Goal: Task Accomplishment & Management: Complete application form

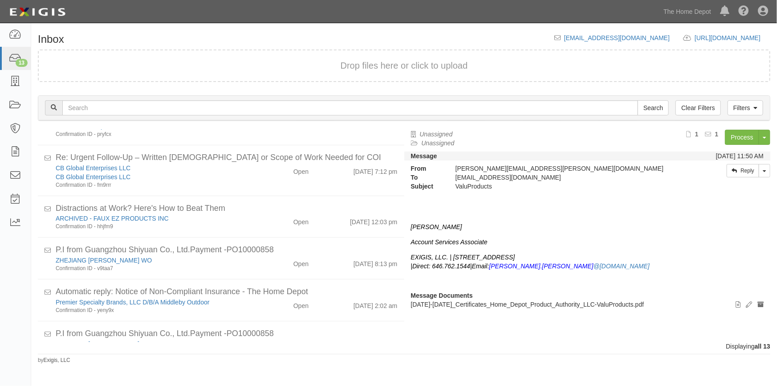
scroll to position [109, 0]
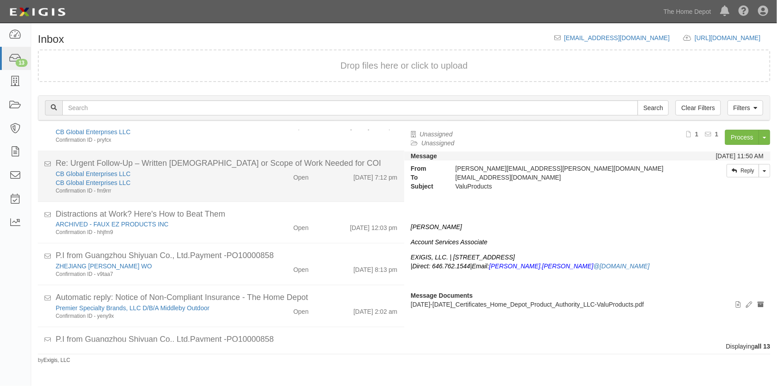
click at [213, 179] on div "CB Global Enterprises LLC" at bounding box center [153, 182] width 194 height 9
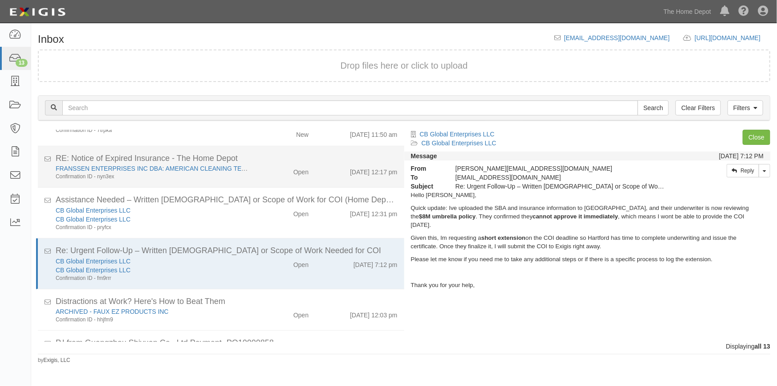
scroll to position [19, 0]
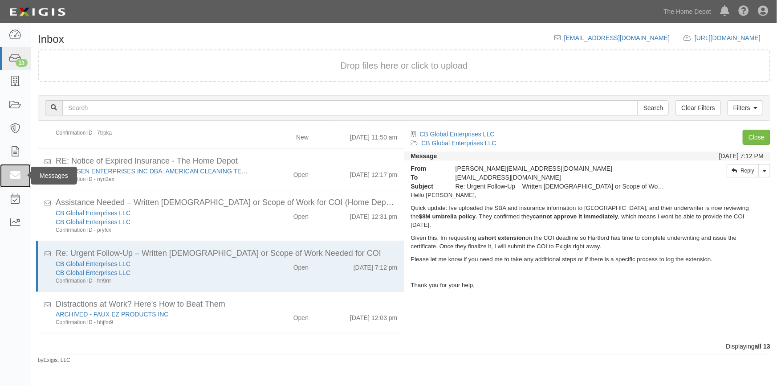
click at [16, 171] on icon at bounding box center [15, 176] width 12 height 10
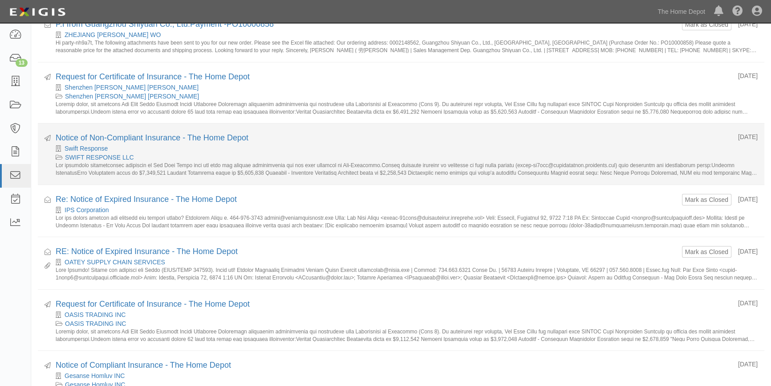
scroll to position [243, 0]
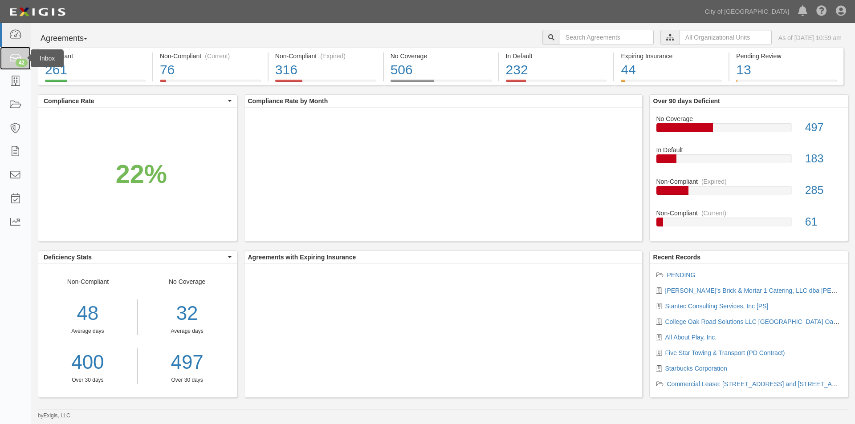
drag, startPoint x: 0, startPoint y: 0, endPoint x: 14, endPoint y: 62, distance: 63.4
click at [14, 62] on icon at bounding box center [15, 58] width 12 height 10
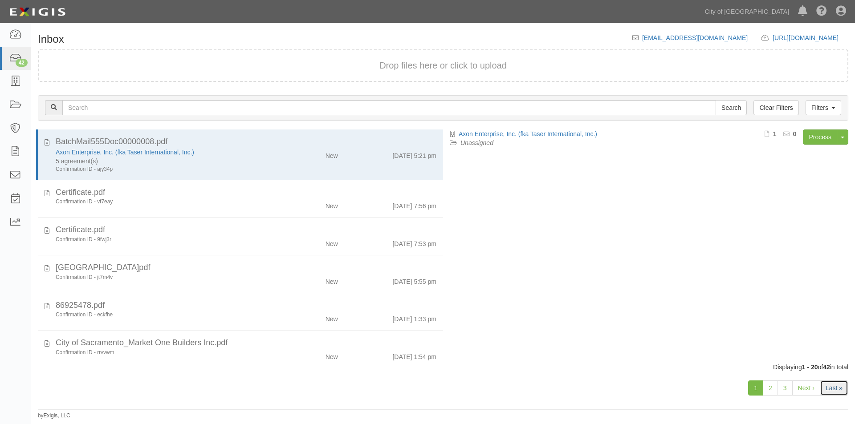
click at [828, 390] on link "Last »" at bounding box center [834, 388] width 28 height 15
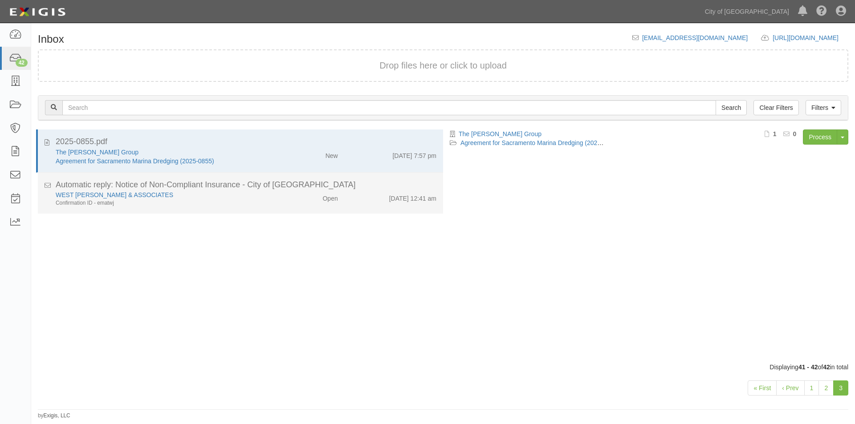
click at [245, 194] on div "WEST [PERSON_NAME] & ASSOCIATES" at bounding box center [164, 195] width 216 height 9
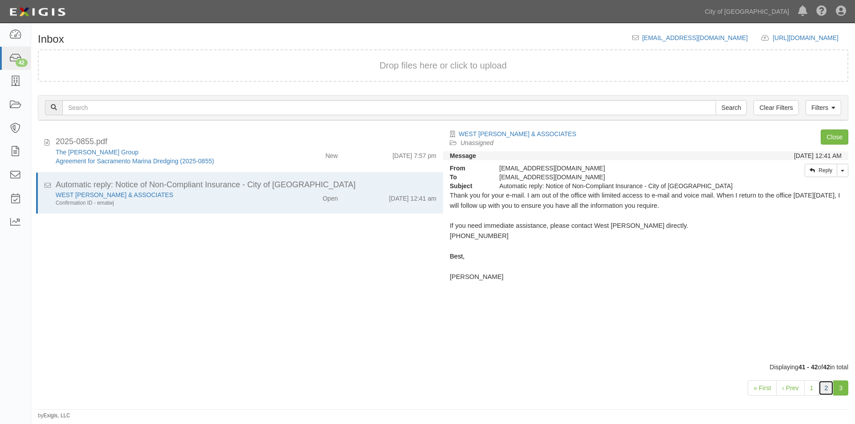
click at [822, 386] on link "2" at bounding box center [825, 388] width 15 height 15
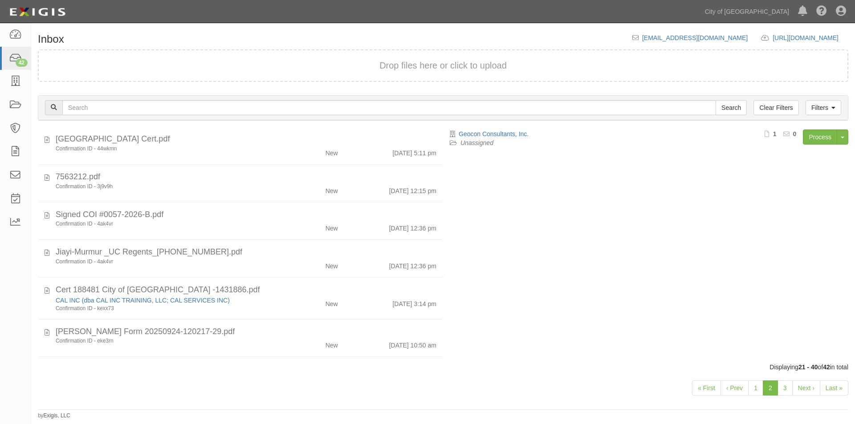
scroll to position [534, 0]
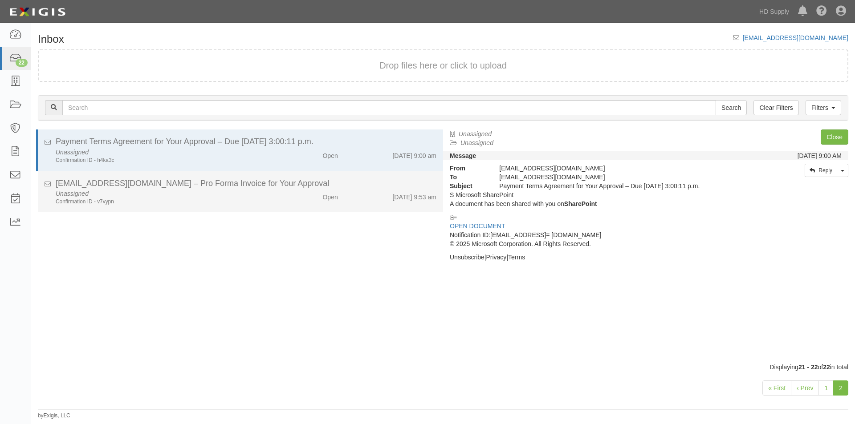
click at [150, 212] on li "inbox@hdsupply.complianz.com – Pro Forma Invoice for Your Approval Unassigned C…" at bounding box center [240, 191] width 405 height 41
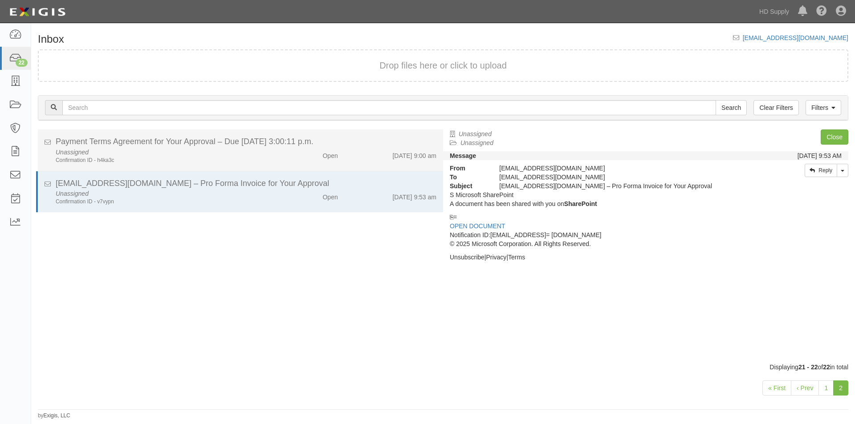
click at [190, 145] on div "Payment Terms Agreement for Your Approval – Due 9/30/2025 3:00:11 p.m." at bounding box center [246, 142] width 381 height 12
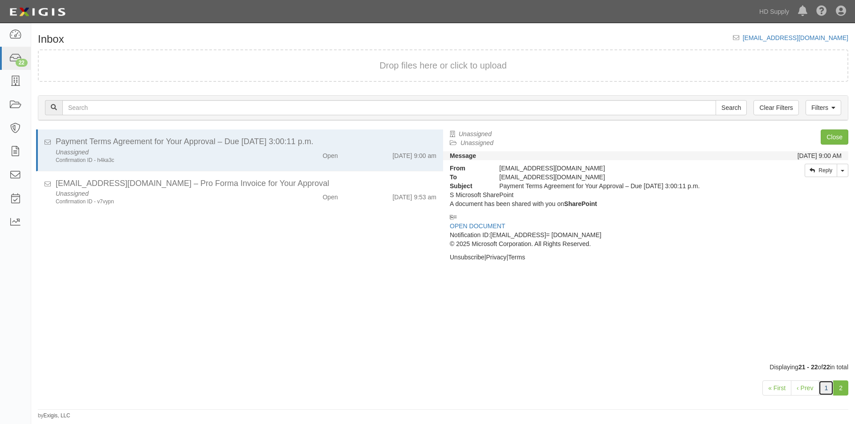
click at [827, 394] on link "1" at bounding box center [825, 388] width 15 height 15
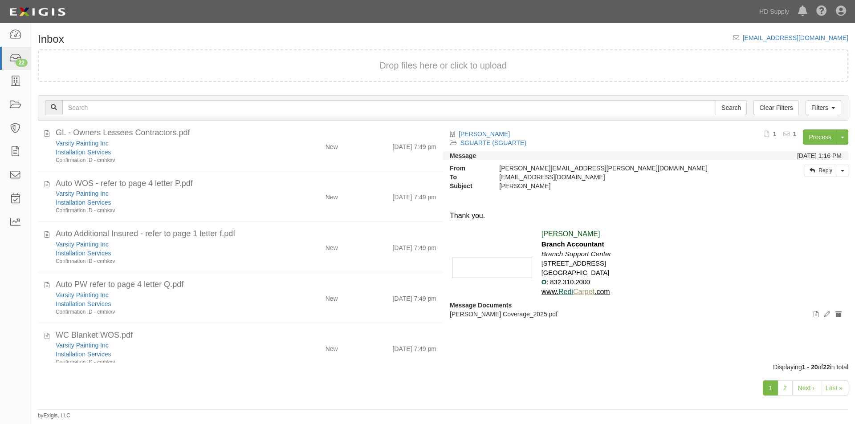
scroll to position [757, 0]
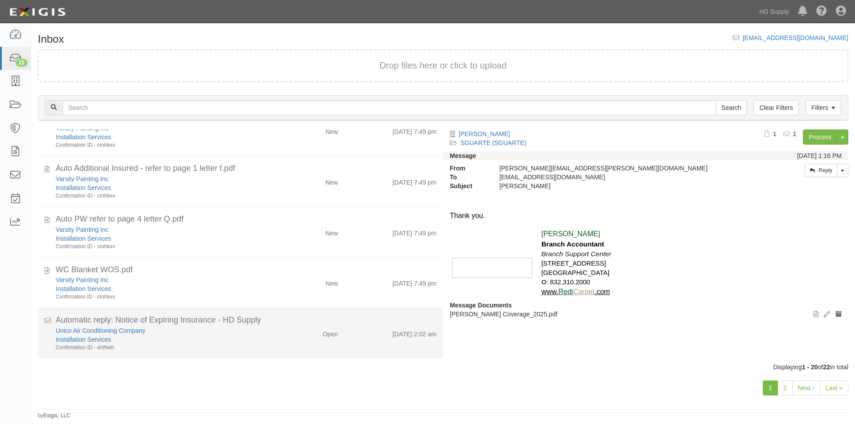
click at [254, 326] on div "Unico Air Conditioning Company" at bounding box center [164, 330] width 216 height 9
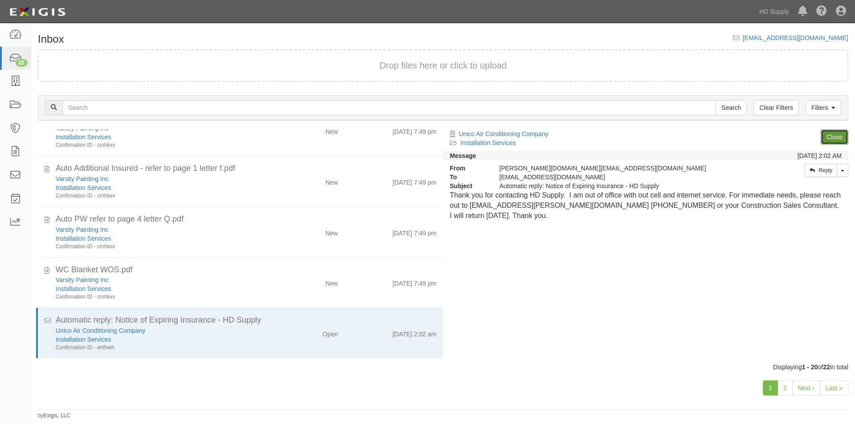
click at [832, 142] on link "Close" at bounding box center [834, 137] width 28 height 15
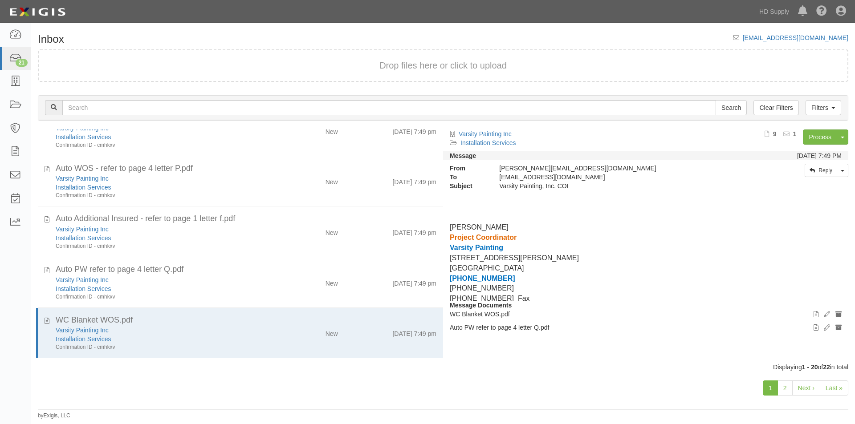
scroll to position [707, 0]
click at [780, 386] on link "2" at bounding box center [784, 388] width 15 height 15
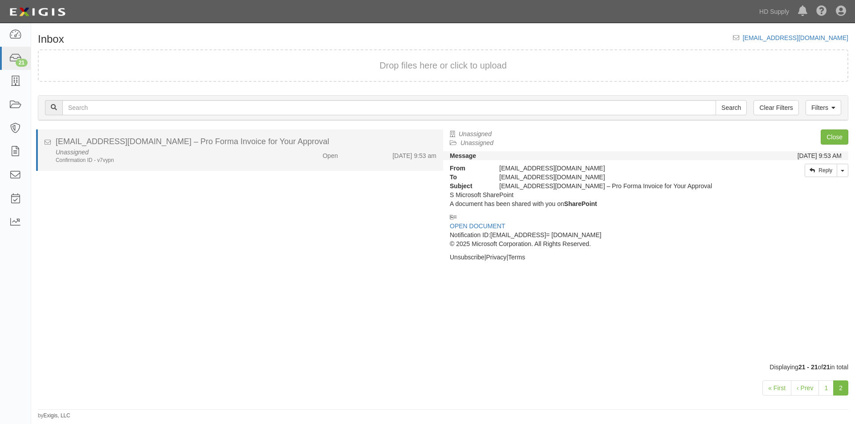
click at [287, 167] on li "[EMAIL_ADDRESS][DOMAIN_NAME] – Pro Forma Invoice for Your Approval Unassigned C…" at bounding box center [239, 150] width 407 height 41
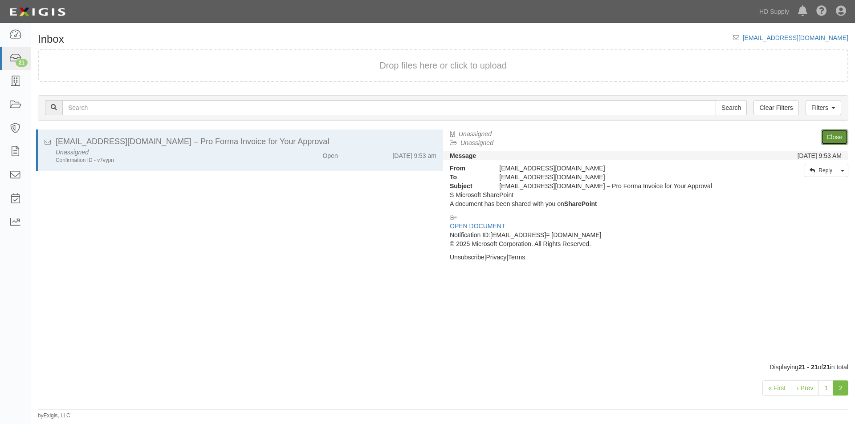
click at [833, 139] on link "Close" at bounding box center [834, 137] width 28 height 15
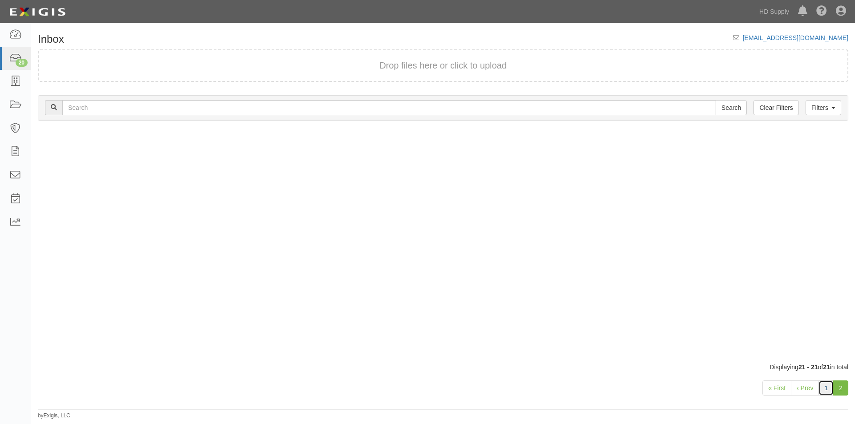
click at [828, 390] on link "1" at bounding box center [825, 388] width 15 height 15
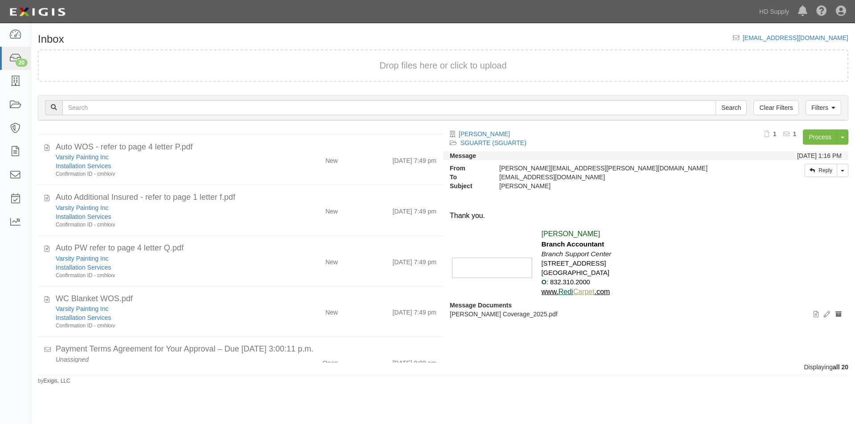
scroll to position [748, 0]
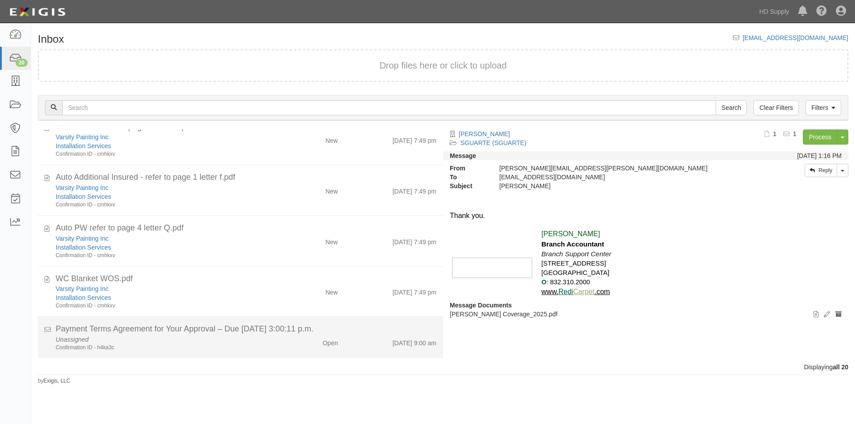
click at [215, 342] on div "Unassigned Confirmation ID - h4ka3c" at bounding box center [164, 343] width 230 height 16
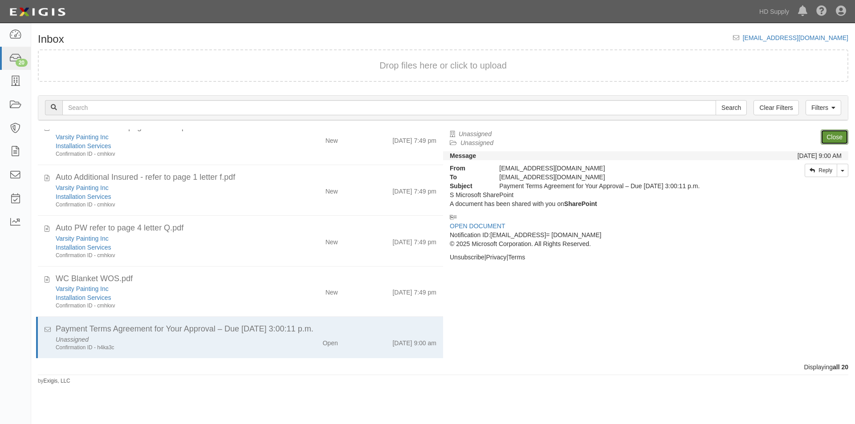
click at [830, 137] on link "Close" at bounding box center [834, 137] width 28 height 15
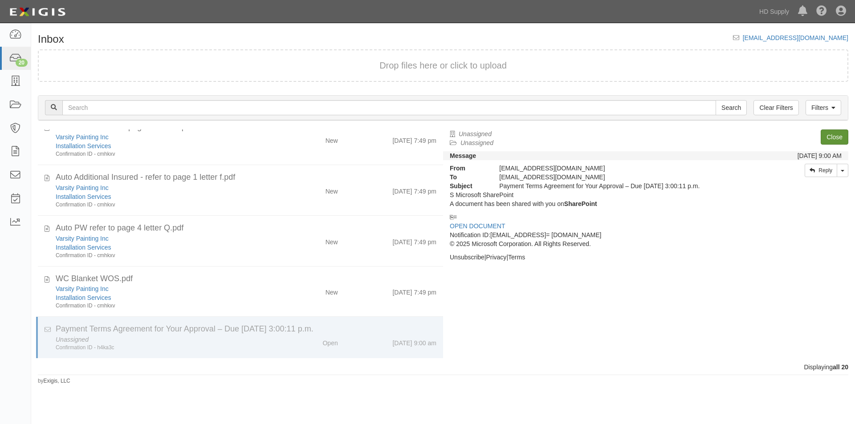
scroll to position [707, 0]
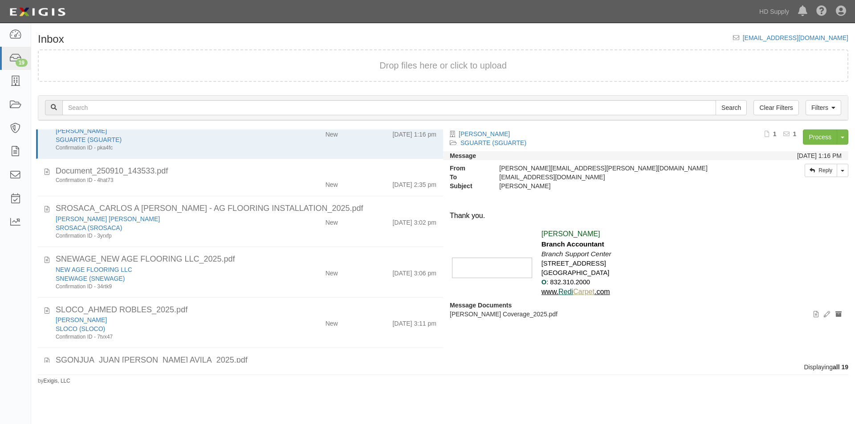
scroll to position [2, 0]
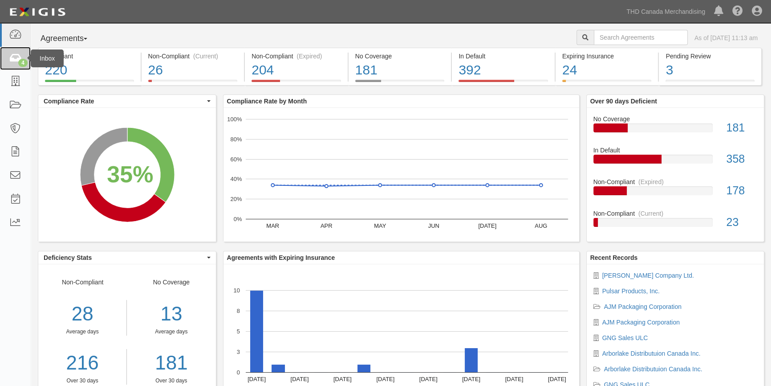
click at [17, 57] on icon at bounding box center [15, 58] width 12 height 10
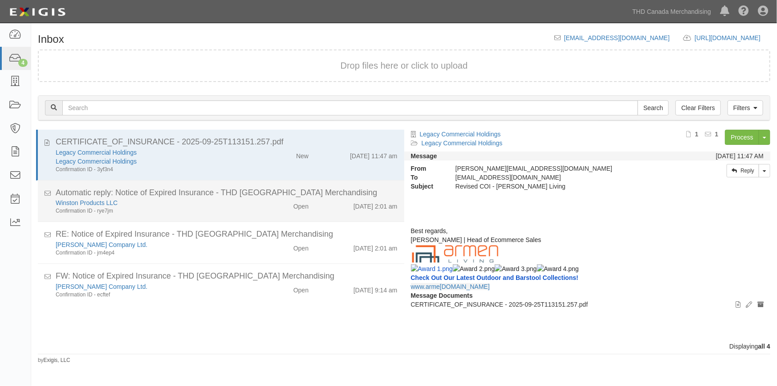
click at [187, 201] on div "Winston Products LLC" at bounding box center [153, 202] width 194 height 9
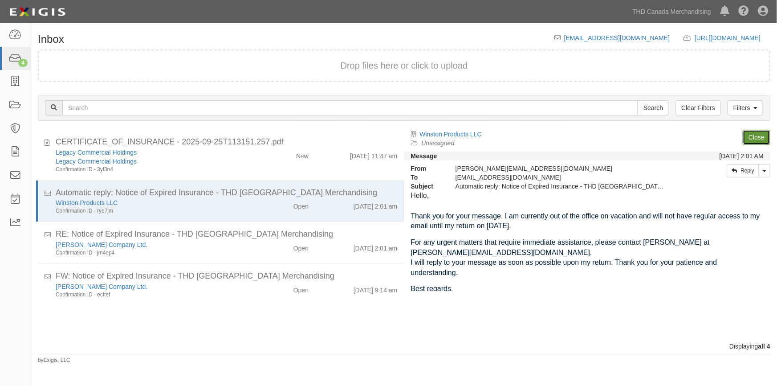
click at [752, 137] on link "Close" at bounding box center [757, 137] width 28 height 15
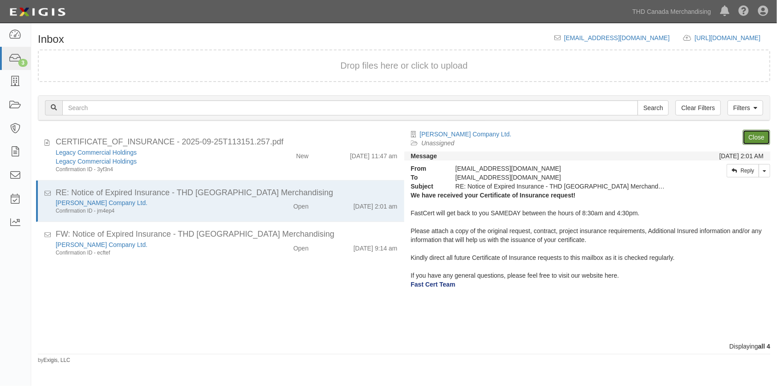
click at [749, 139] on link "Close" at bounding box center [757, 137] width 28 height 15
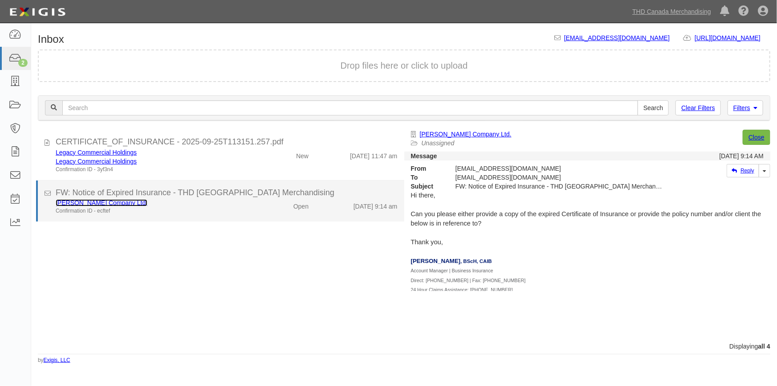
click at [91, 202] on link "[PERSON_NAME] Company Ltd." at bounding box center [102, 202] width 92 height 7
click at [161, 215] on li "FW: Notice of Expired Insurance - THD Canada Merchandising Sluyter Company Ltd.…" at bounding box center [220, 200] width 368 height 41
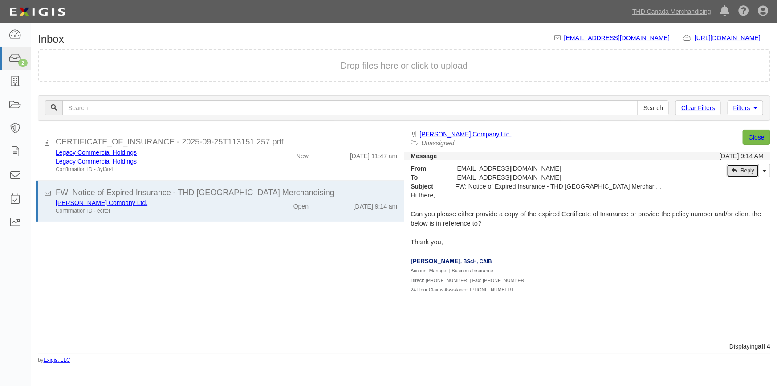
click at [737, 165] on link "Reply" at bounding box center [743, 170] width 32 height 13
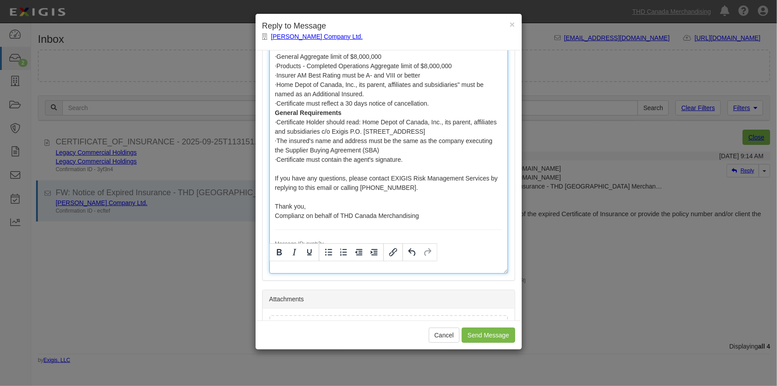
scroll to position [833, 0]
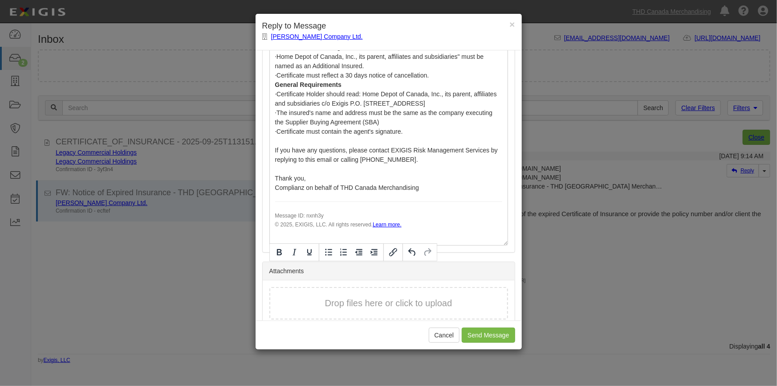
click at [337, 296] on button "Drop files here or click to upload" at bounding box center [388, 302] width 127 height 13
click at [479, 333] on input "Send Message" at bounding box center [488, 334] width 53 height 15
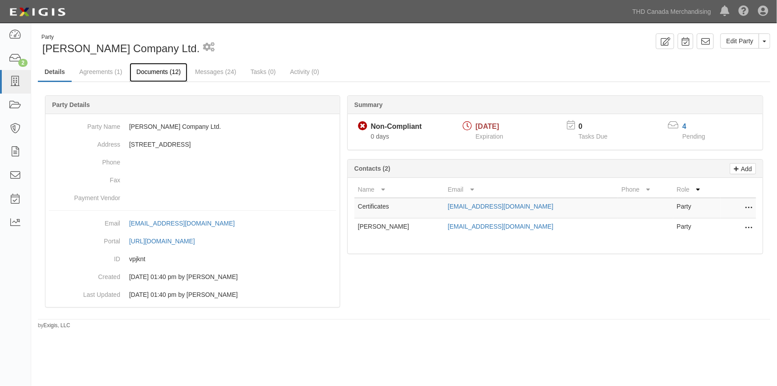
click at [156, 70] on link "Documents (12)" at bounding box center [159, 72] width 58 height 19
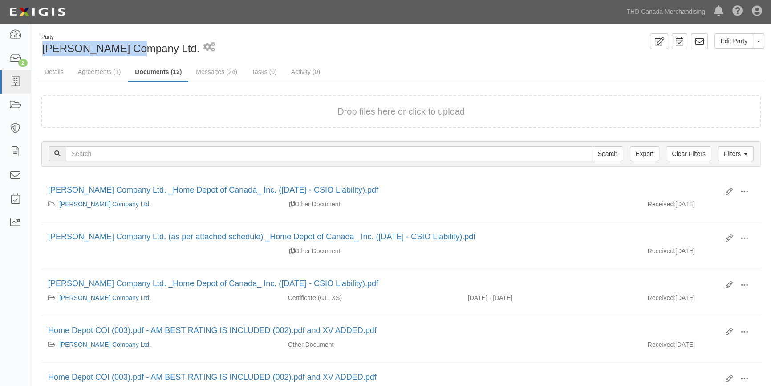
drag, startPoint x: 45, startPoint y: 49, endPoint x: 126, endPoint y: 49, distance: 80.1
click at [126, 49] on span "[PERSON_NAME] Company Ltd." at bounding box center [120, 48] width 157 height 12
copy span "Sluyter Company"
click at [218, 73] on link "Messages (24)" at bounding box center [216, 72] width 55 height 19
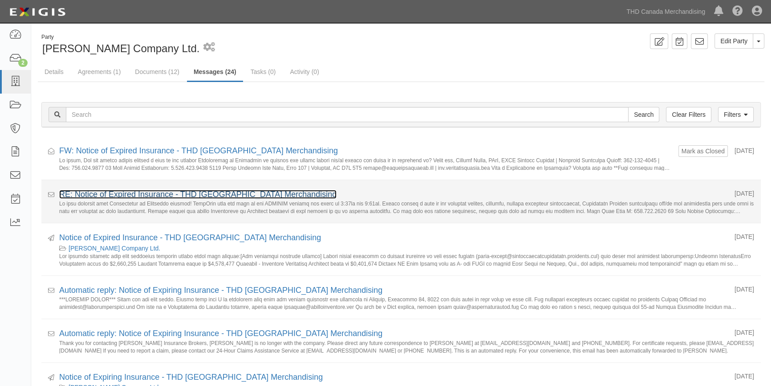
click at [149, 191] on link "RE: Notice of Expired Insurance - THD [GEOGRAPHIC_DATA] Merchandising" at bounding box center [197, 194] width 277 height 9
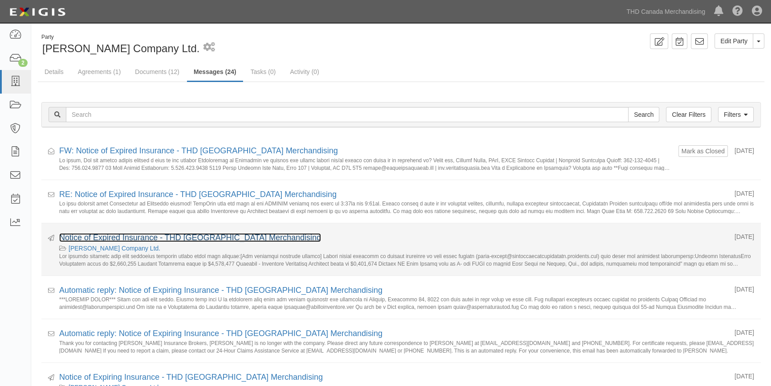
click at [119, 235] on link "Notice of Expired Insurance - THD [GEOGRAPHIC_DATA] Merchandising" at bounding box center [190, 237] width 262 height 9
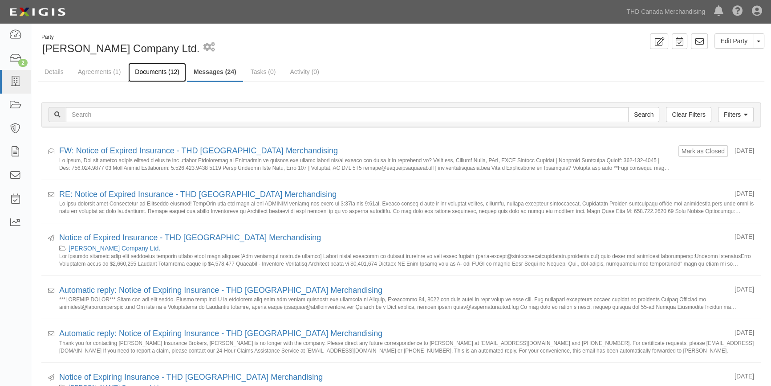
click at [159, 73] on link "Documents (12)" at bounding box center [157, 72] width 58 height 19
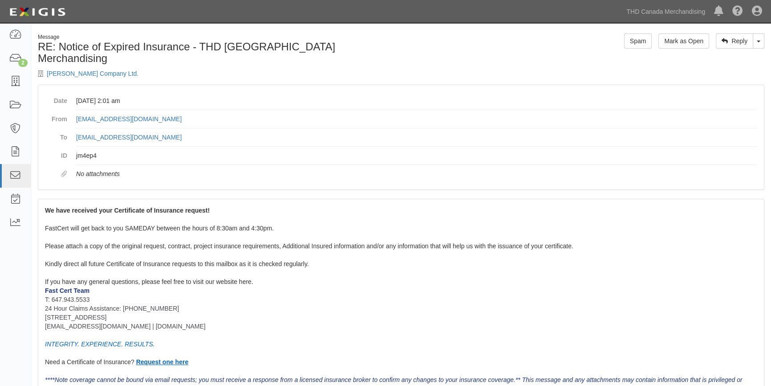
scroll to position [202, 0]
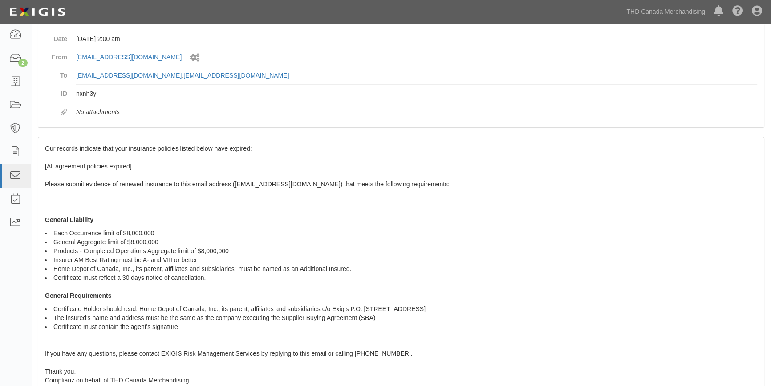
scroll to position [115, 0]
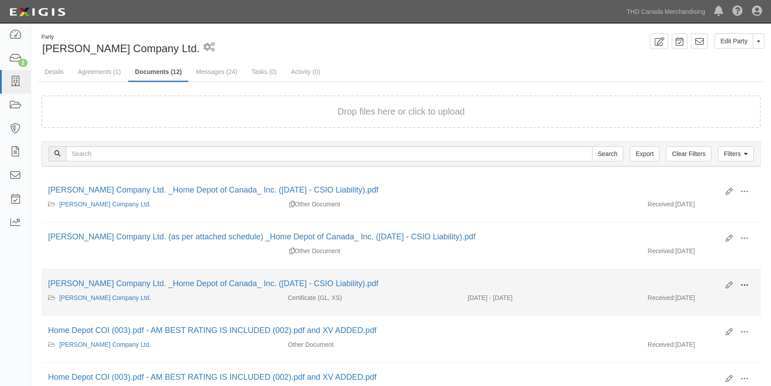
click at [743, 282] on span at bounding box center [744, 285] width 8 height 8
click at [697, 301] on link "View" at bounding box center [701, 298] width 70 height 16
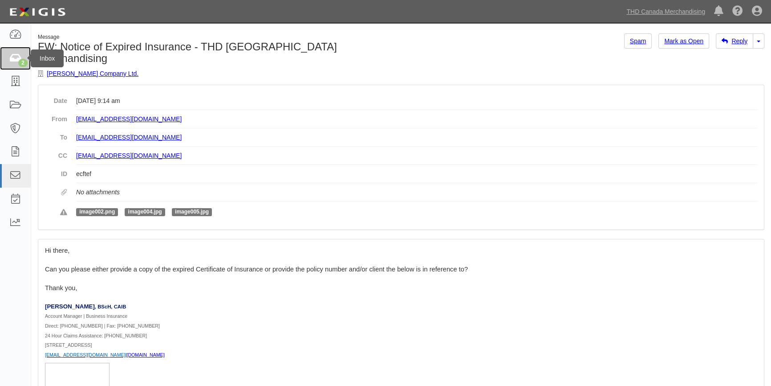
click at [10, 65] on link "2" at bounding box center [15, 59] width 31 height 24
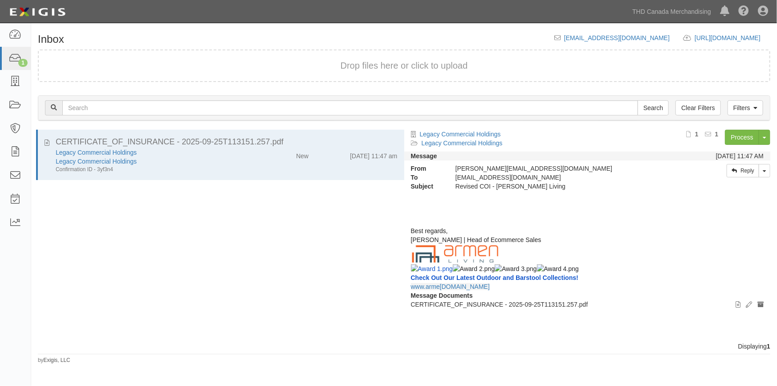
click at [212, 215] on div "CERTIFICATE_OF_INSURANCE - 2025-09-25T113151.257.pdf Legacy Commercial Holdings…" at bounding box center [217, 236] width 373 height 212
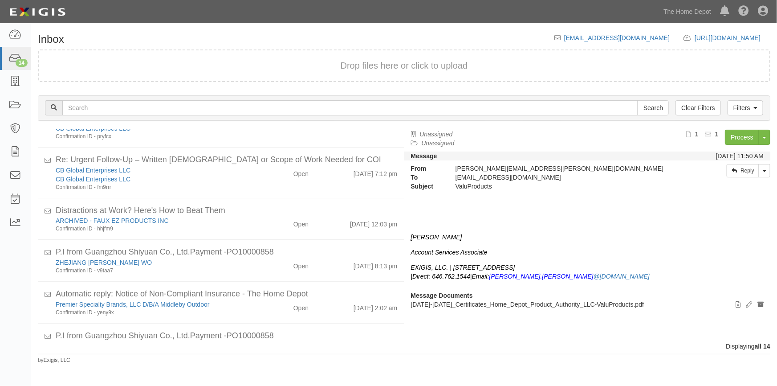
scroll to position [115, 0]
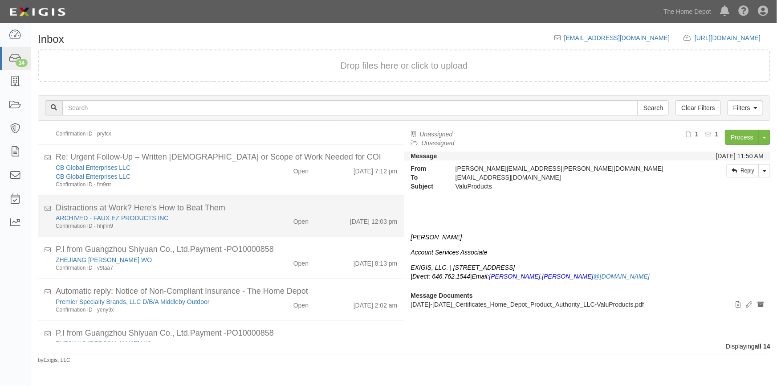
click at [240, 227] on div "Confirmation ID - hhjfm9" at bounding box center [153, 226] width 194 height 8
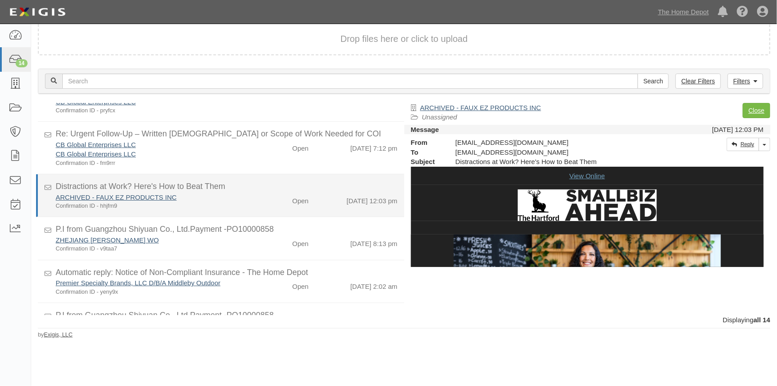
scroll to position [117, 0]
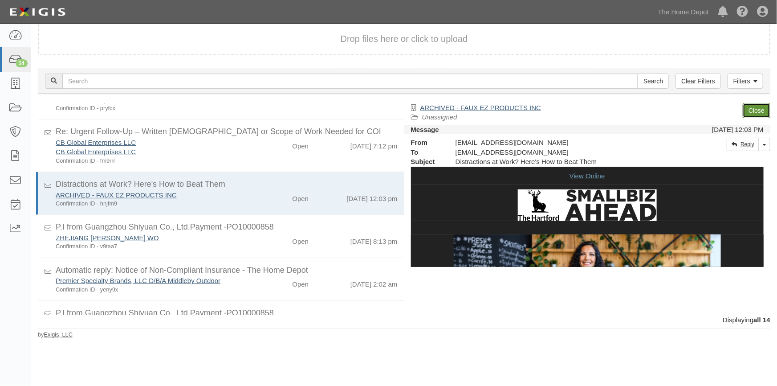
click at [757, 110] on link "Close" at bounding box center [757, 110] width 28 height 15
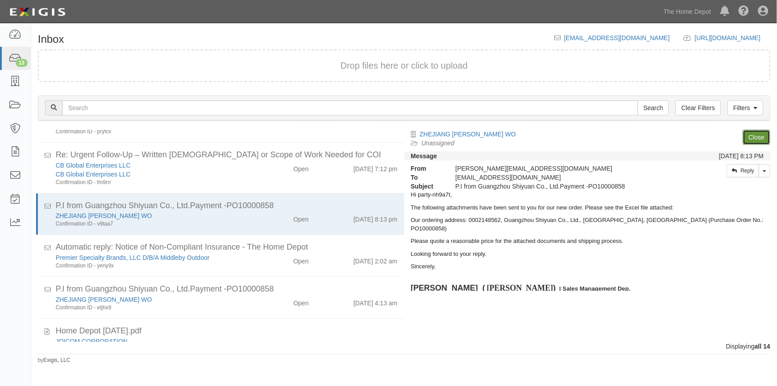
scroll to position [115, 0]
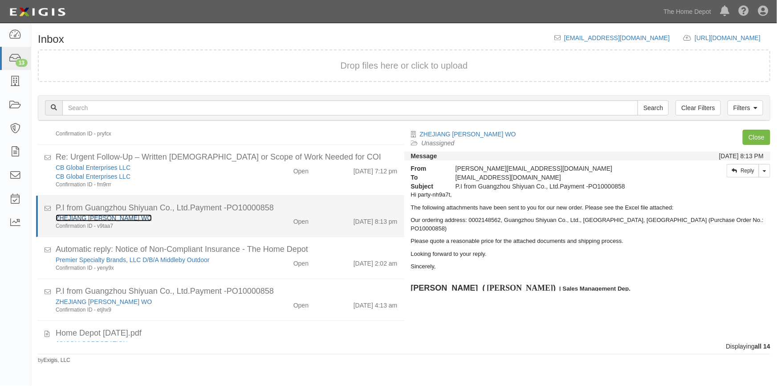
click at [124, 220] on link "ZHEJIANG [PERSON_NAME] WO" at bounding box center [104, 217] width 96 height 7
click at [194, 215] on div "ZHEJIANG ANJI HUILIAN WO" at bounding box center [153, 217] width 194 height 9
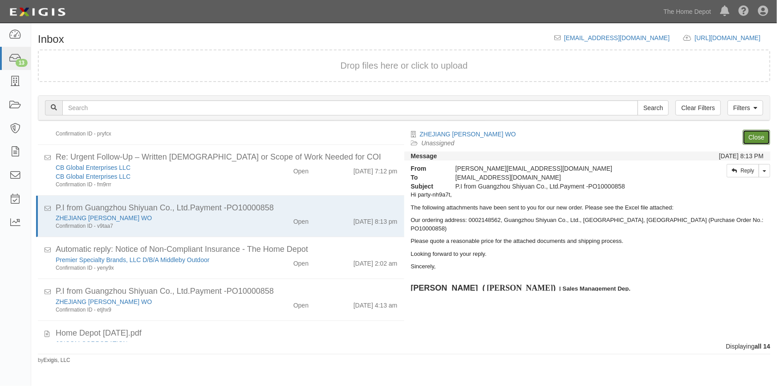
click at [747, 142] on link "Close" at bounding box center [757, 137] width 28 height 15
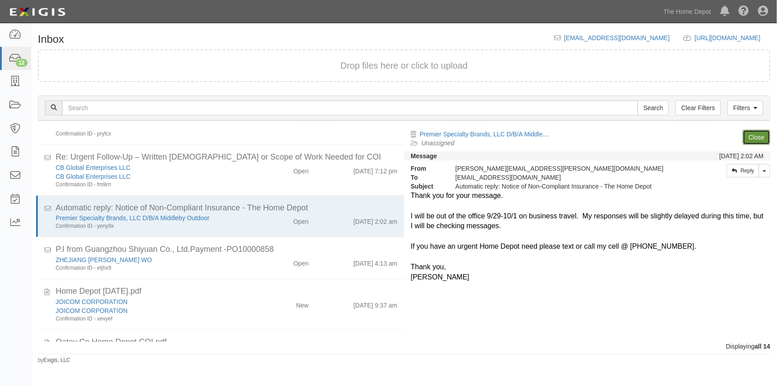
click at [752, 136] on link "Close" at bounding box center [757, 137] width 28 height 15
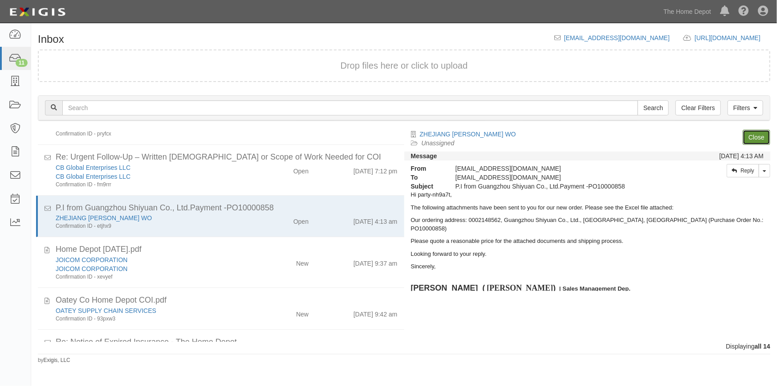
click at [752, 136] on link "Close" at bounding box center [757, 137] width 28 height 15
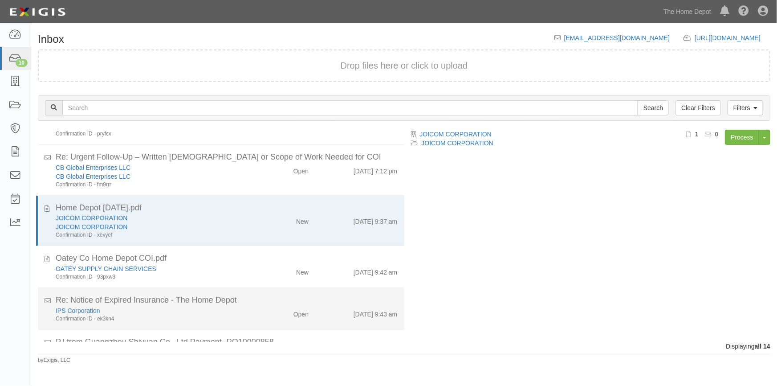
click at [241, 310] on div "IPS Corporation" at bounding box center [153, 310] width 194 height 9
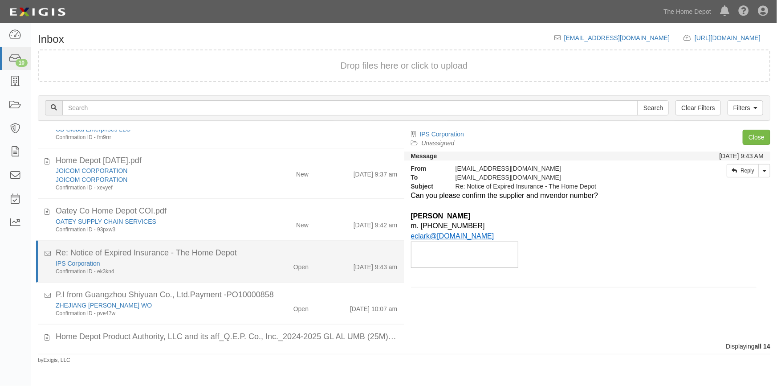
scroll to position [236, 0]
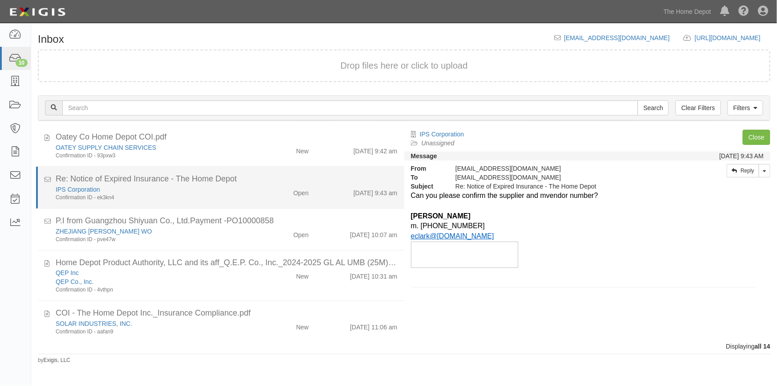
click at [240, 195] on div "Confirmation ID - ek3kn4" at bounding box center [153, 198] width 194 height 8
click at [75, 188] on link "IPS Corporation" at bounding box center [78, 189] width 45 height 7
click at [256, 193] on div "Open" at bounding box center [285, 191] width 59 height 12
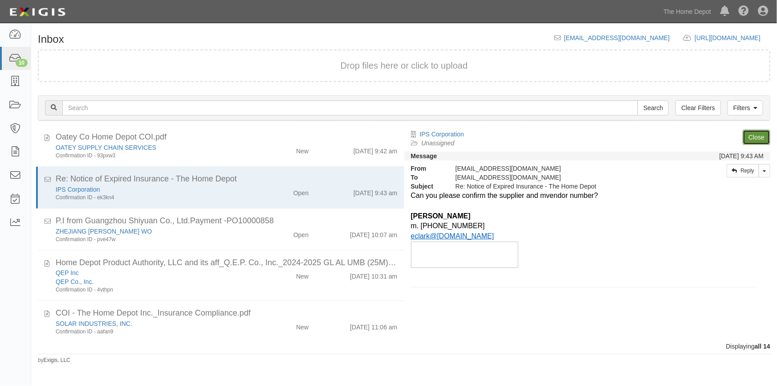
click at [756, 136] on link "Close" at bounding box center [757, 137] width 28 height 15
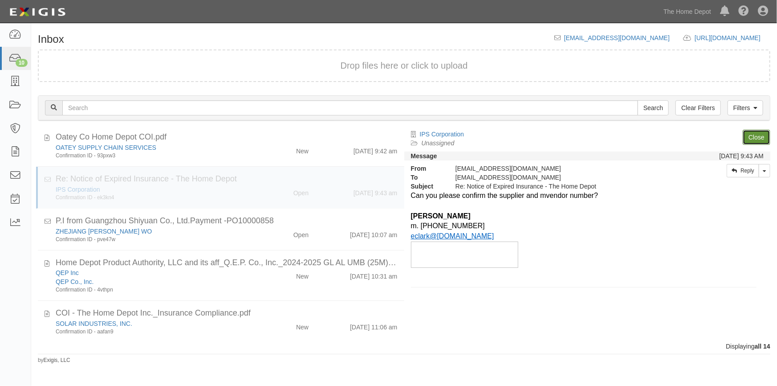
scroll to position [199, 0]
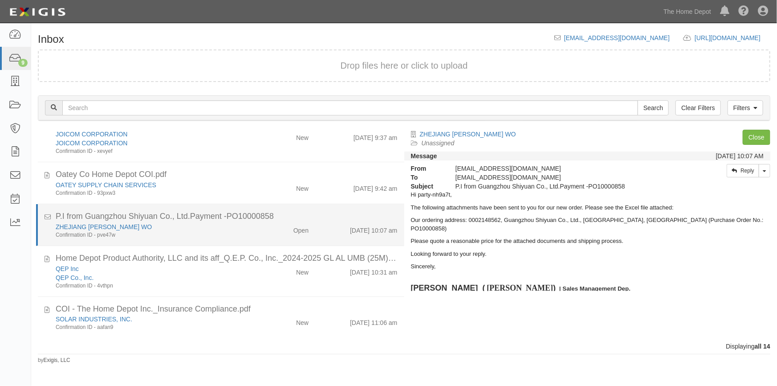
click at [205, 236] on div "Confirmation ID - pve47w" at bounding box center [153, 235] width 194 height 8
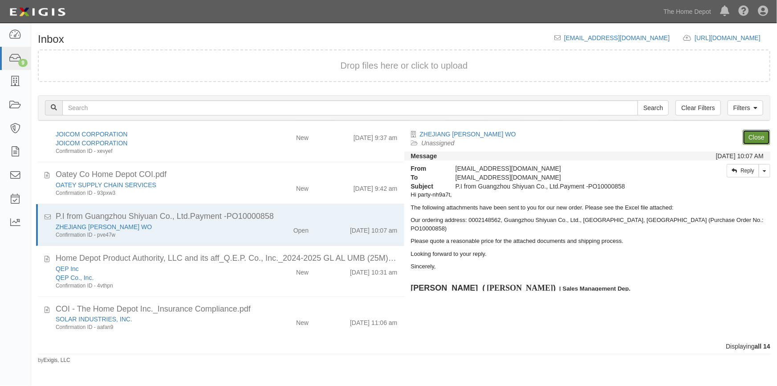
click at [752, 132] on link "Close" at bounding box center [757, 137] width 28 height 15
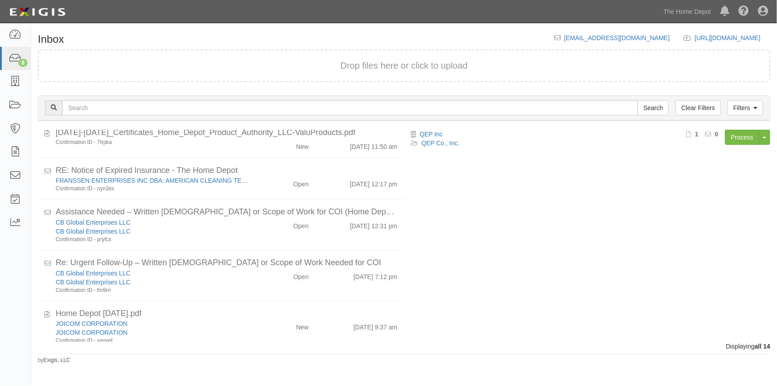
scroll to position [0, 0]
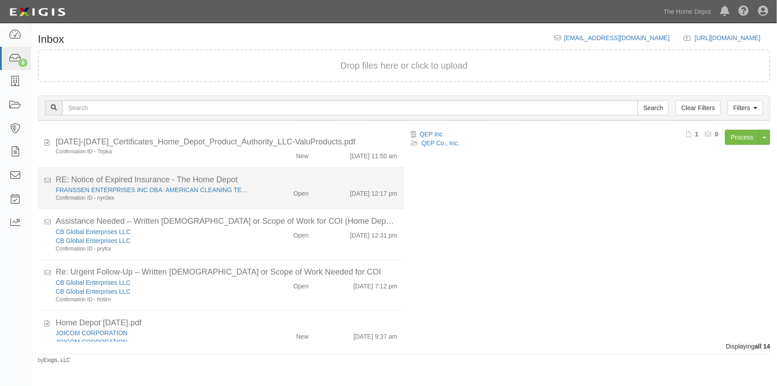
click at [249, 195] on div "FRANSSEN ENTERPRISES INC DBA: AMERICAN CLEANING TECHNOLOGIES Confirmation ID - …" at bounding box center [152, 193] width 207 height 16
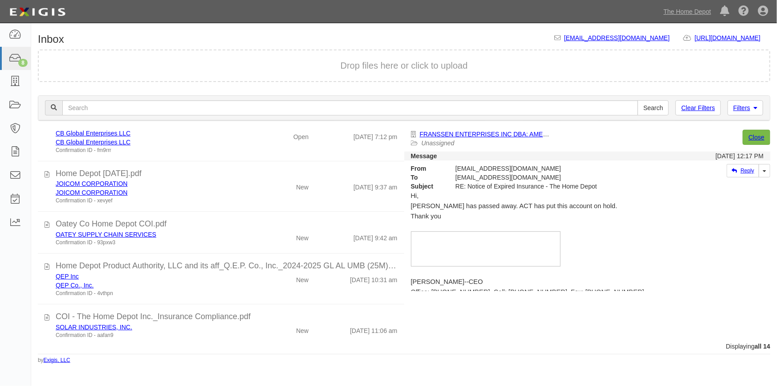
scroll to position [152, 0]
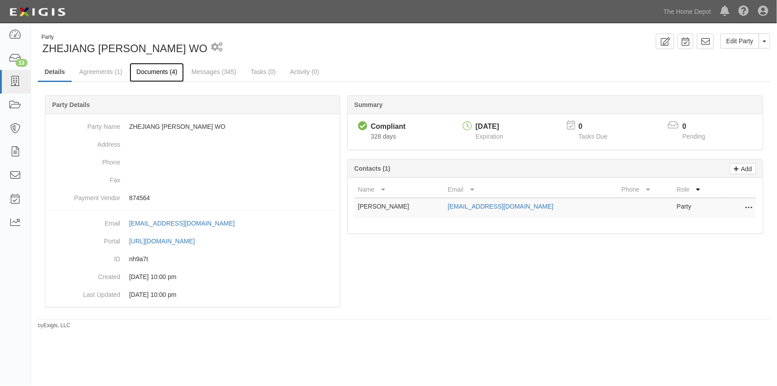
click at [165, 75] on link "Documents (4)" at bounding box center [157, 72] width 54 height 19
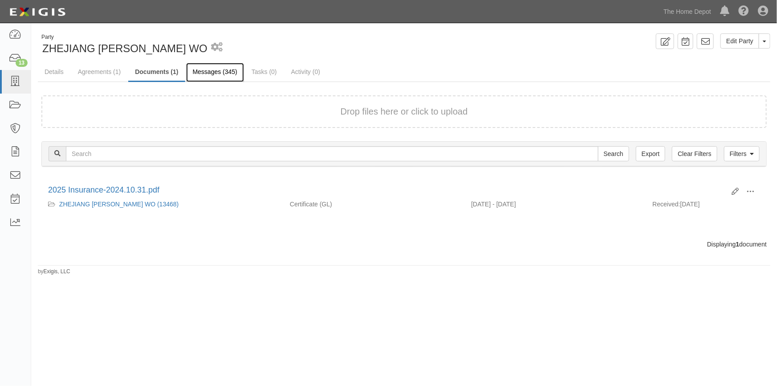
click at [218, 73] on link "Messages (345)" at bounding box center [215, 72] width 58 height 19
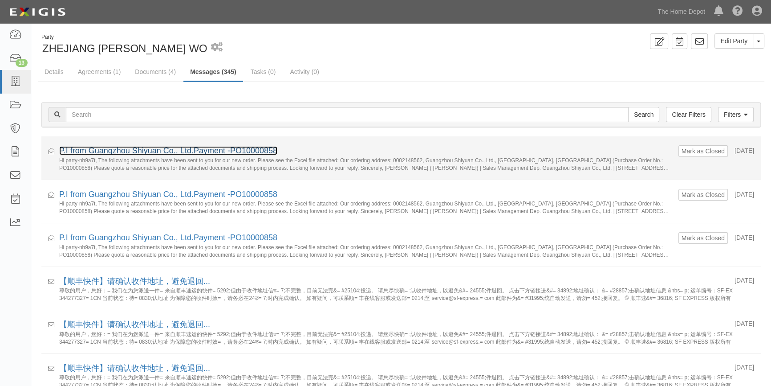
click at [201, 150] on link "P.I from Guangzhou Shiyuan Co., Ltd.Payment -PO10000858" at bounding box center [168, 150] width 218 height 9
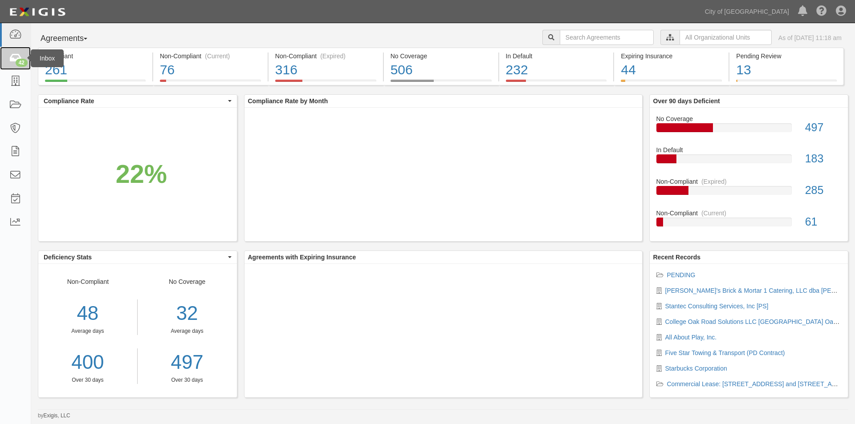
click at [16, 62] on div "42" at bounding box center [22, 63] width 12 height 8
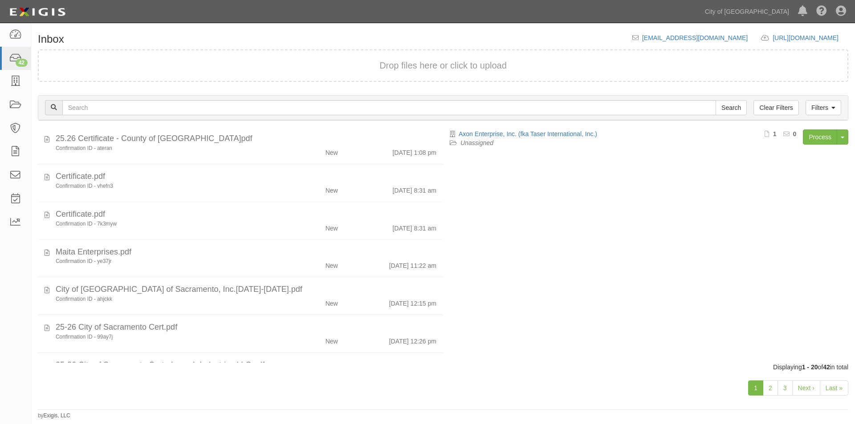
scroll to position [538, 0]
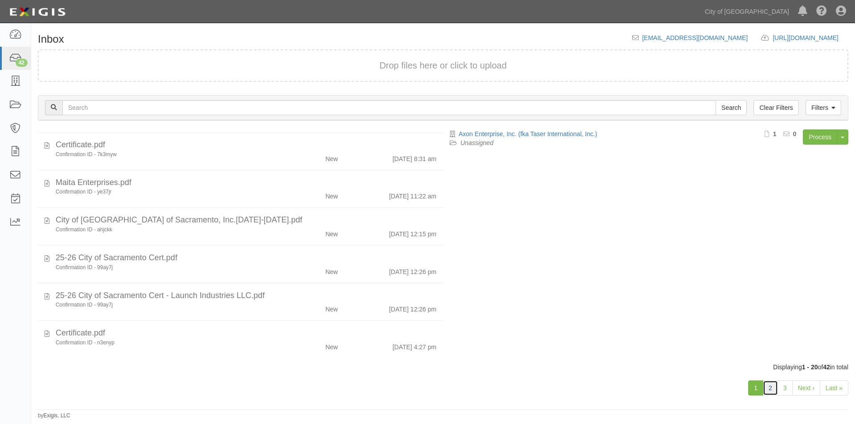
click at [769, 390] on link "2" at bounding box center [770, 388] width 15 height 15
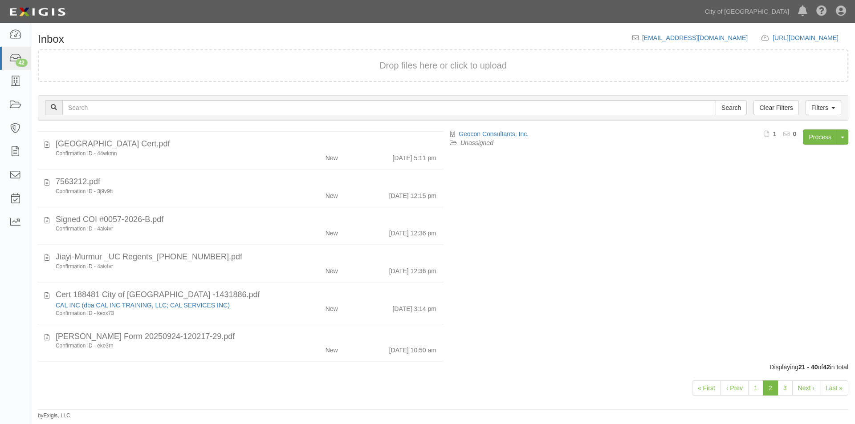
scroll to position [534, 0]
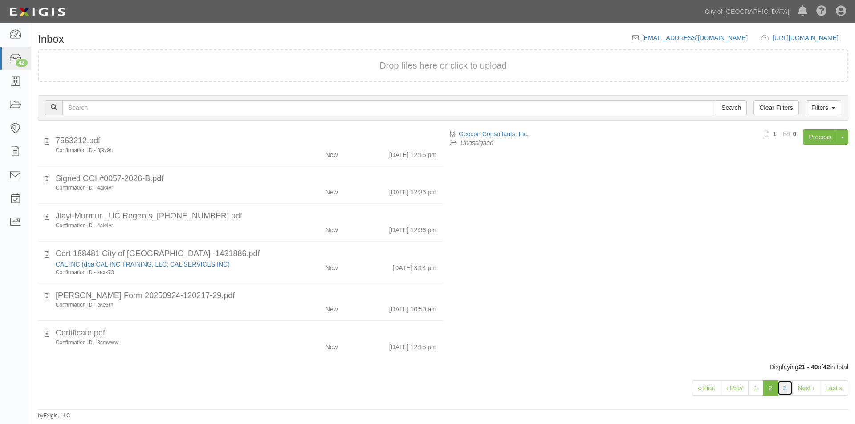
click at [787, 387] on link "3" at bounding box center [784, 388] width 15 height 15
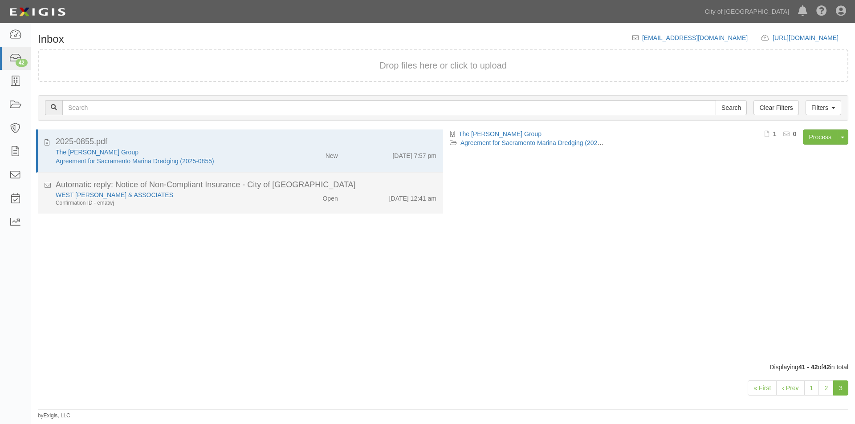
click at [244, 196] on div "WEST YOST & ASSOCIATES" at bounding box center [164, 195] width 216 height 9
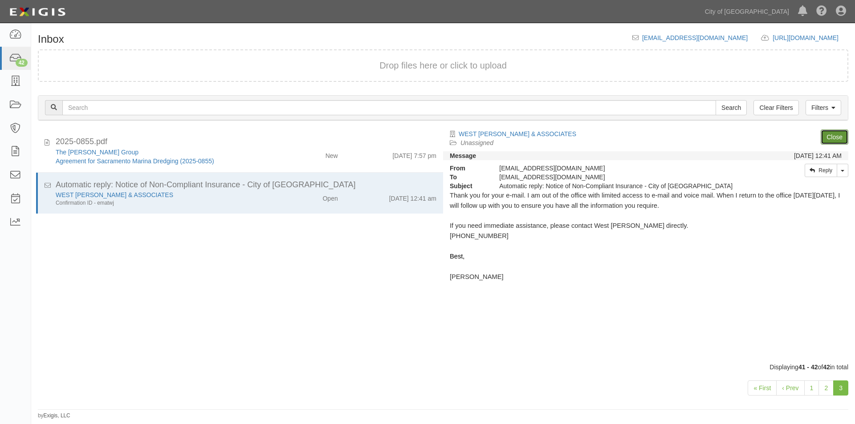
click at [828, 139] on link "Close" at bounding box center [834, 137] width 28 height 15
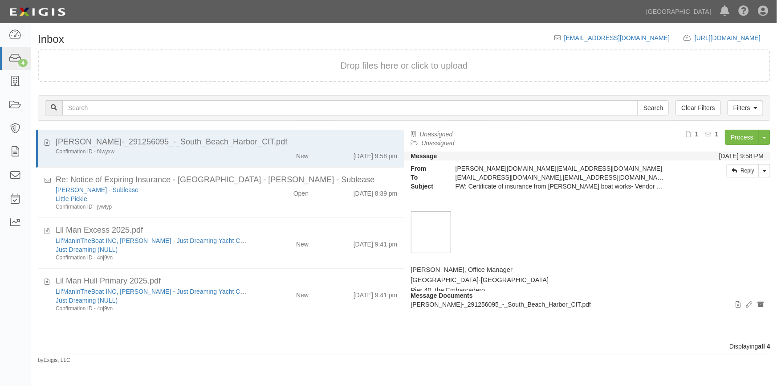
click at [484, 374] on div "Inbox [EMAIL_ADDRESS][DOMAIN_NAME] [URL][DOMAIN_NAME] copy to clipboard Drop fi…" at bounding box center [388, 200] width 777 height 347
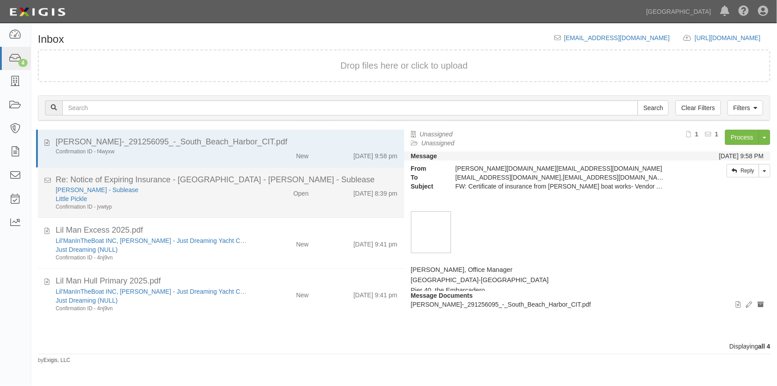
click at [230, 198] on div "Little Pickle" at bounding box center [153, 198] width 194 height 9
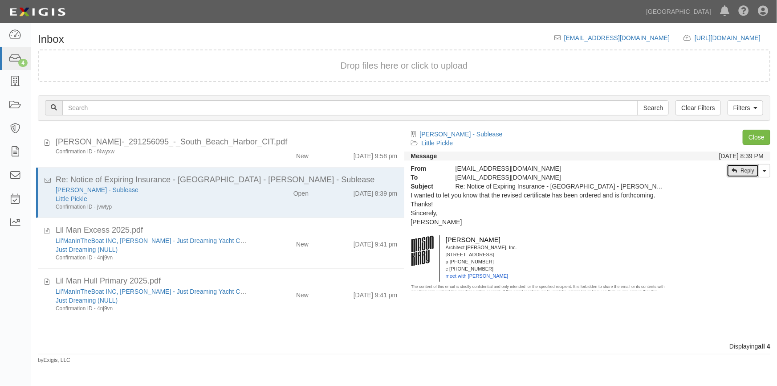
click at [748, 175] on link "Reply" at bounding box center [743, 170] width 32 height 13
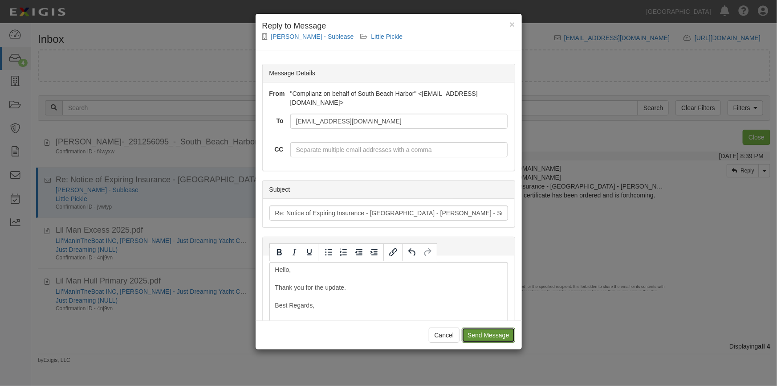
click at [491, 338] on input "Send Message" at bounding box center [488, 334] width 53 height 15
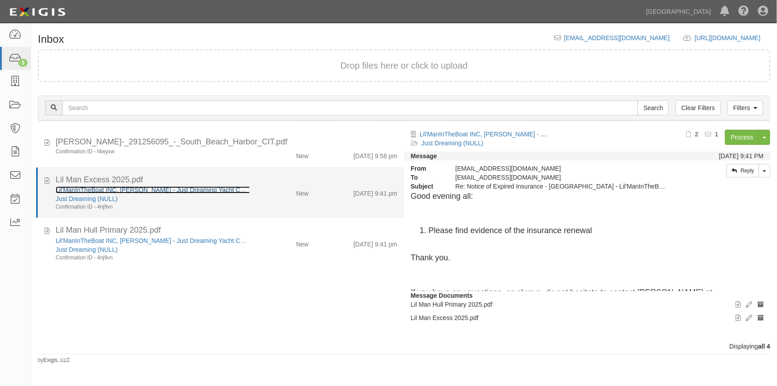
click at [113, 191] on link "Lil'ManInTheBoat INC, [PERSON_NAME] - Just Dreaming Yacht Charter" at bounding box center [156, 189] width 201 height 7
click at [45, 180] on icon at bounding box center [47, 179] width 5 height 10
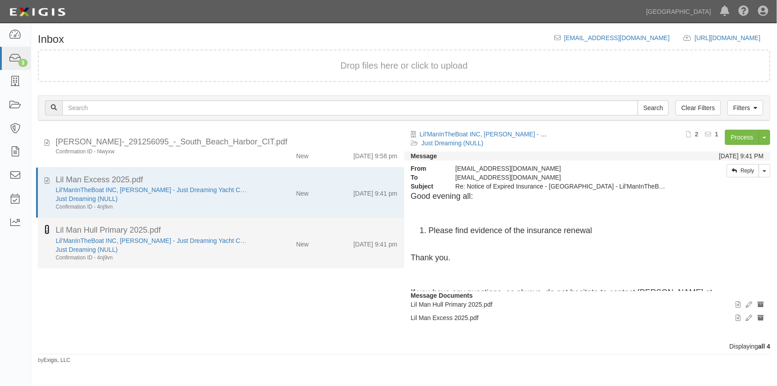
click at [45, 232] on icon at bounding box center [47, 229] width 5 height 10
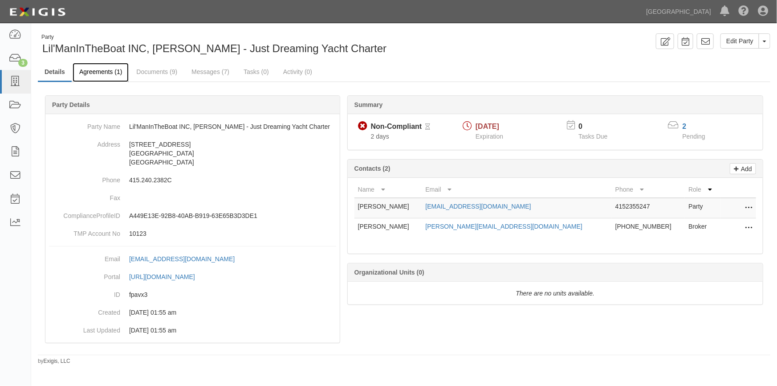
click at [102, 70] on link "Agreements (1)" at bounding box center [101, 72] width 56 height 19
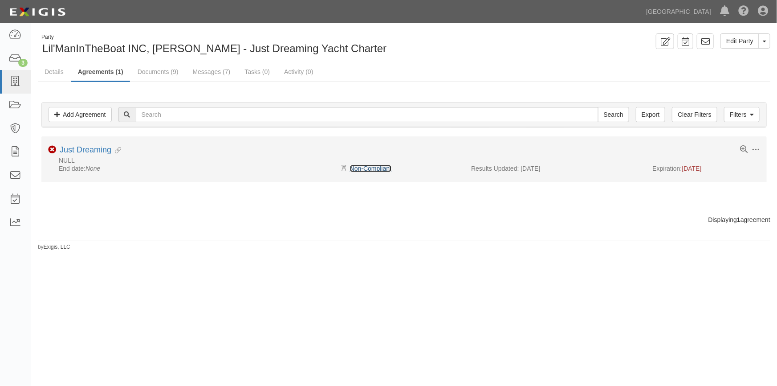
click at [375, 166] on link "Non-Compliant" at bounding box center [370, 168] width 41 height 7
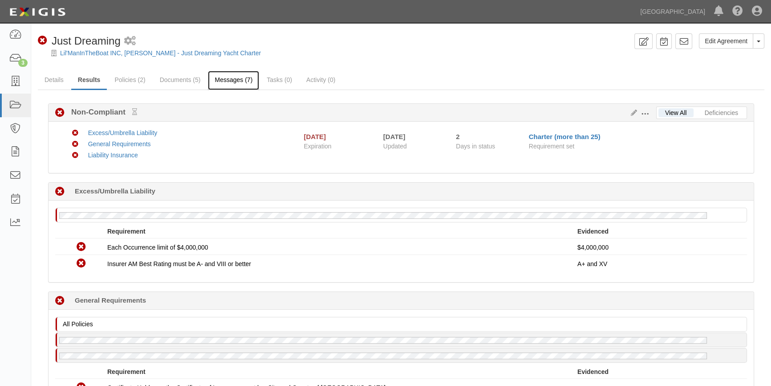
click at [228, 81] on link "Messages (7)" at bounding box center [233, 80] width 51 height 19
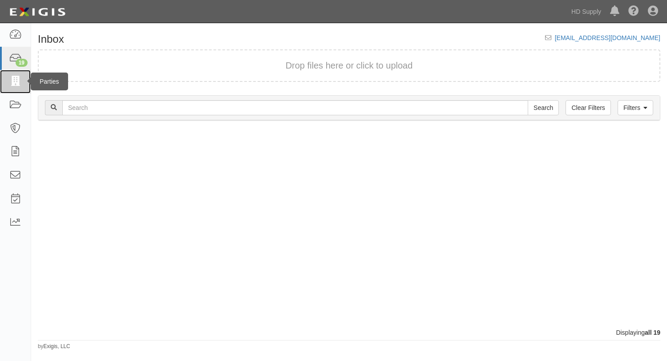
click at [5, 83] on link at bounding box center [15, 82] width 31 height 24
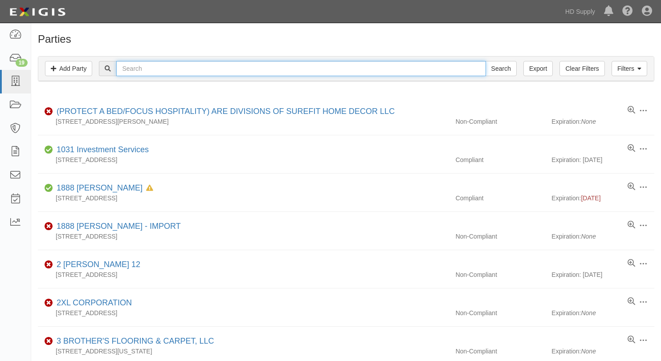
click at [157, 70] on input "text" at bounding box center [300, 68] width 369 height 15
type input "lil man"
click at [485, 61] on input "Search" at bounding box center [500, 68] width 31 height 15
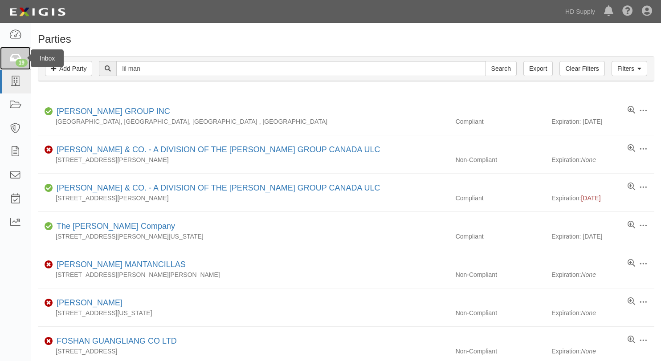
click at [20, 59] on div "19" at bounding box center [22, 63] width 12 height 8
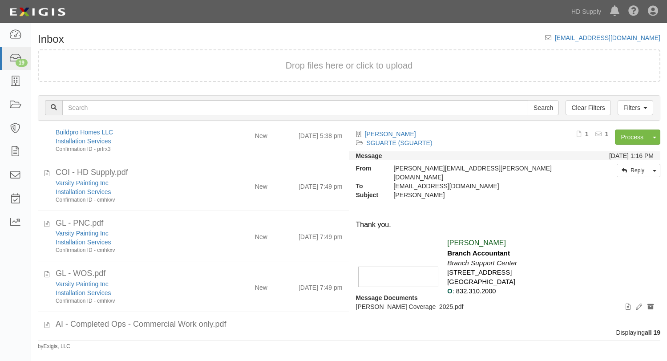
scroll to position [741, 0]
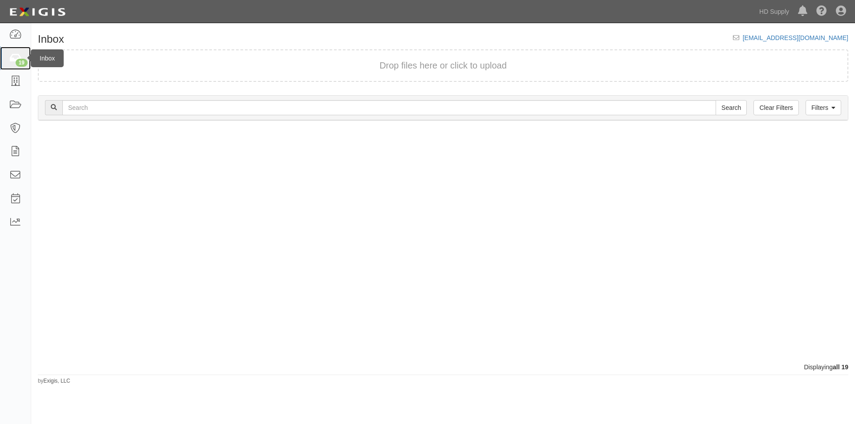
click at [15, 62] on icon at bounding box center [15, 58] width 12 height 10
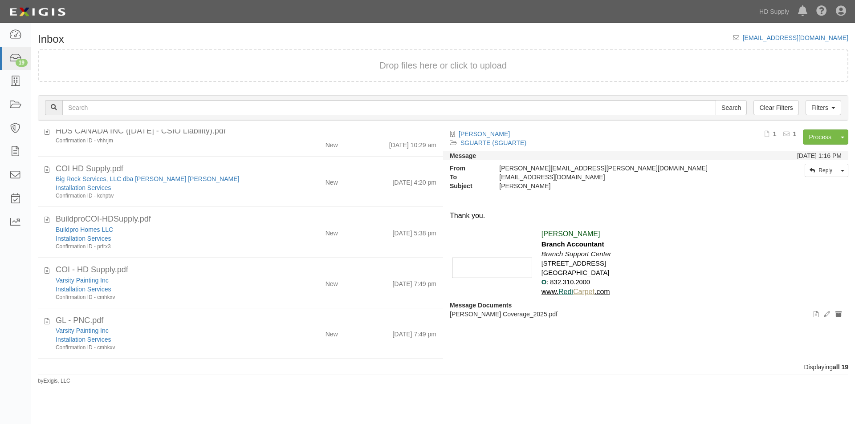
scroll to position [354, 0]
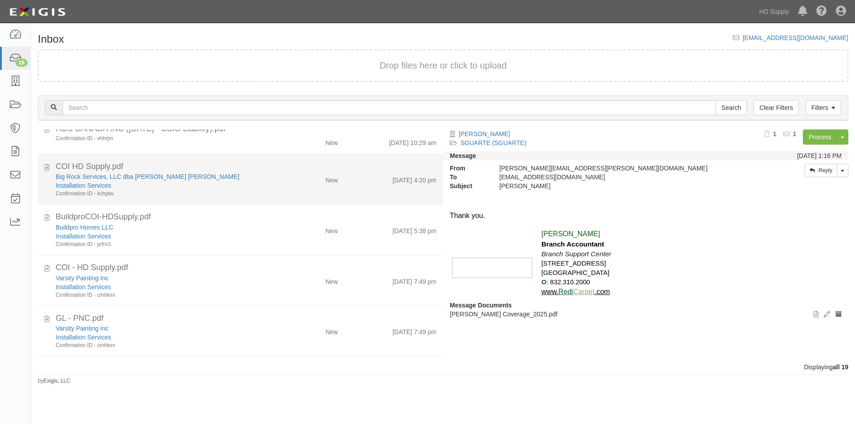
click at [273, 197] on div "Big Rock Services, LLC dba Michael Ryan Webb Jr Installation Services Confirmat…" at bounding box center [164, 184] width 230 height 25
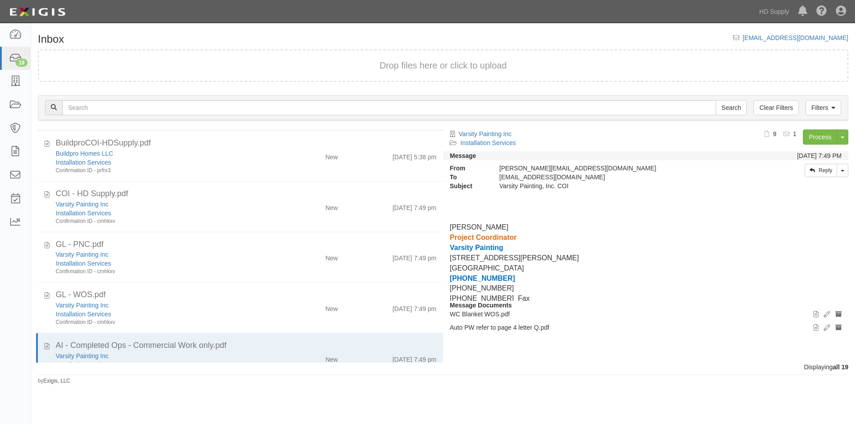
scroll to position [502, 0]
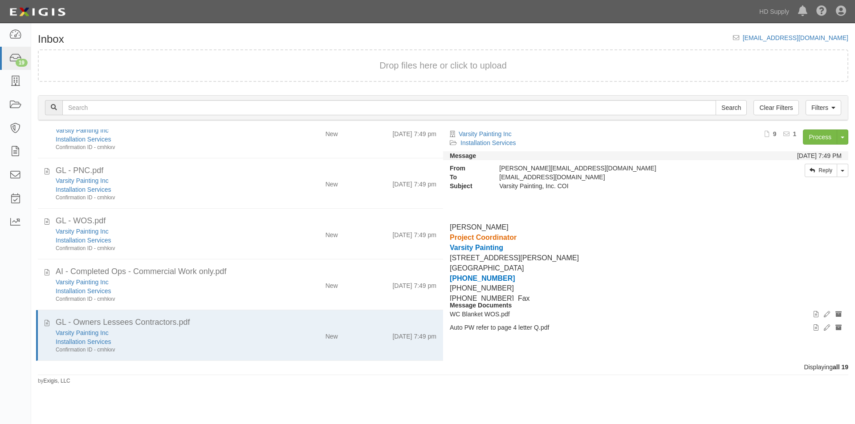
click at [697, 387] on div "Inbox inbox@hdsupply.complianz.com Drop files here or click to upload Filters C…" at bounding box center [427, 218] width 855 height 382
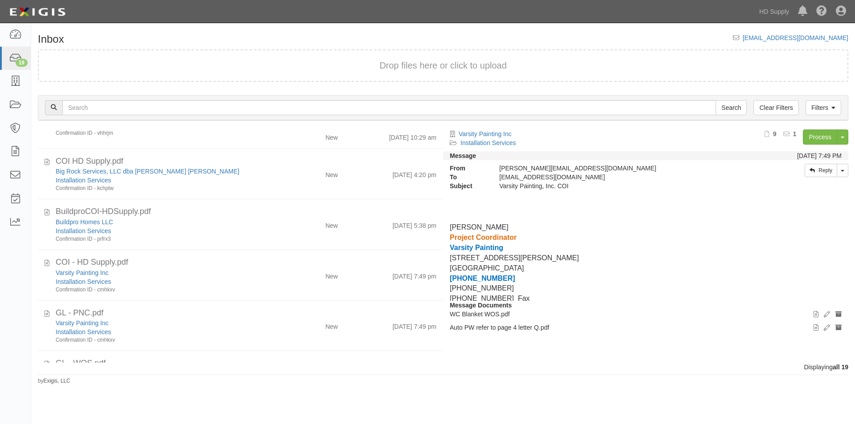
scroll to position [342, 0]
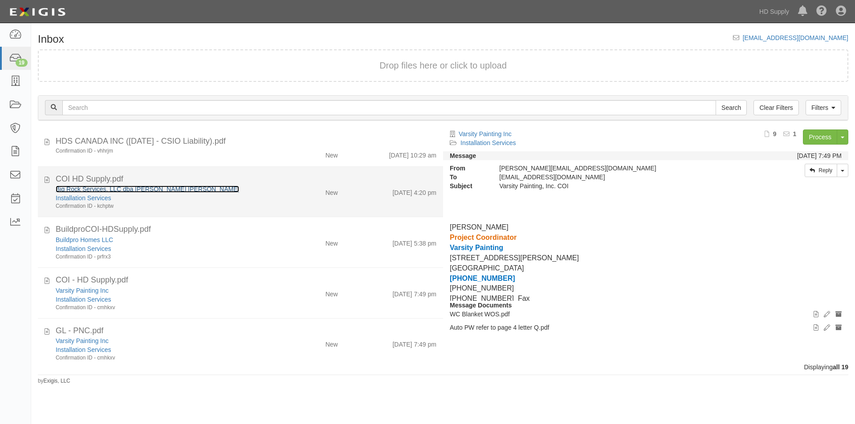
click at [94, 188] on link "Big Rock Services, LLC dba [PERSON_NAME] [PERSON_NAME]" at bounding box center [147, 189] width 183 height 7
click at [46, 178] on icon at bounding box center [47, 179] width 5 height 10
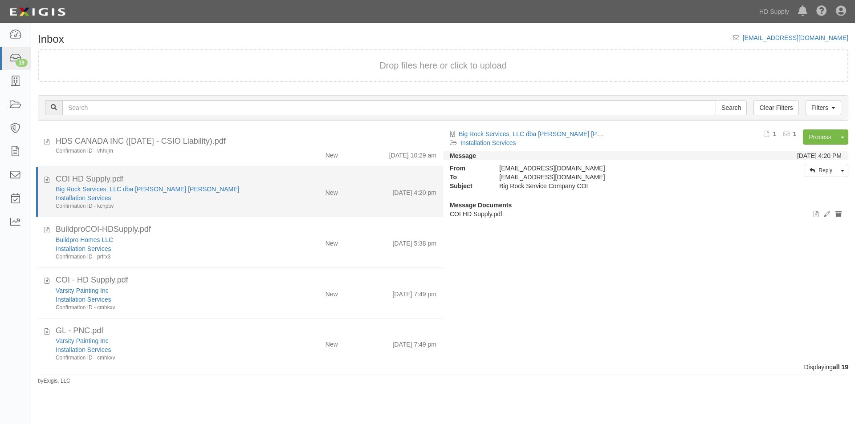
click at [204, 201] on div "Installation Services" at bounding box center [164, 198] width 216 height 9
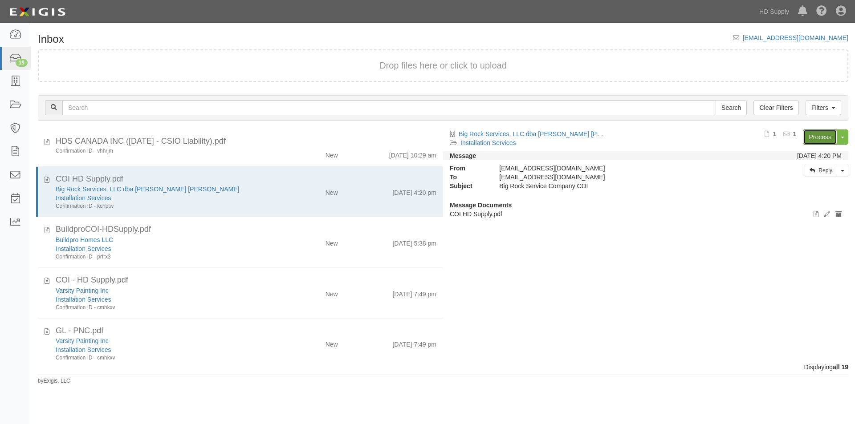
click at [810, 140] on link "Process" at bounding box center [820, 137] width 34 height 15
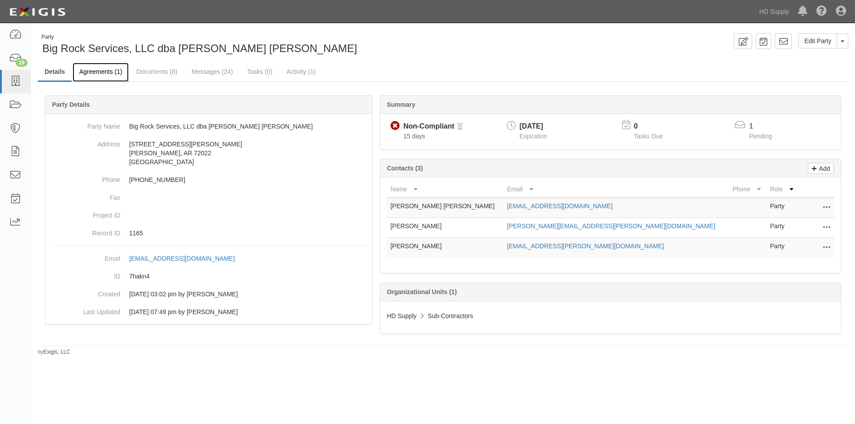
click at [107, 72] on link "Agreements (1)" at bounding box center [101, 72] width 56 height 19
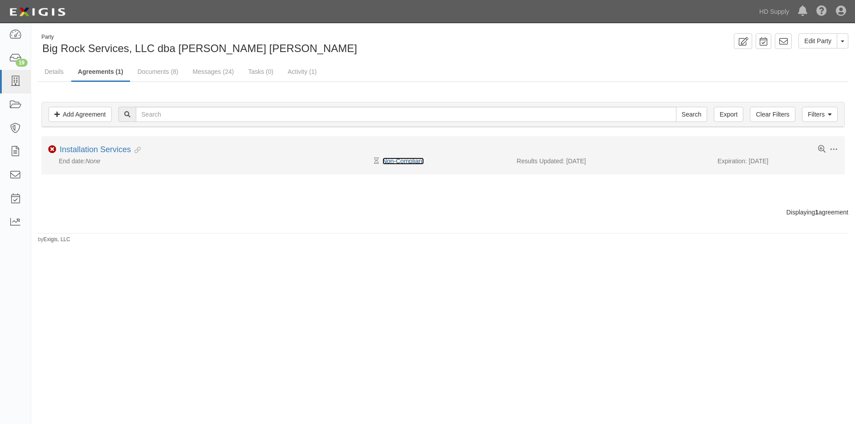
click at [400, 163] on link "Non-Compliant" at bounding box center [402, 161] width 41 height 7
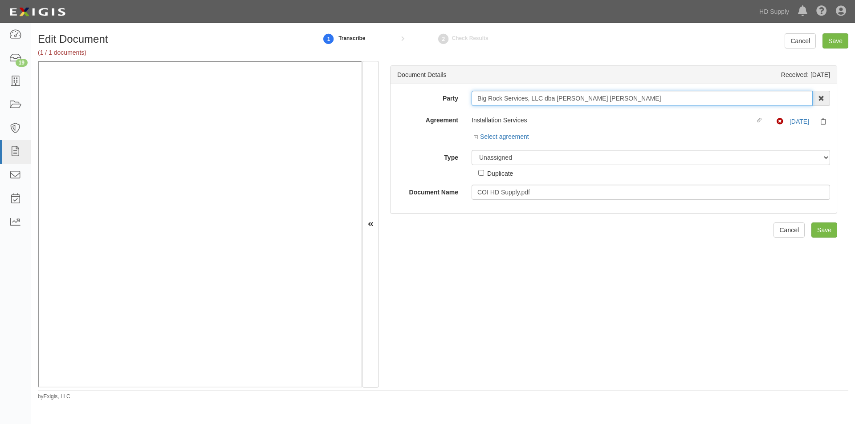
drag, startPoint x: 476, startPoint y: 98, endPoint x: 541, endPoint y: 100, distance: 65.0
click at [541, 100] on input "Big Rock Services, LLC dba [PERSON_NAME] [PERSON_NAME]" at bounding box center [641, 98] width 341 height 15
click at [485, 161] on select "Unassigned Binder Cancellation Notice Certificate Contract Endorsement Insuranc…" at bounding box center [650, 157] width 358 height 15
select select "CertificateDetail"
click at [471, 150] on select "Unassigned Binder Cancellation Notice Certificate Contract Endorsement Insuranc…" at bounding box center [650, 157] width 358 height 15
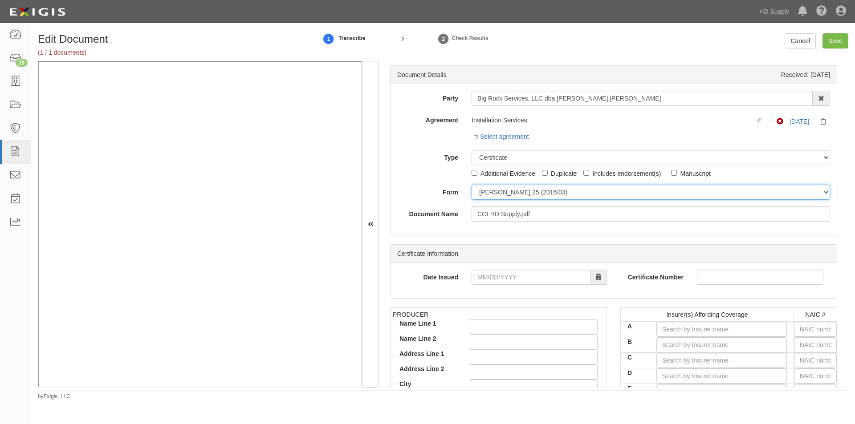
click at [489, 194] on select "[PERSON_NAME] 25 (2016/03) [PERSON_NAME] 101 [PERSON_NAME] 855 NY (2014/05) Gen…" at bounding box center [650, 192] width 358 height 15
select select "GeneralFormDetail"
click at [471, 185] on select "[PERSON_NAME] 25 (2016/03) [PERSON_NAME] 101 [PERSON_NAME] 855 NY (2014/05) Gen…" at bounding box center [650, 192] width 358 height 15
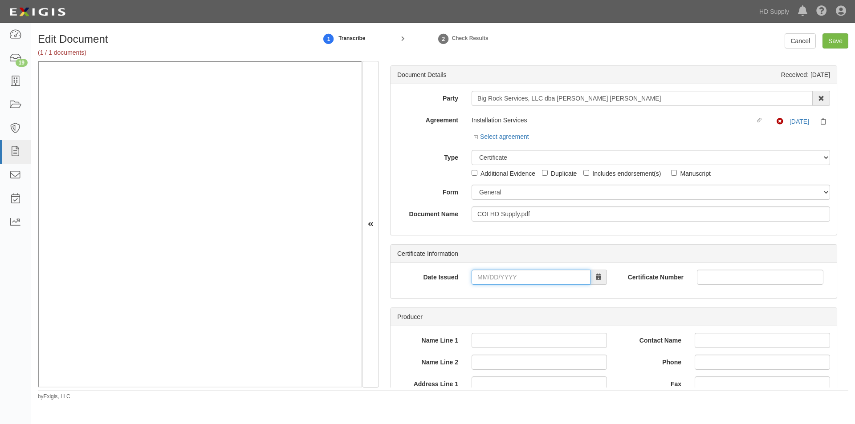
click at [529, 274] on input "Date Issued" at bounding box center [530, 277] width 119 height 15
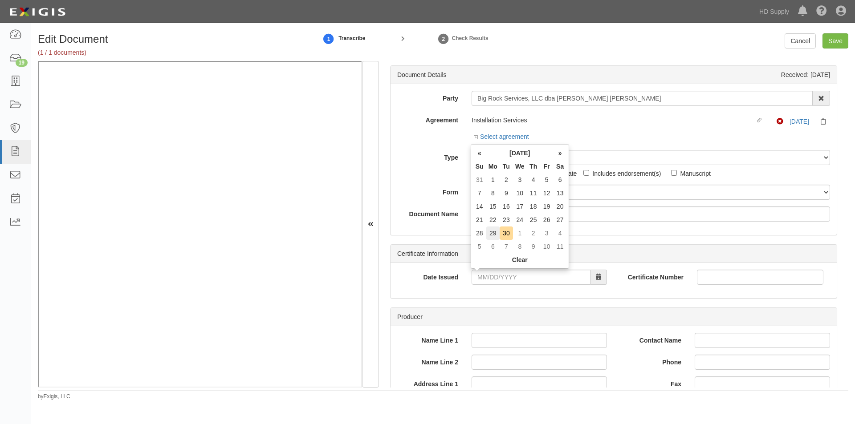
click at [495, 235] on td "29" at bounding box center [492, 233] width 13 height 13
type input "[DATE]"
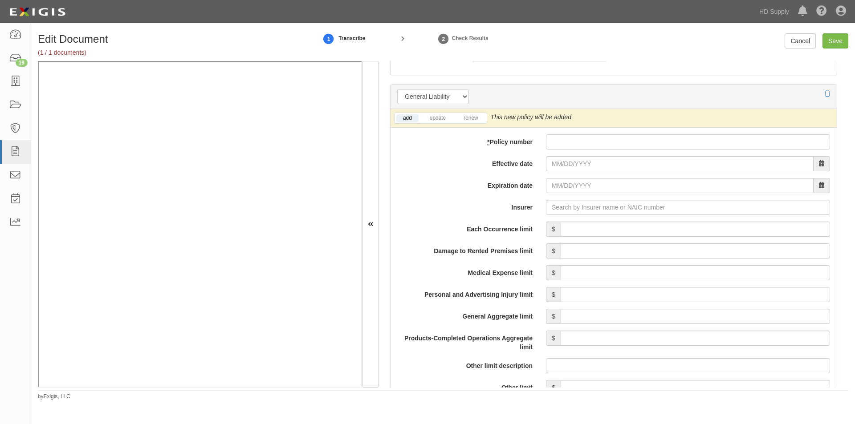
scroll to position [630, 0]
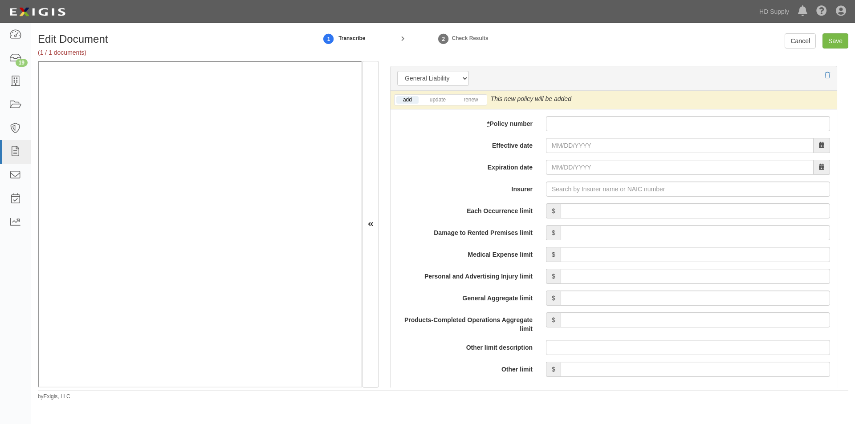
click at [436, 105] on li "update" at bounding box center [437, 100] width 33 height 10
click at [439, 97] on link "update" at bounding box center [437, 100] width 29 height 8
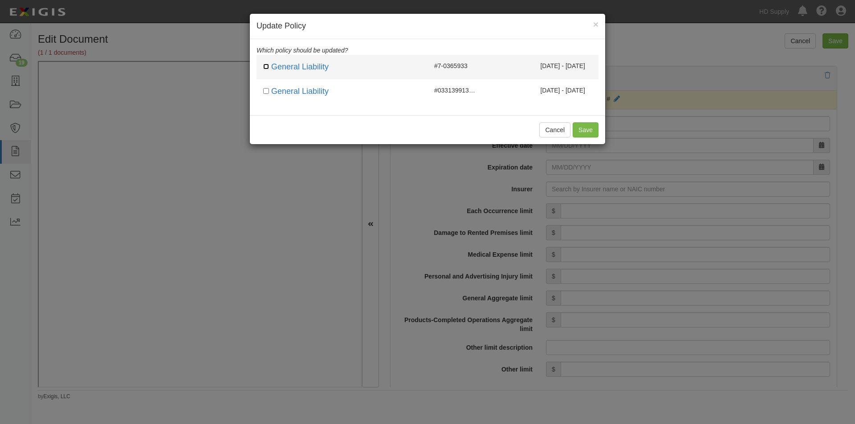
click at [270, 68] on div "General Liability" at bounding box center [342, 67] width 158 height 12
checkbox input "true"
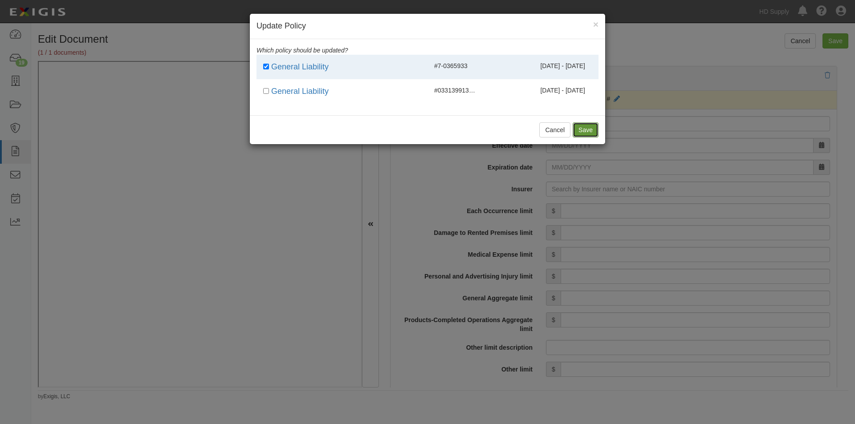
click at [586, 132] on button "Save" at bounding box center [585, 129] width 26 height 15
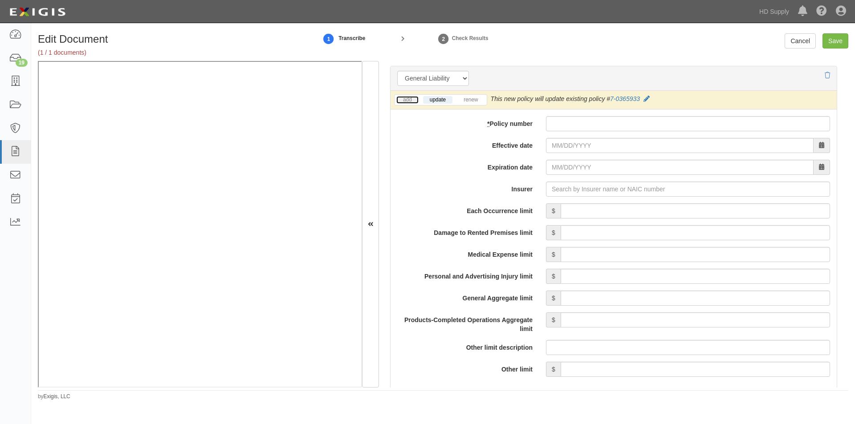
click at [402, 102] on link "add" at bounding box center [407, 100] width 22 height 8
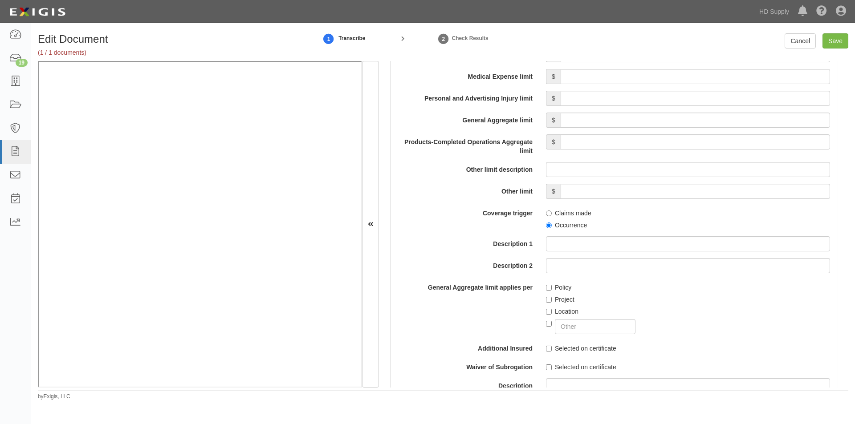
scroll to position [986, 0]
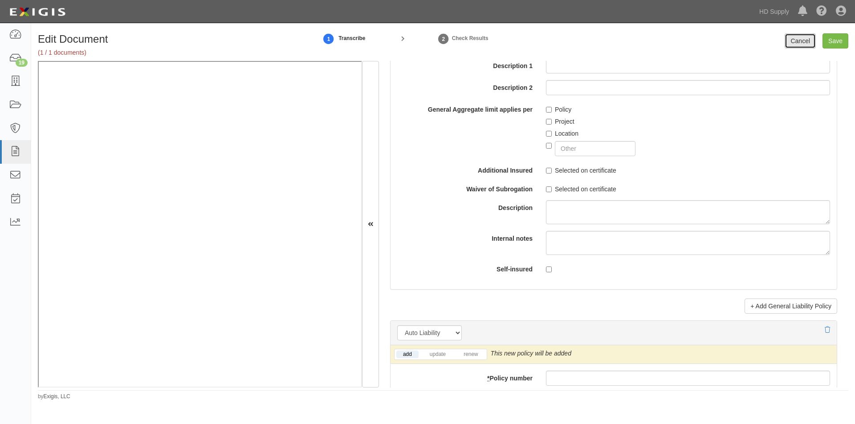
click at [799, 42] on link "Cancel" at bounding box center [799, 40] width 31 height 15
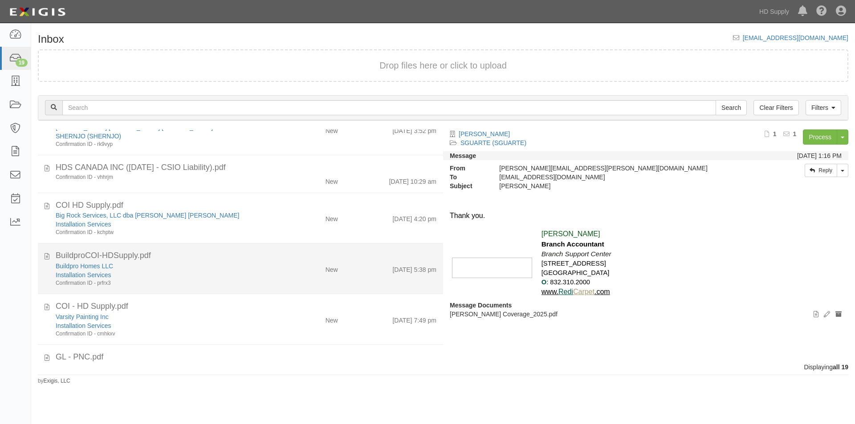
scroll to position [314, 0]
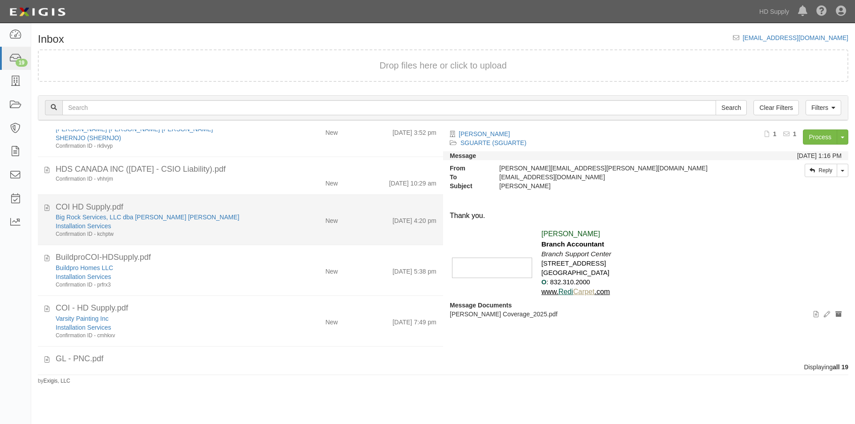
click at [279, 237] on div "Big Rock Services, LLC dba Michael Ryan Webb Jr Installation Services Confirmat…" at bounding box center [246, 225] width 394 height 25
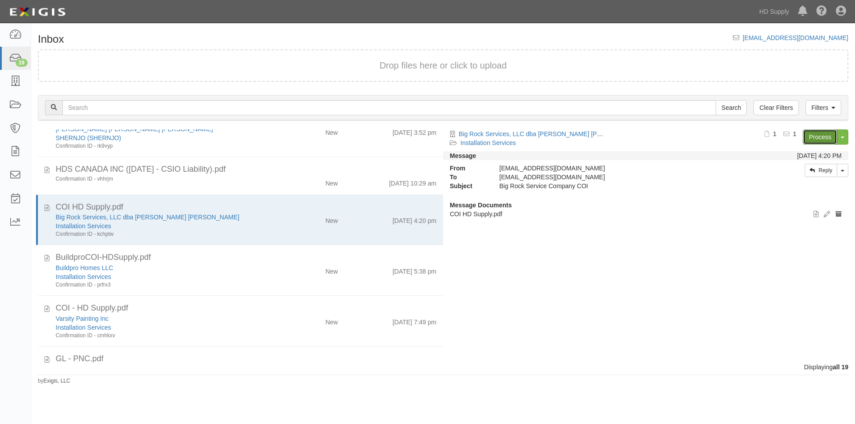
click at [813, 137] on link "Process" at bounding box center [820, 137] width 34 height 15
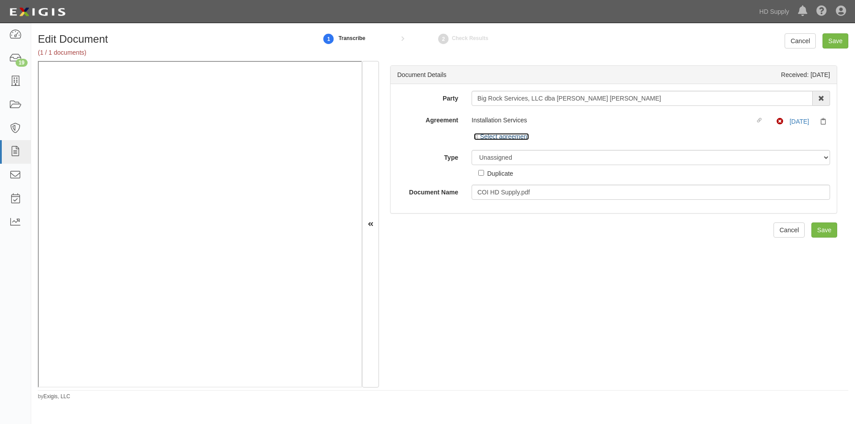
click at [514, 138] on link "Select agreement" at bounding box center [501, 136] width 55 height 7
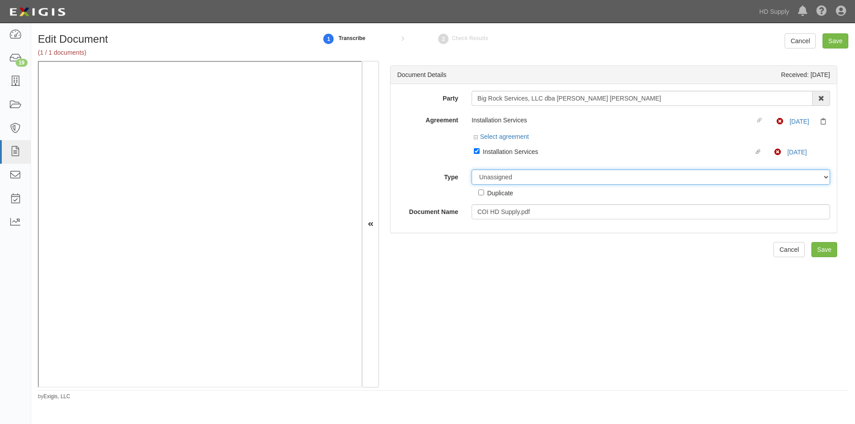
click at [508, 179] on select "Unassigned Binder Cancellation Notice Certificate Contract Endorsement Insuranc…" at bounding box center [650, 177] width 358 height 15
select select "CertificateDetail"
click at [471, 170] on select "Unassigned Binder Cancellation Notice Certificate Contract Endorsement Insuranc…" at bounding box center [650, 177] width 358 height 15
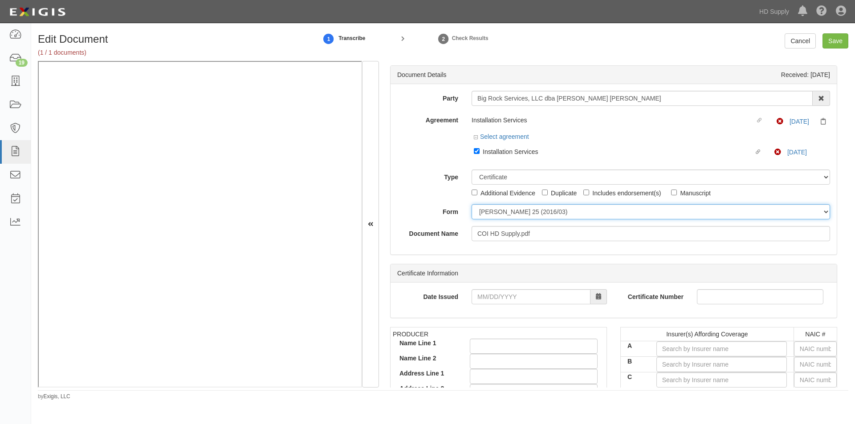
click at [501, 209] on select "[PERSON_NAME] 25 (2016/03) [PERSON_NAME] 101 [PERSON_NAME] 855 NY (2014/05) Gen…" at bounding box center [650, 211] width 358 height 15
select select "GeneralFormDetail"
click at [471, 204] on select "[PERSON_NAME] 25 (2016/03) [PERSON_NAME] 101 [PERSON_NAME] 855 NY (2014/05) Gen…" at bounding box center [650, 211] width 358 height 15
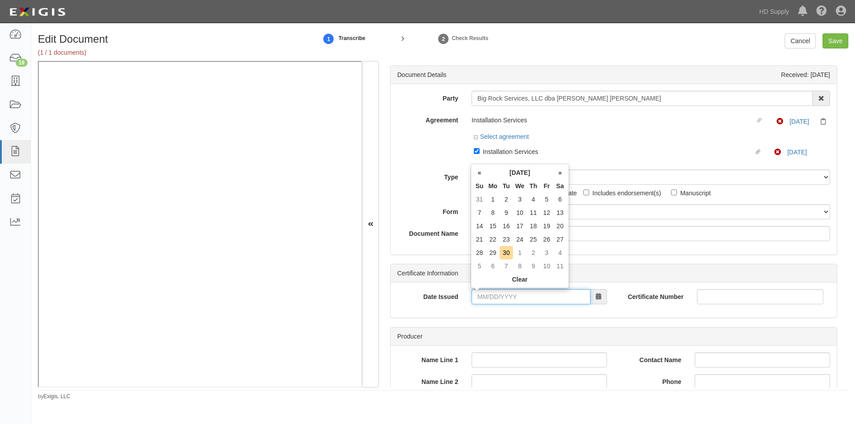
click at [502, 304] on div "Date Issued" at bounding box center [501, 300] width 223 height 22
click at [496, 252] on td "29" at bounding box center [492, 252] width 13 height 13
type input "09/29/2025"
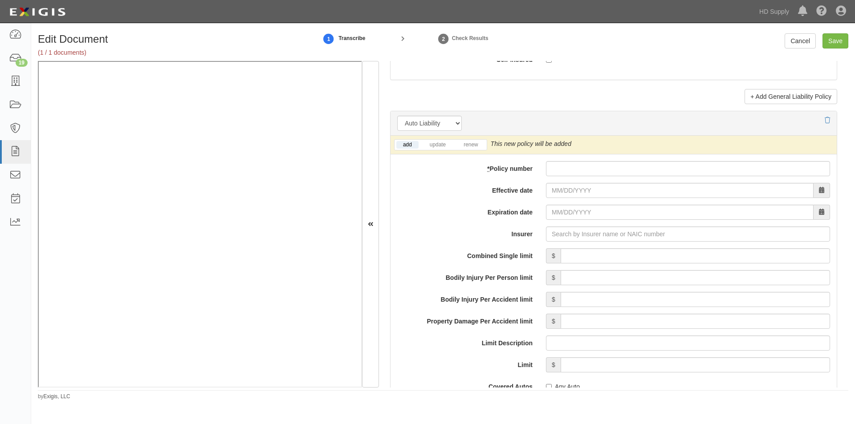
scroll to position [1243, 0]
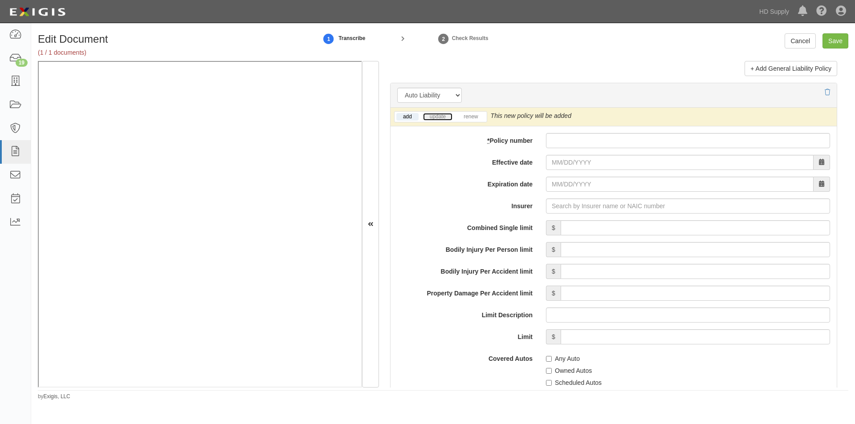
click at [432, 115] on link "update" at bounding box center [437, 117] width 29 height 8
click at [574, 144] on input "* Policy number" at bounding box center [688, 140] width 284 height 15
type input "031991310115"
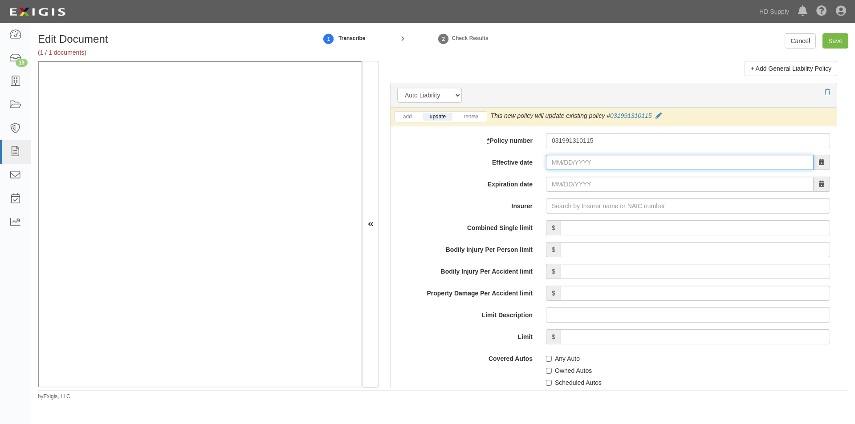
click at [581, 162] on input "Effective date" at bounding box center [680, 162] width 268 height 15
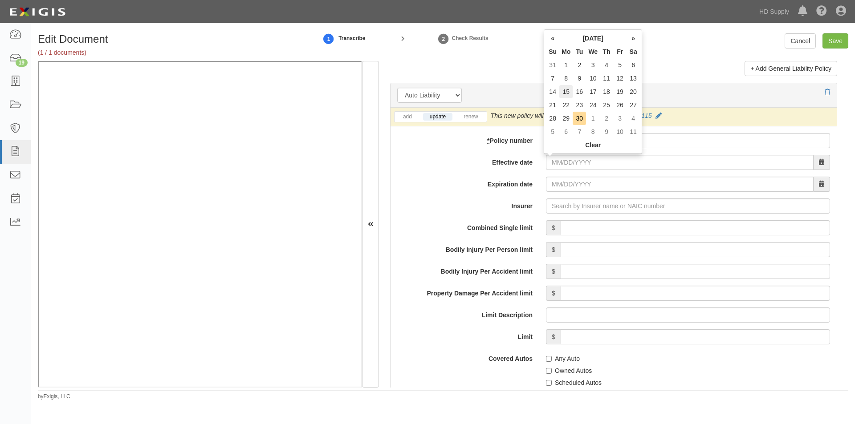
click at [569, 92] on td "15" at bounding box center [565, 91] width 13 height 13
type input "09/15/2025"
type input "09/15/2026"
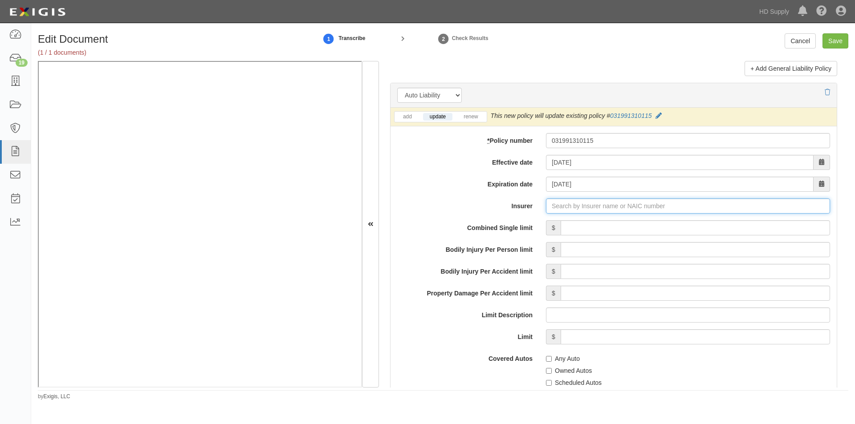
click at [551, 206] on input "Insurer" at bounding box center [688, 206] width 284 height 15
click at [576, 207] on input "Insurer" at bounding box center [688, 206] width 284 height 15
type input "21st Century Advantage Insurance Company (25232) NR Rating"
type input "2"
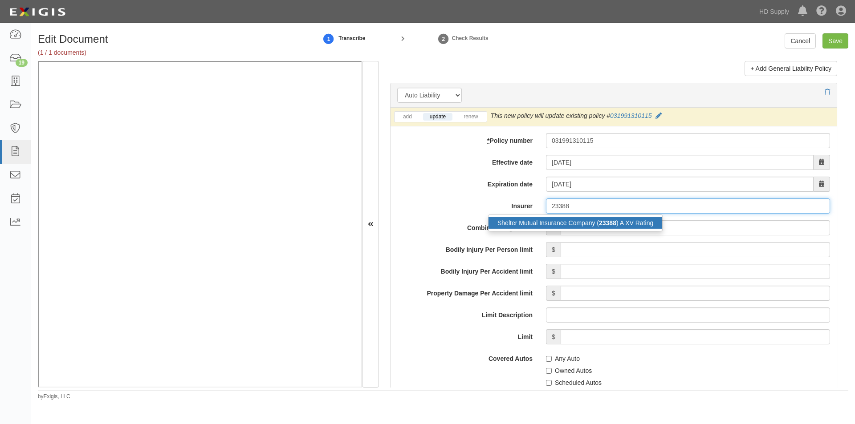
click at [568, 222] on div "Shelter Mutual Insurance Company ( 23388 ) A XV Rating" at bounding box center [575, 223] width 174 height 12
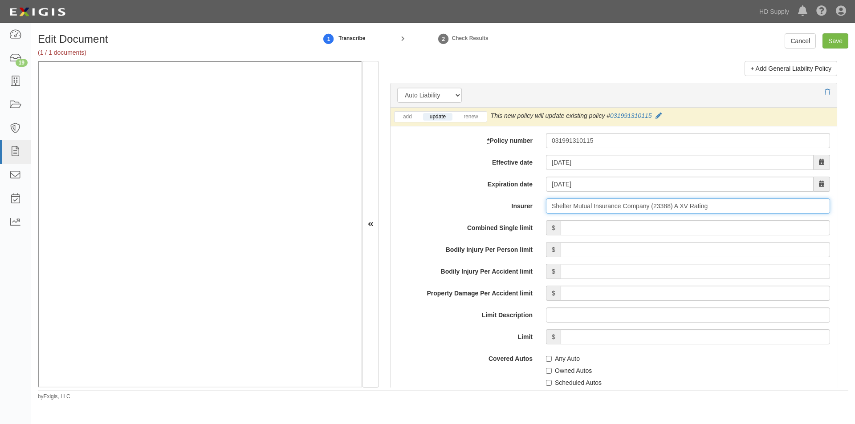
type input "Shelter Mutual Insurance Company (23388) A XV Rating"
click at [619, 232] on input "Combined Single limit" at bounding box center [694, 227] width 269 height 15
type input "1,000,000"
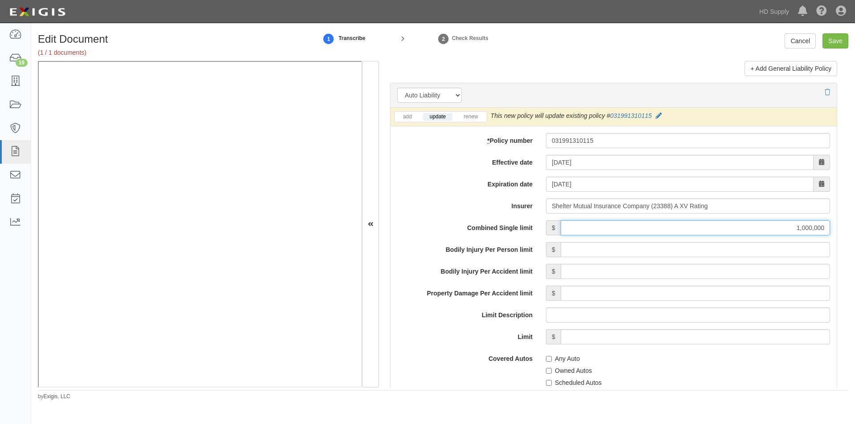
scroll to position [1421, 0]
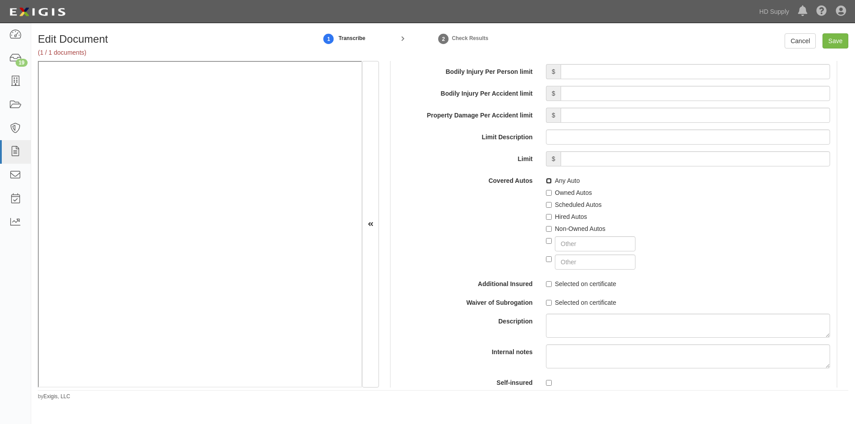
click at [548, 180] on input "Any Auto" at bounding box center [549, 181] width 6 height 6
checkbox input "true"
click at [549, 203] on input "Scheduled Autos" at bounding box center [549, 205] width 6 height 6
checkbox input "true"
click at [839, 38] on input "Save" at bounding box center [835, 40] width 26 height 15
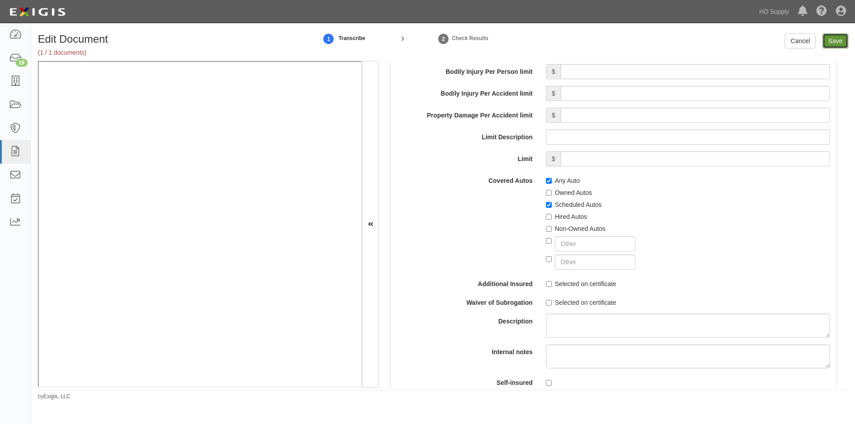
type input "1000000"
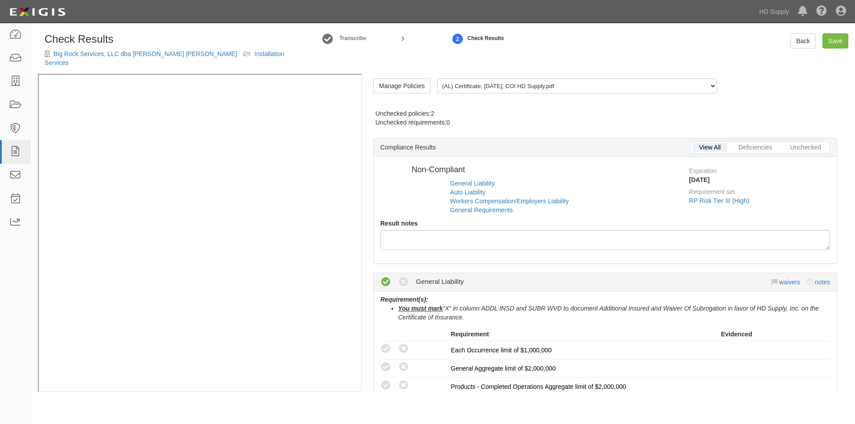
radio input "false"
radio input "true"
radio input "false"
radio input "true"
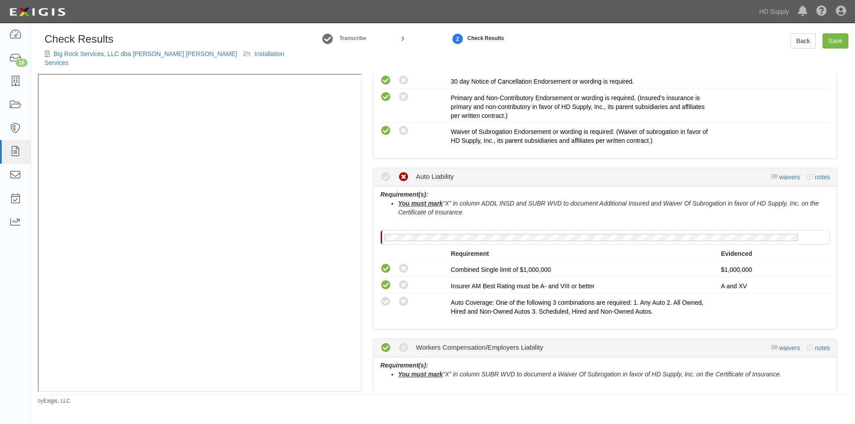
scroll to position [490, 0]
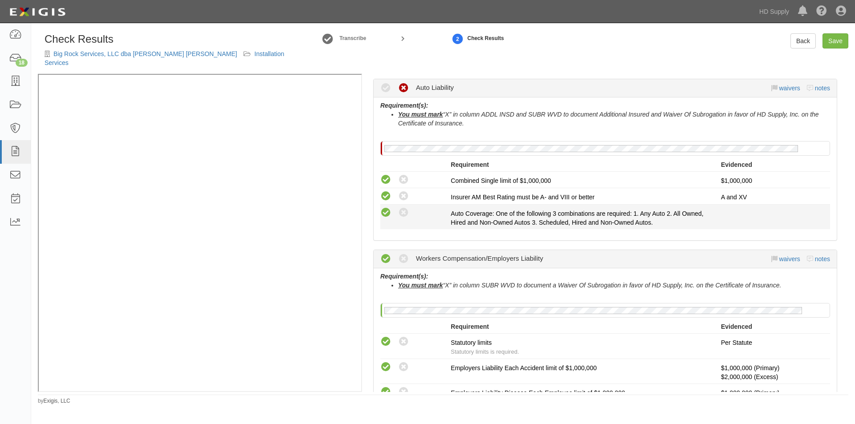
click at [388, 207] on icon at bounding box center [385, 212] width 11 height 11
radio input "true"
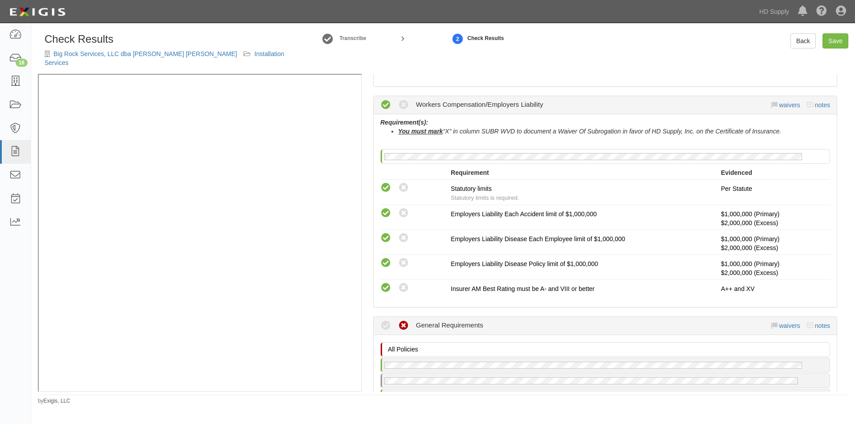
scroll to position [757, 0]
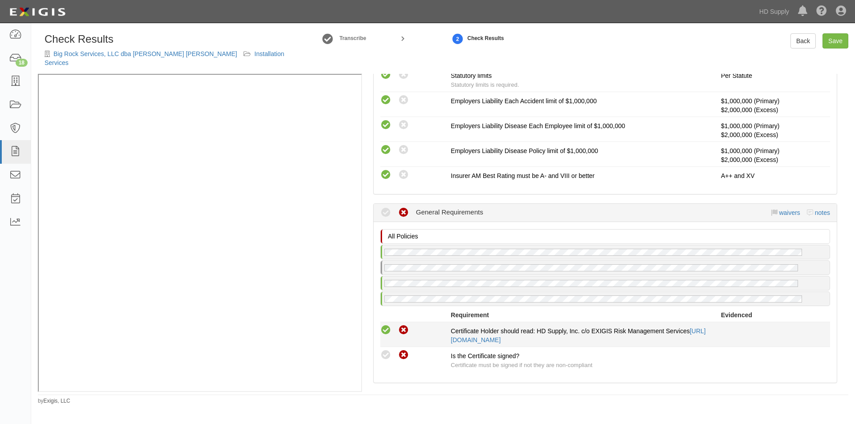
click at [383, 325] on icon at bounding box center [385, 330] width 11 height 11
radio input "true"
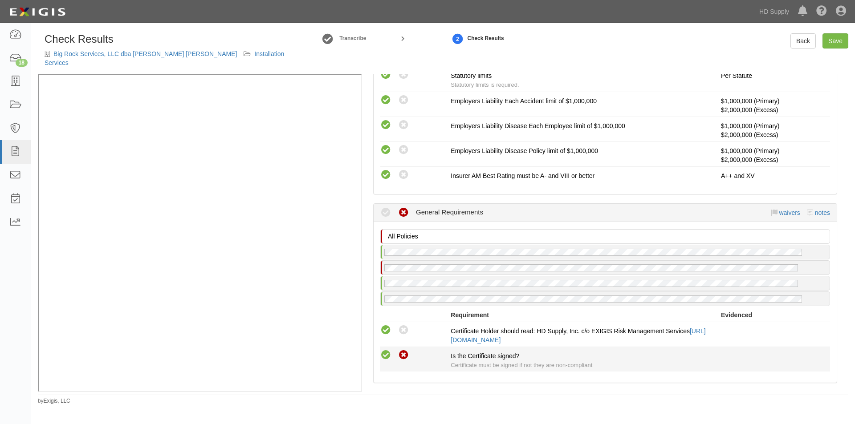
click at [385, 350] on icon at bounding box center [385, 355] width 11 height 11
radio input "true"
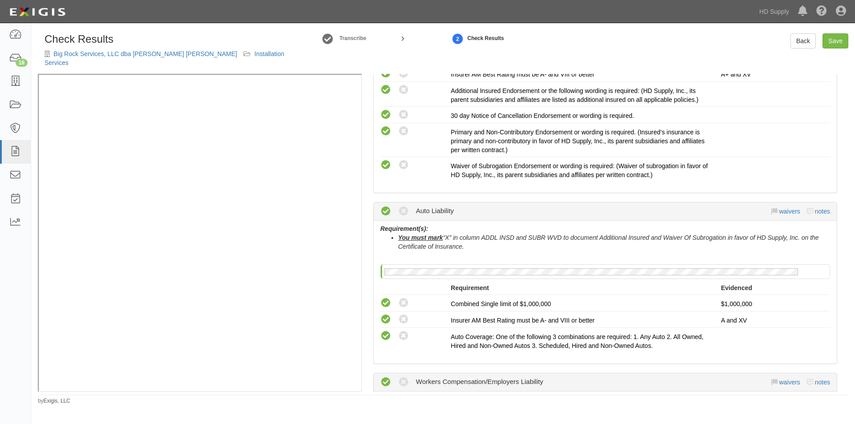
scroll to position [357, 0]
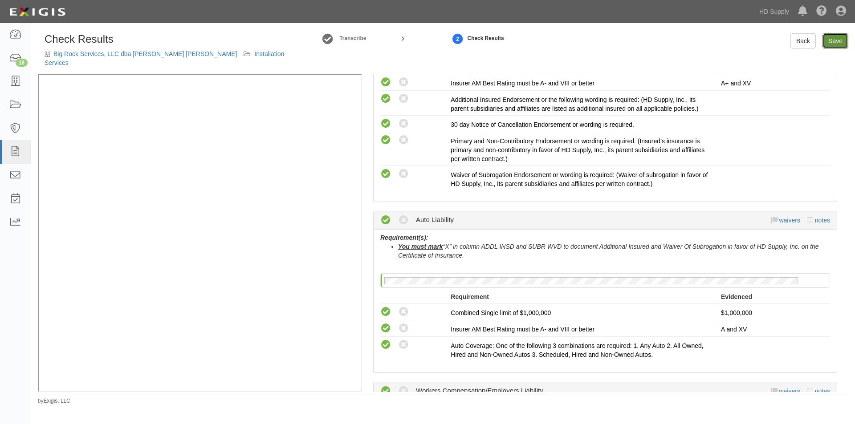
click at [831, 42] on link "Save" at bounding box center [835, 40] width 26 height 15
radio input "true"
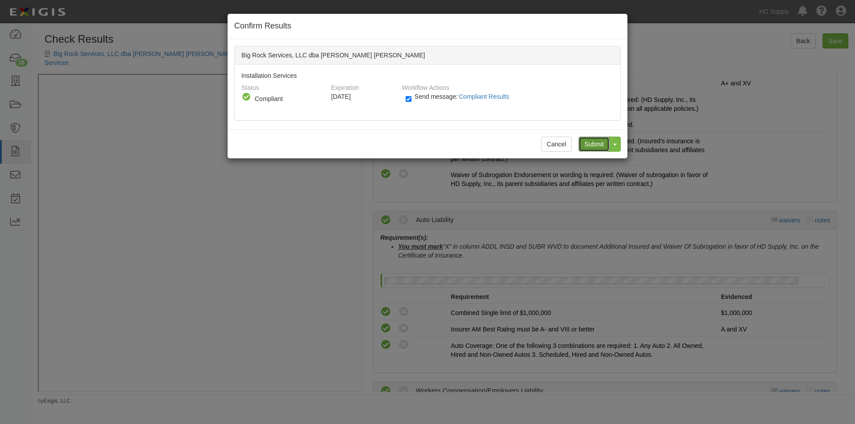
click at [587, 141] on input "Submit" at bounding box center [593, 144] width 31 height 15
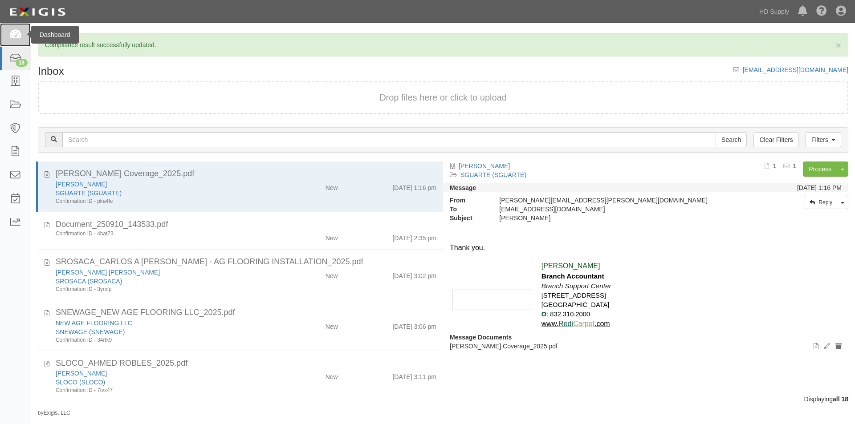
click at [20, 37] on icon at bounding box center [15, 35] width 12 height 10
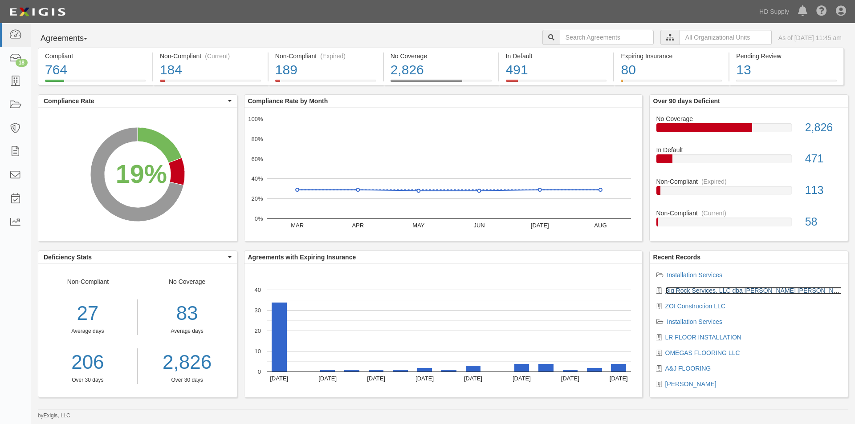
click at [695, 293] on link "Big Rock Services, LLC dba [PERSON_NAME] [PERSON_NAME]" at bounding box center [756, 290] width 183 height 7
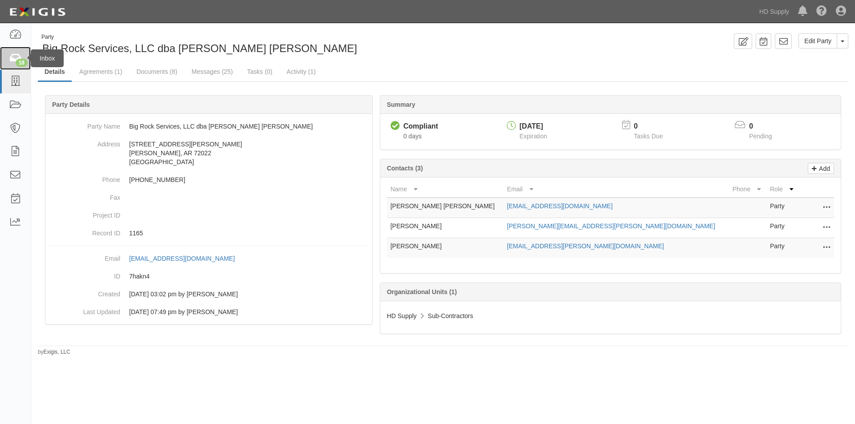
click at [17, 58] on icon at bounding box center [15, 58] width 12 height 10
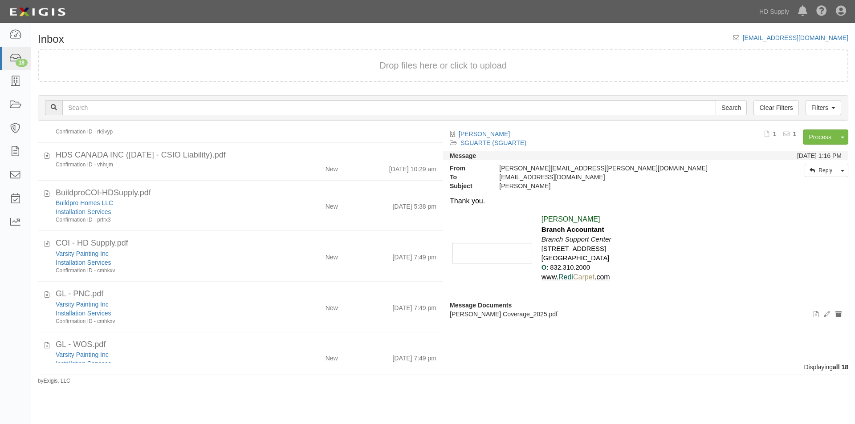
scroll to position [341, 0]
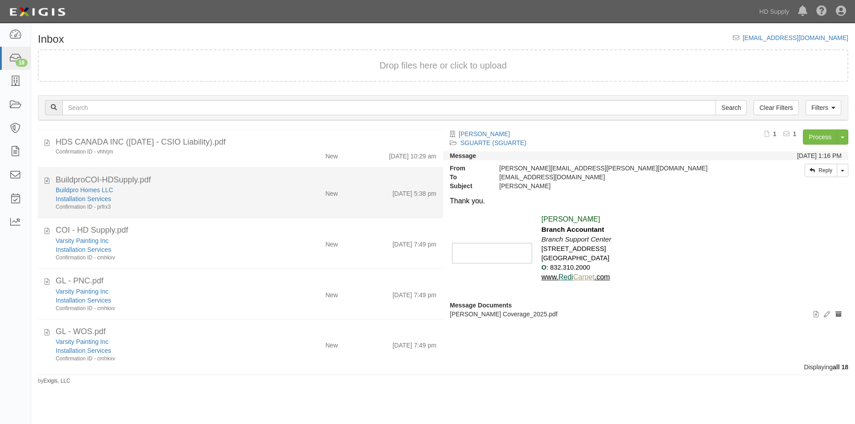
click at [91, 186] on div "Buildpro Homes LLC" at bounding box center [164, 190] width 216 height 9
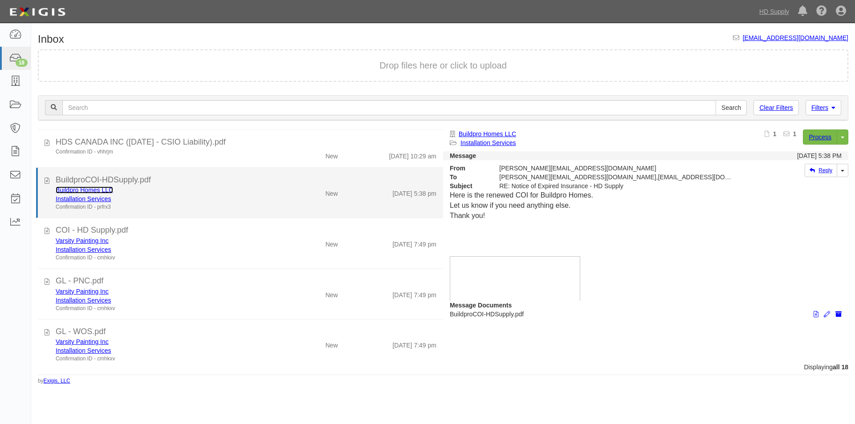
click at [89, 188] on link "Buildpro Homes LLC" at bounding box center [84, 190] width 57 height 7
click at [45, 180] on icon at bounding box center [47, 180] width 5 height 10
click at [232, 181] on div "BuildproCOI-HDSupply.pdf" at bounding box center [246, 181] width 381 height 12
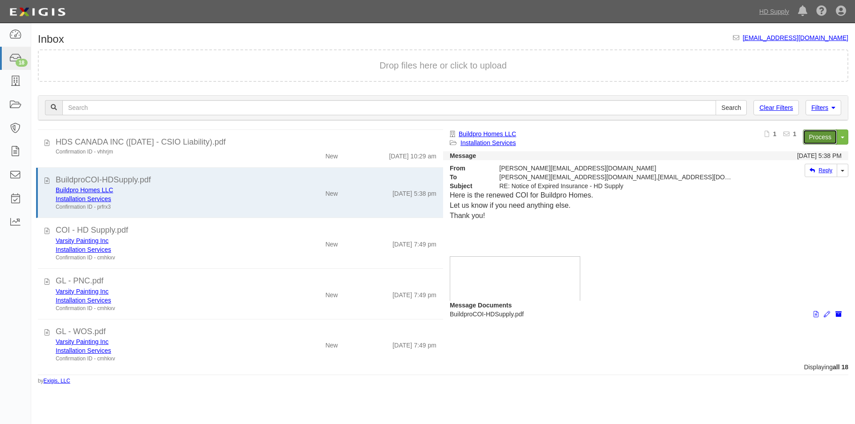
click at [813, 137] on link "Process" at bounding box center [820, 137] width 34 height 15
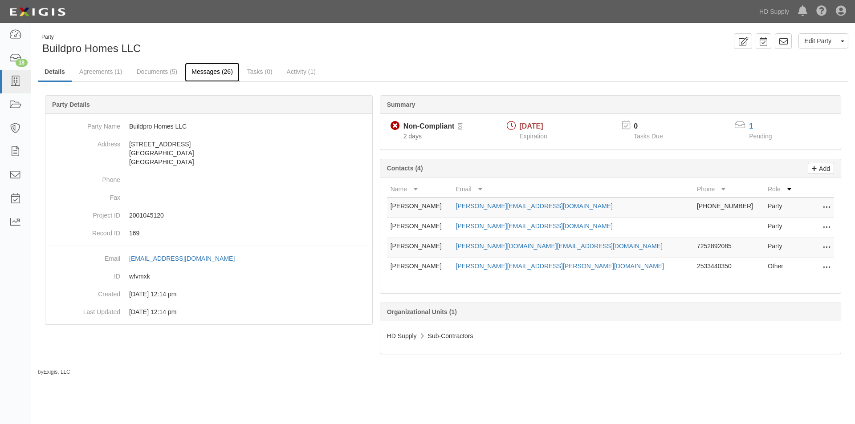
click at [202, 77] on link "Messages (26)" at bounding box center [212, 72] width 55 height 19
click at [203, 75] on link "Messages (26)" at bounding box center [212, 72] width 55 height 19
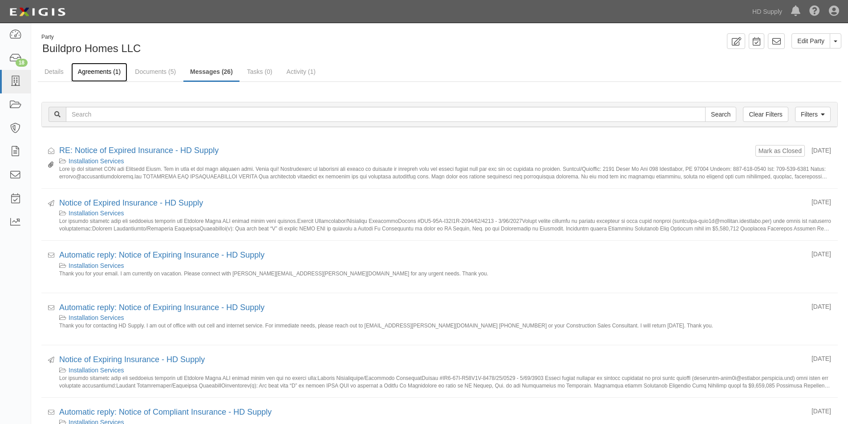
click at [103, 70] on link "Agreements (1)" at bounding box center [99, 72] width 56 height 19
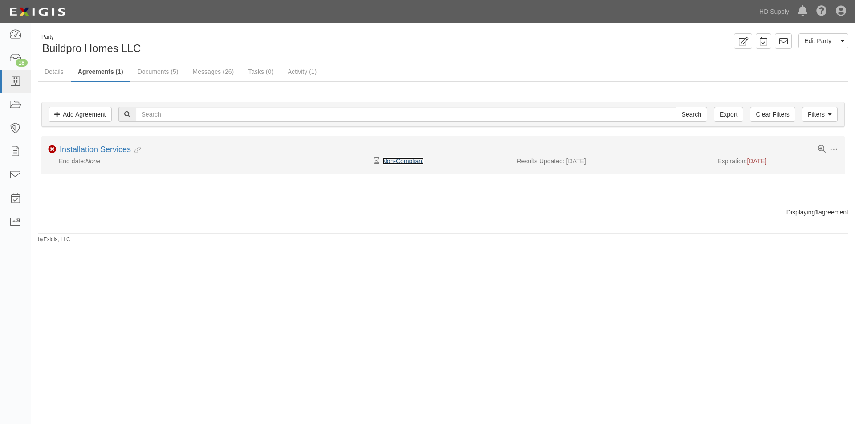
click at [409, 162] on link "Non-Compliant" at bounding box center [402, 161] width 41 height 7
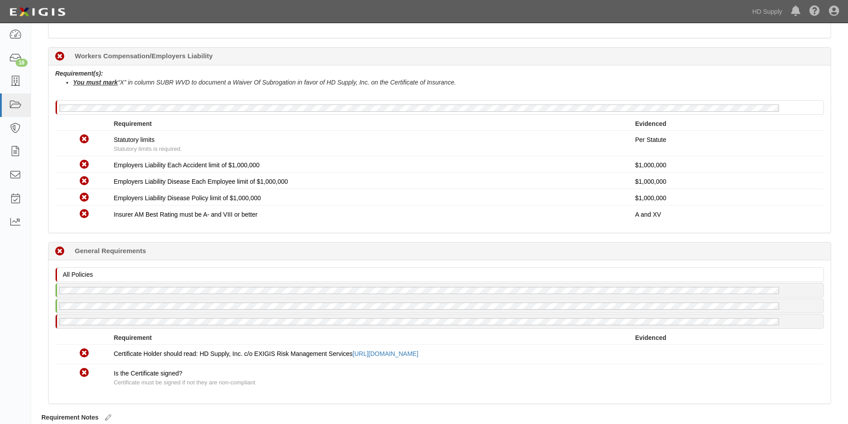
scroll to position [567, 0]
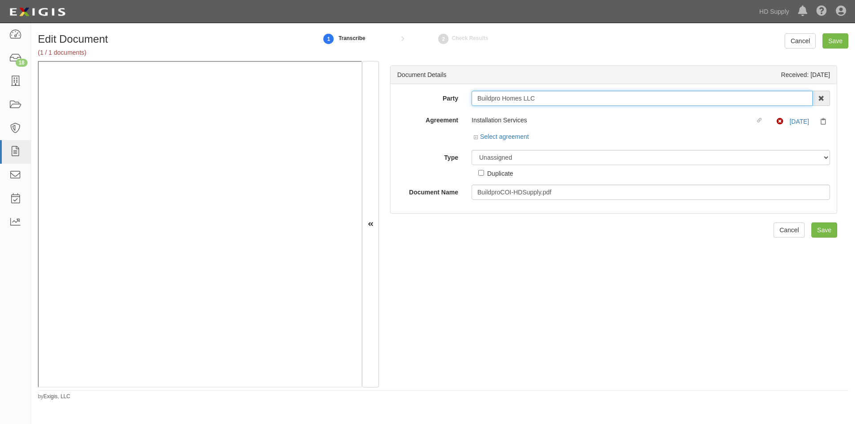
drag, startPoint x: 536, startPoint y: 98, endPoint x: 473, endPoint y: 97, distance: 62.3
click at [473, 97] on input "Buildpro Homes LLC" at bounding box center [641, 98] width 341 height 15
click at [509, 155] on select "Unassigned Binder Cancellation Notice Certificate Contract Endorsement Insuranc…" at bounding box center [650, 157] width 358 height 15
select select "CertificateDetail"
click at [471, 150] on select "Unassigned Binder Cancellation Notice Certificate Contract Endorsement Insuranc…" at bounding box center [650, 157] width 358 height 15
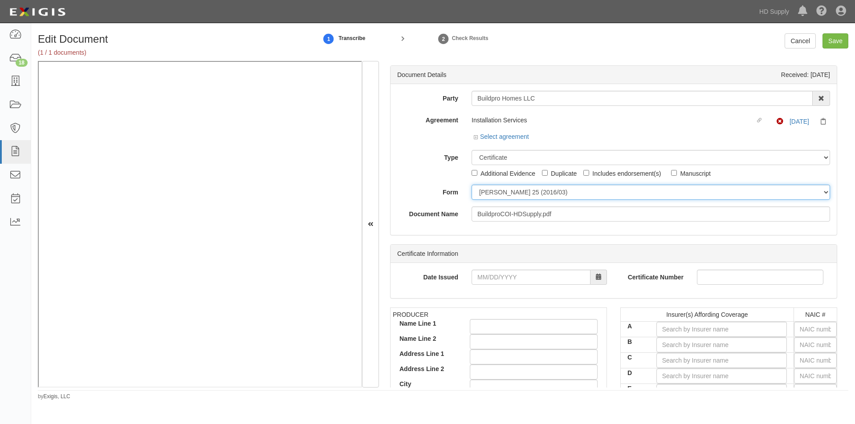
click at [500, 199] on select "[PERSON_NAME] 25 (2016/03) [PERSON_NAME] 101 [PERSON_NAME] 855 NY (2014/05) Gen…" at bounding box center [650, 192] width 358 height 15
select select "GeneralFormDetail"
click at [471, 185] on select "[PERSON_NAME] 25 (2016/03) [PERSON_NAME] 101 [PERSON_NAME] 855 NY (2014/05) Gen…" at bounding box center [650, 192] width 358 height 15
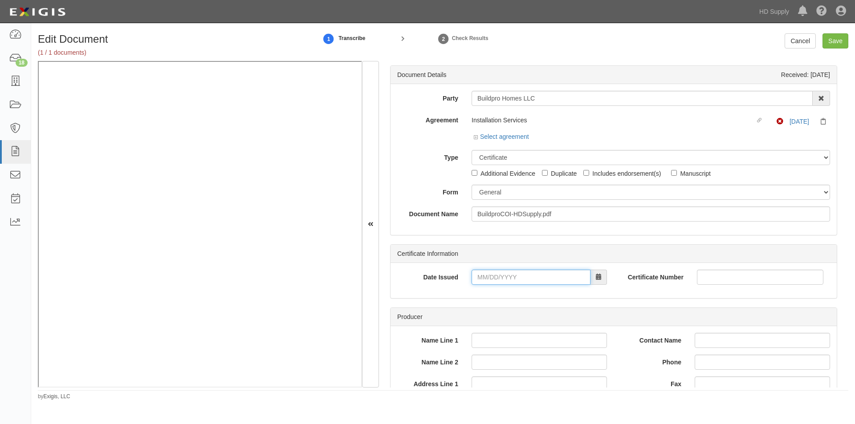
click at [503, 275] on input "Date Issued" at bounding box center [530, 277] width 119 height 15
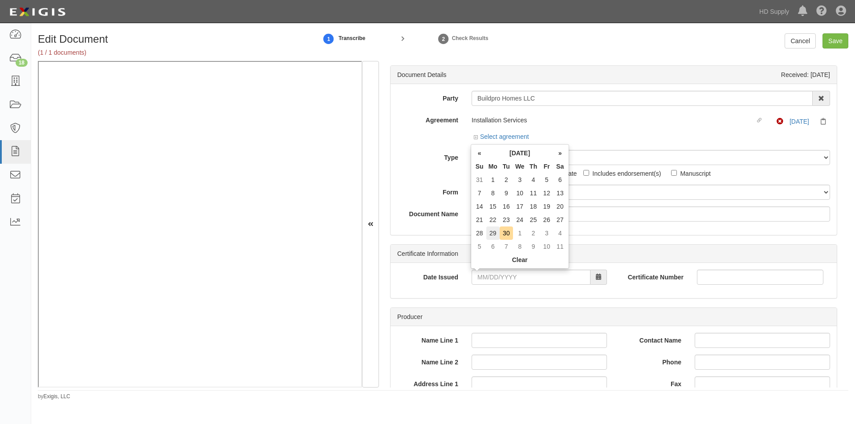
click at [496, 232] on td "29" at bounding box center [492, 233] width 13 height 13
type input "[DATE]"
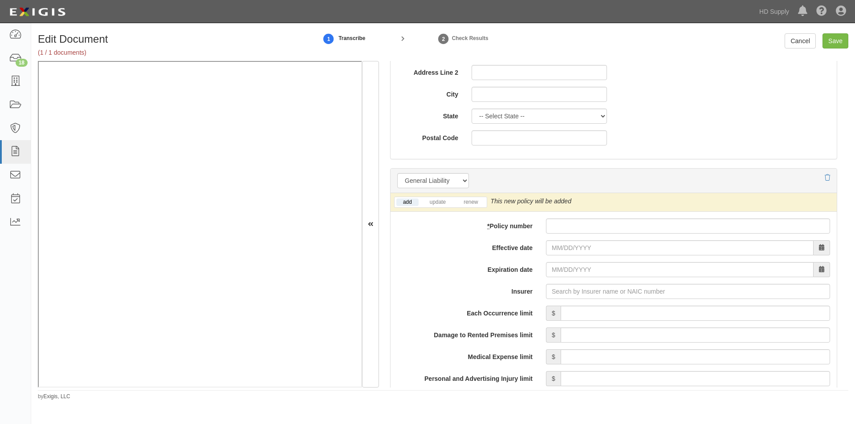
scroll to position [579, 0]
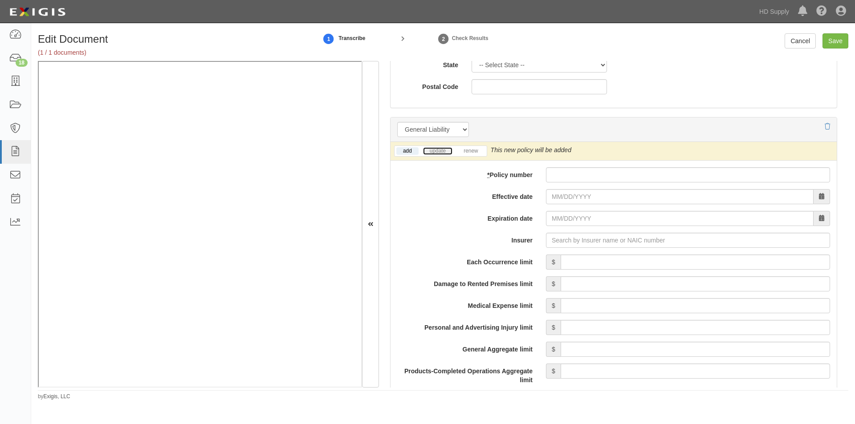
click at [442, 154] on link "update" at bounding box center [437, 151] width 29 height 8
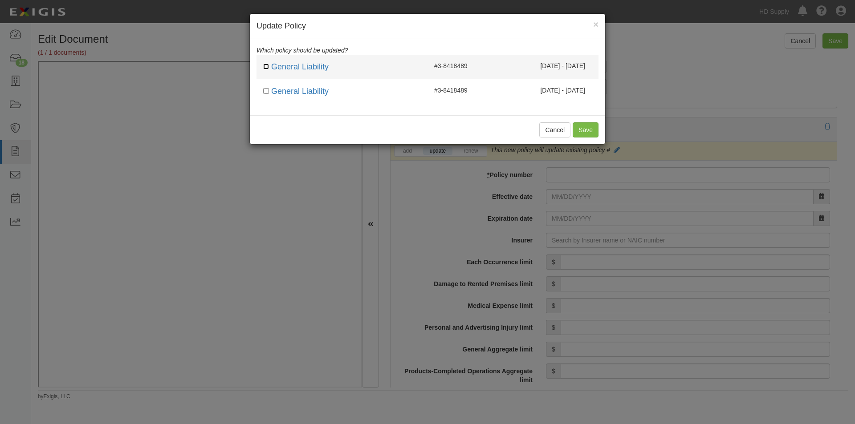
click at [268, 67] on input "checkbox" at bounding box center [266, 67] width 6 height 6
checkbox input "true"
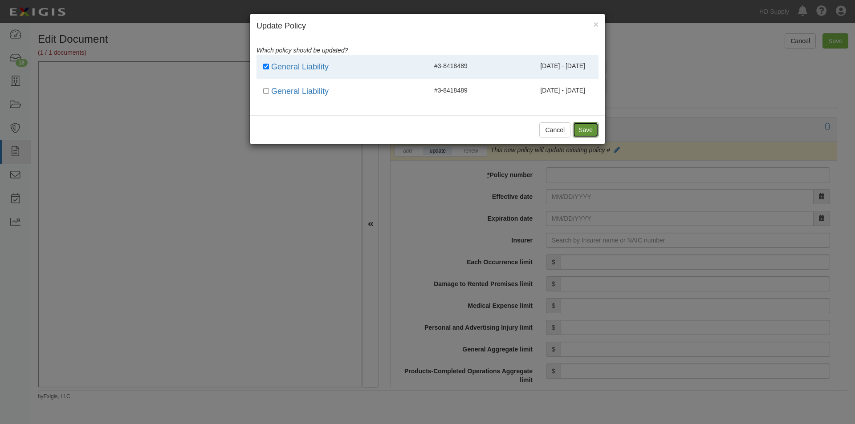
click at [581, 130] on button "Save" at bounding box center [585, 129] width 26 height 15
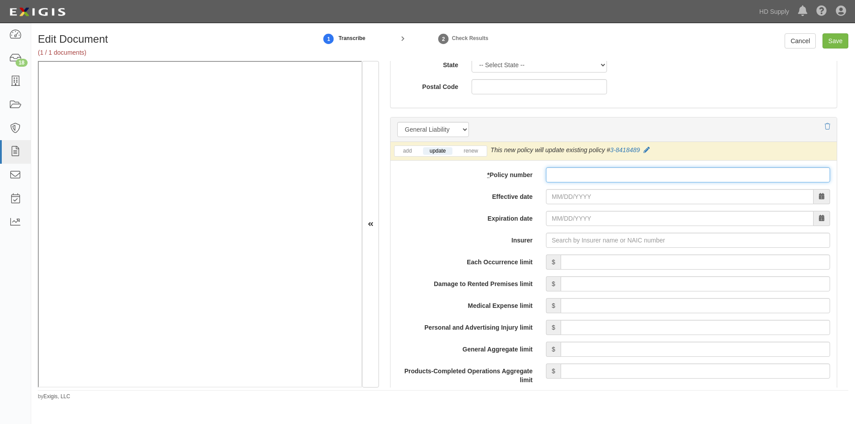
paste input "38418489"
click at [551, 177] on input "38418489" at bounding box center [688, 174] width 284 height 15
click at [552, 177] on input "38418489" at bounding box center [688, 174] width 284 height 15
type input "3-8418489"
click at [581, 175] on input "3-8418489" at bounding box center [688, 174] width 284 height 15
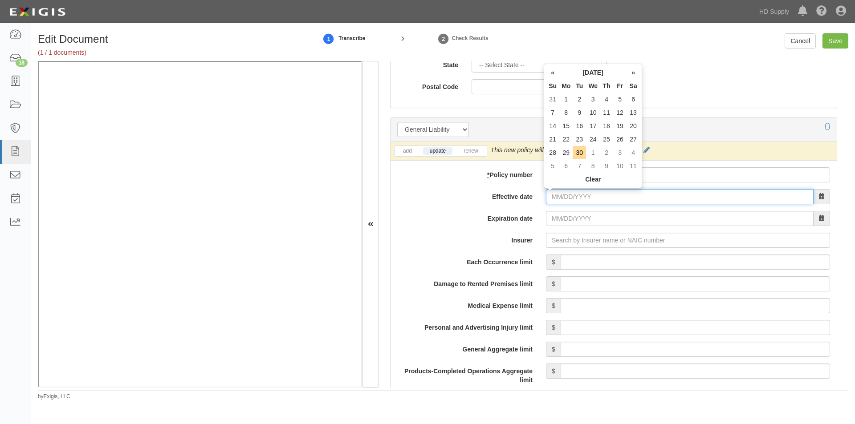
click at [565, 198] on input "Effective date" at bounding box center [680, 196] width 268 height 15
type input "06/19/2025"
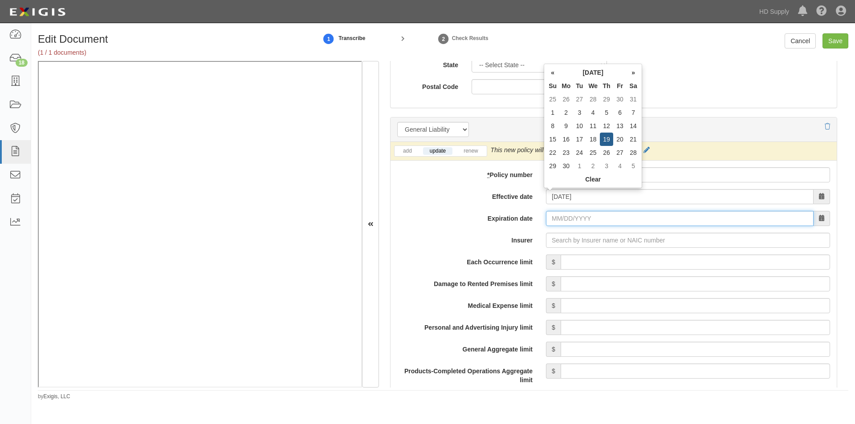
type input "[DATE]"
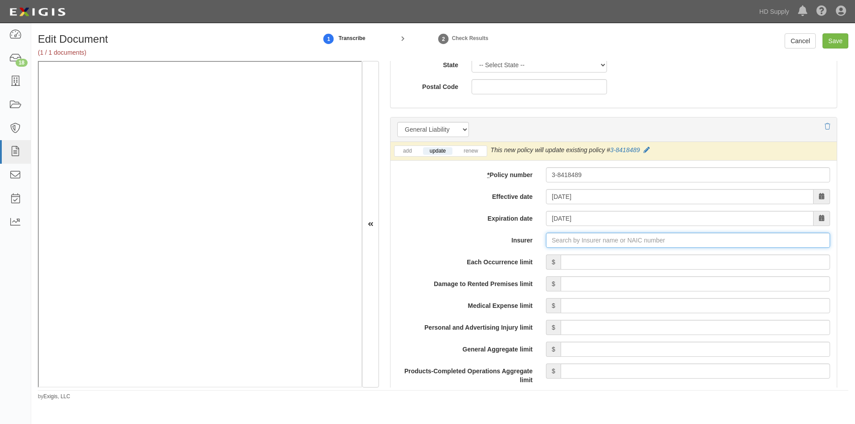
click at [548, 242] on input "Insurer" at bounding box center [688, 240] width 284 height 15
type input "180 Seguros S.A. (0) NR Rating"
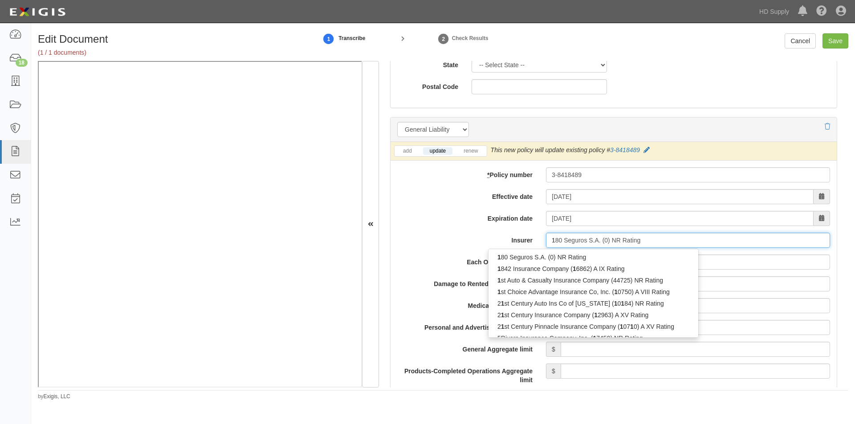
type input "18"
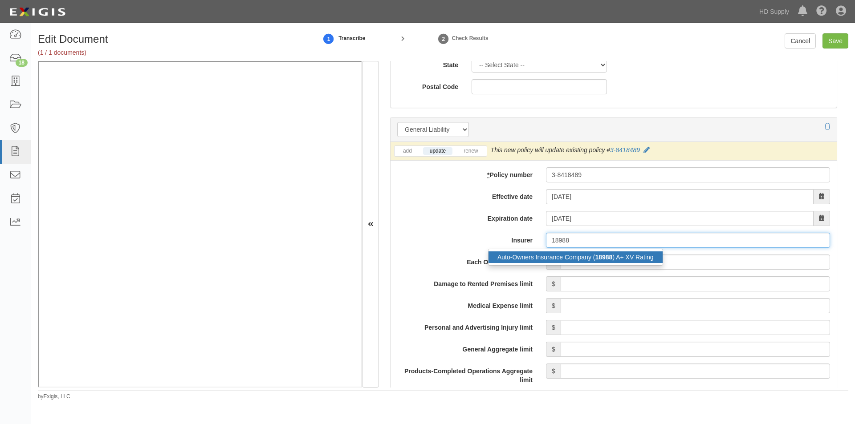
click at [505, 259] on div "Auto-Owners Insurance Company ( 18988 ) A+ XV Rating" at bounding box center [575, 258] width 174 height 12
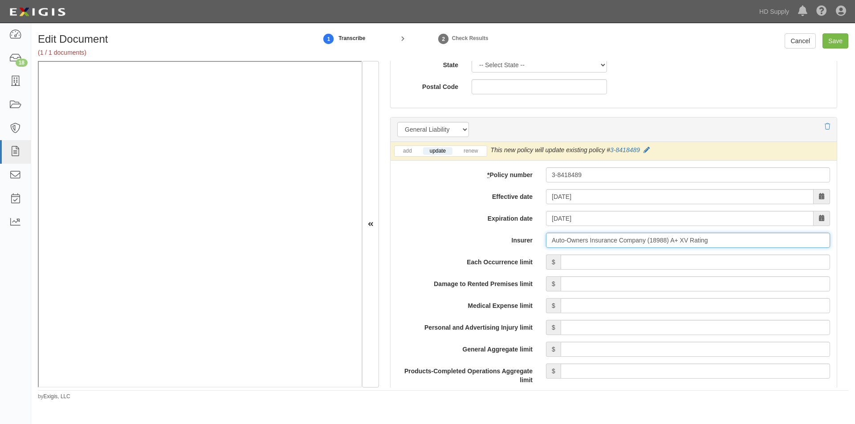
scroll to position [668, 0]
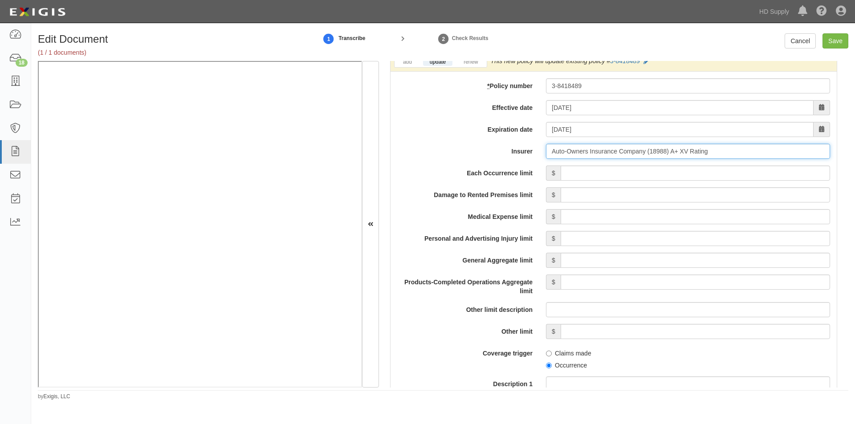
type input "Auto-Owners Insurance Company (18988) A+ XV Rating"
click at [598, 173] on input "Each Occurrence limit" at bounding box center [694, 173] width 269 height 15
type input "1,000,000"
click at [726, 199] on input "Damage to Rented Premises limit" at bounding box center [694, 194] width 269 height 15
type input "50,000"
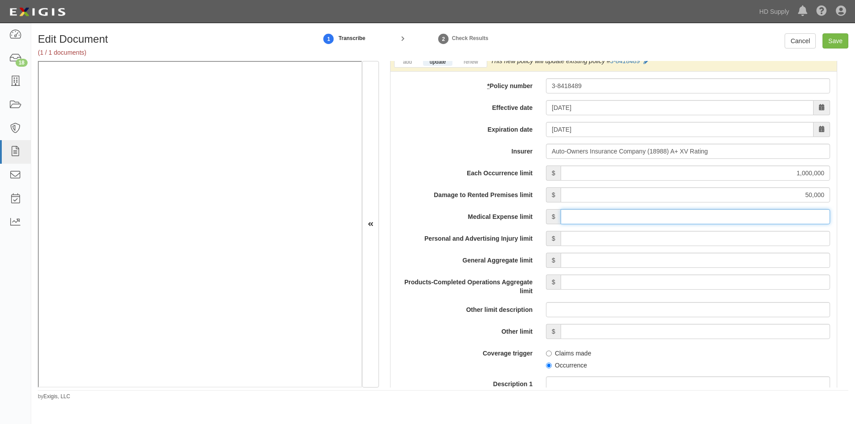
click at [722, 221] on input "Medical Expense limit" at bounding box center [694, 216] width 269 height 15
type input "5,000"
click at [731, 239] on input "Personal and Advertising Injury limit" at bounding box center [694, 238] width 269 height 15
type input "1,000,000"
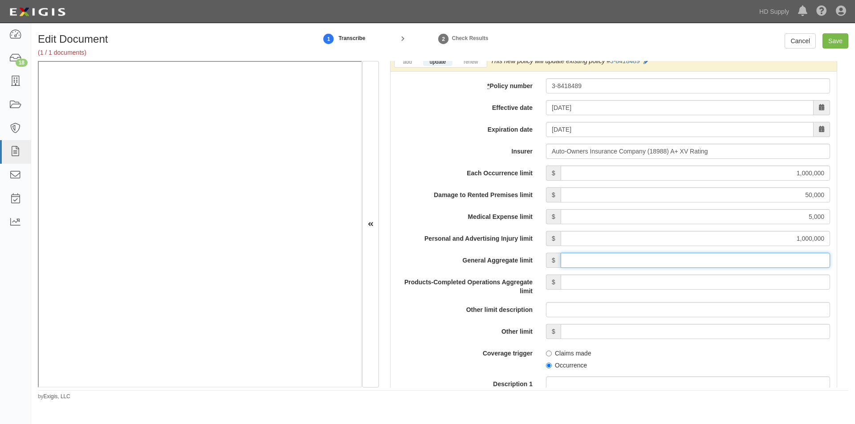
click at [725, 263] on input "General Aggregate limit" at bounding box center [694, 260] width 269 height 15
type input "2,000,000"
click at [715, 283] on input "Products-Completed Operations Aggregate limit" at bounding box center [694, 282] width 269 height 15
type input "2,000,000"
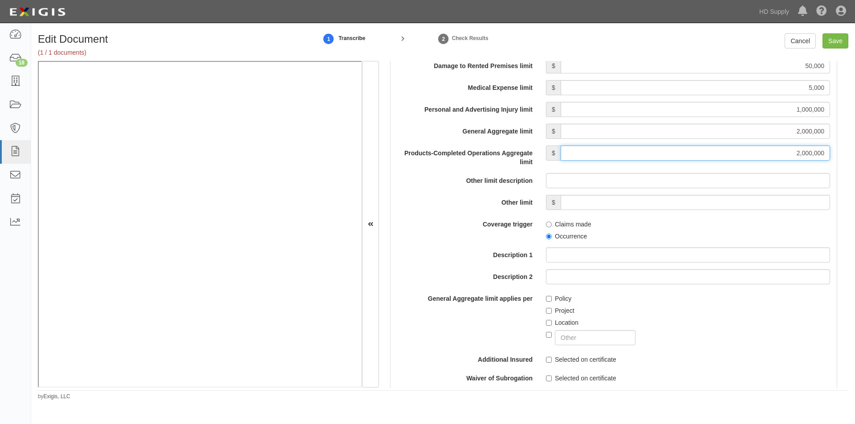
scroll to position [880, 0]
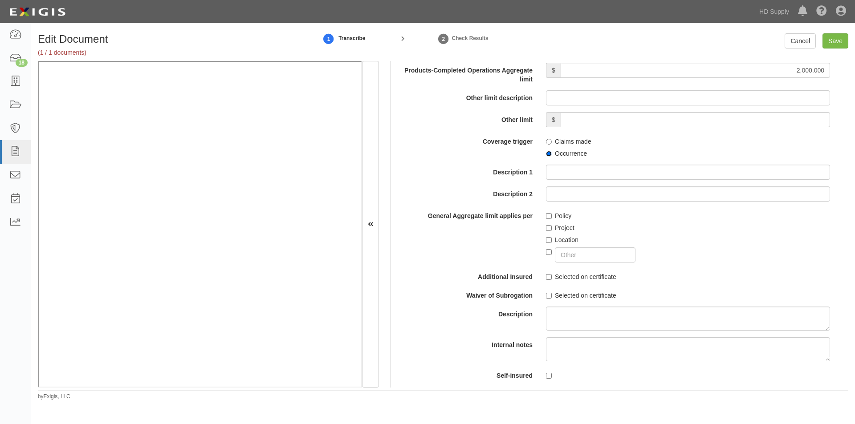
click at [546, 154] on input "Occurrence" at bounding box center [549, 154] width 6 height 6
radio input "true"
click at [548, 218] on input "Policy" at bounding box center [549, 216] width 6 height 6
checkbox input "true"
click at [546, 276] on input "Selected on certificate" at bounding box center [549, 277] width 6 height 6
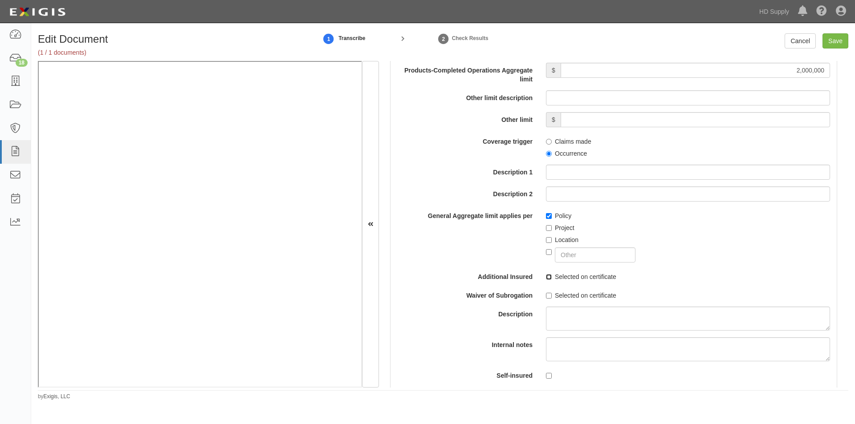
checkbox input "true"
click at [546, 295] on input "Selected on certificate" at bounding box center [549, 296] width 6 height 6
checkbox input "true"
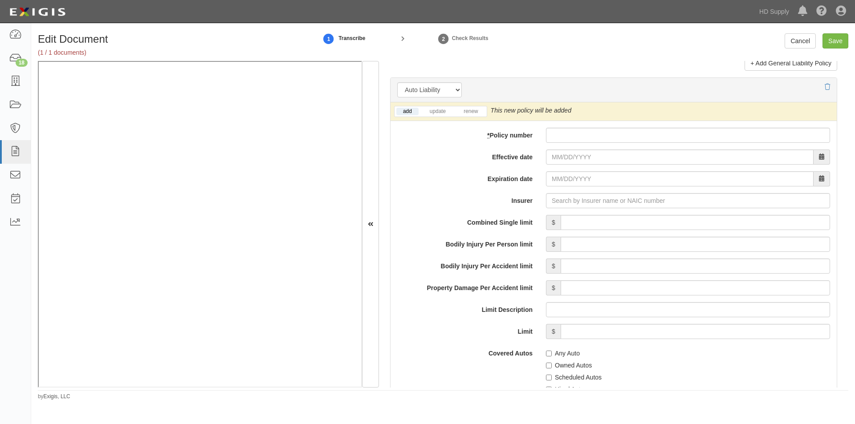
scroll to position [1238, 0]
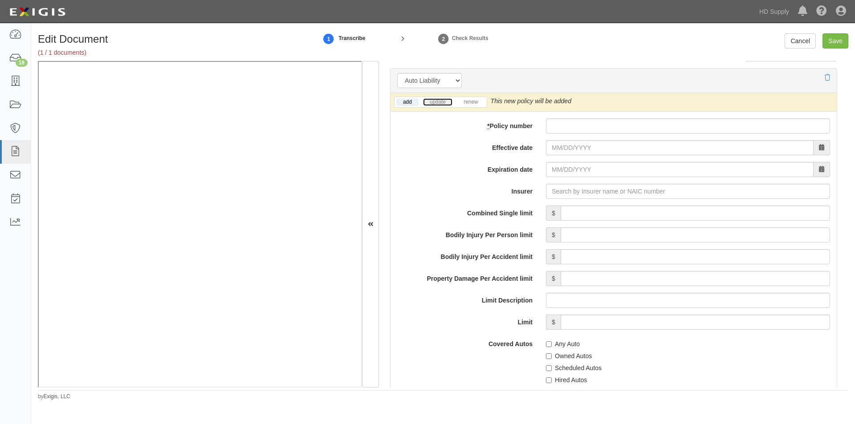
click at [446, 99] on link "update" at bounding box center [437, 102] width 29 height 8
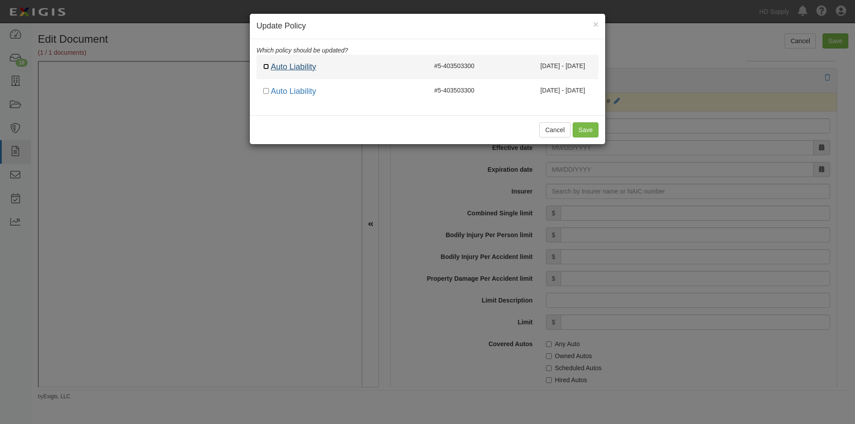
drag, startPoint x: 264, startPoint y: 68, endPoint x: 272, endPoint y: 67, distance: 8.6
click at [264, 67] on input "checkbox" at bounding box center [266, 67] width 6 height 6
checkbox input "true"
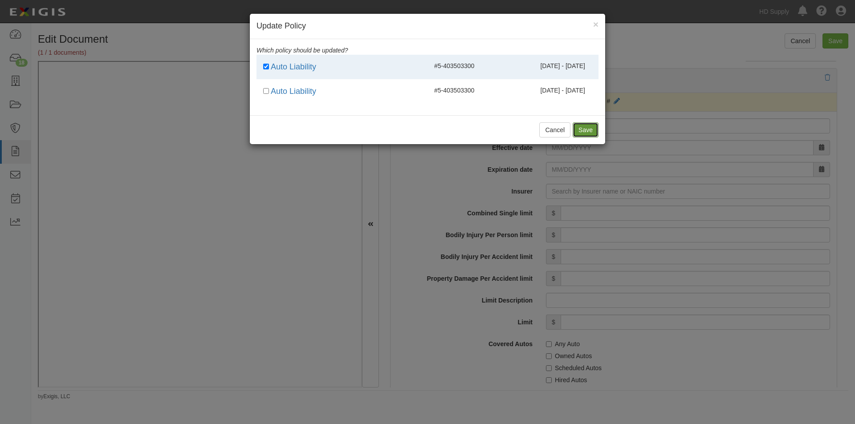
click at [579, 132] on button "Save" at bounding box center [585, 129] width 26 height 15
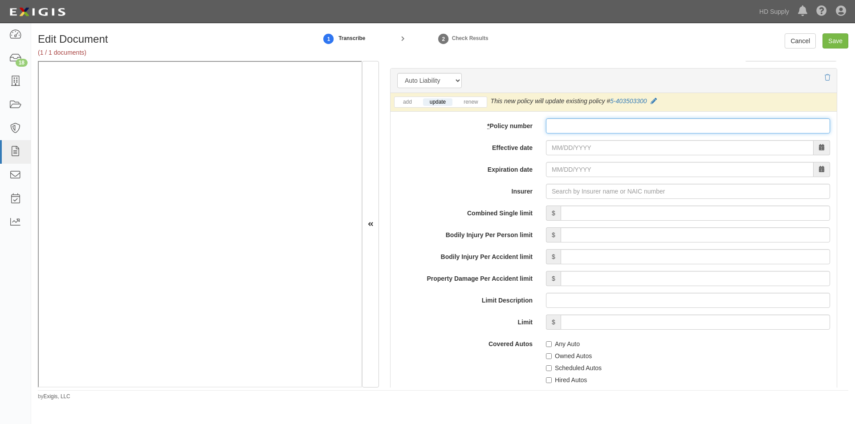
drag, startPoint x: 359, startPoint y: 242, endPoint x: 567, endPoint y: 127, distance: 237.7
paste input "5403503300"
click at [554, 126] on input "5403503300" at bounding box center [688, 125] width 284 height 15
type input "5-403503300"
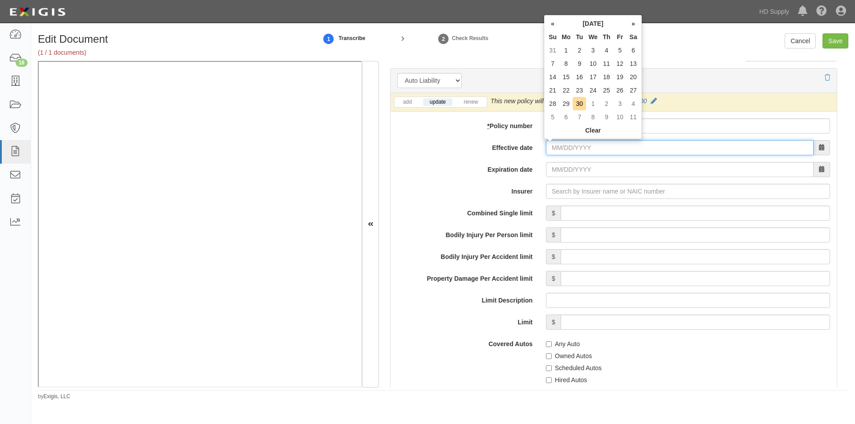
click at [579, 148] on input "Effective date" at bounding box center [680, 147] width 268 height 15
type input "08/30/2025"
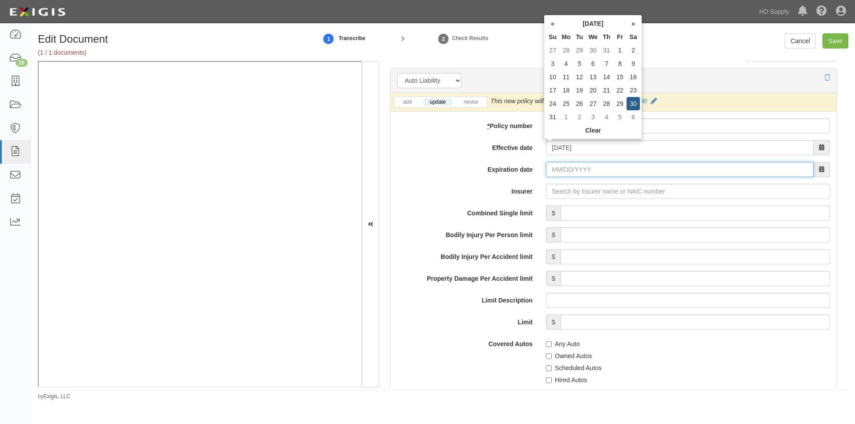
type input "08/30/2026"
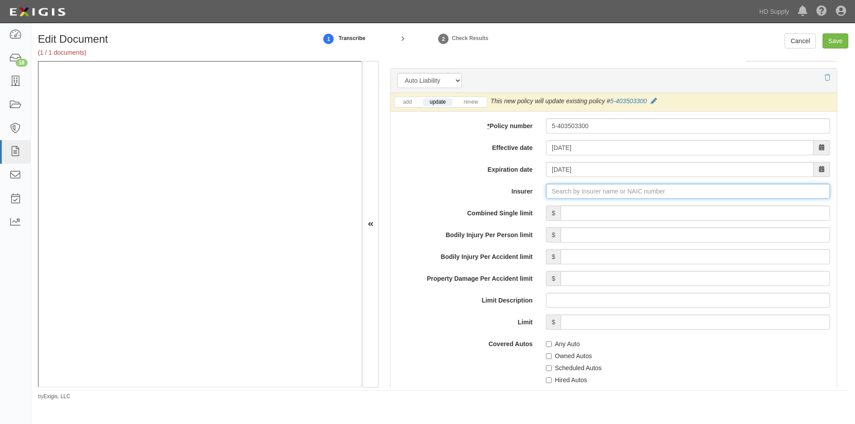
click at [553, 192] on input "Insurer" at bounding box center [688, 191] width 284 height 15
type input "180 Seguros S.A. (0) NR Rating"
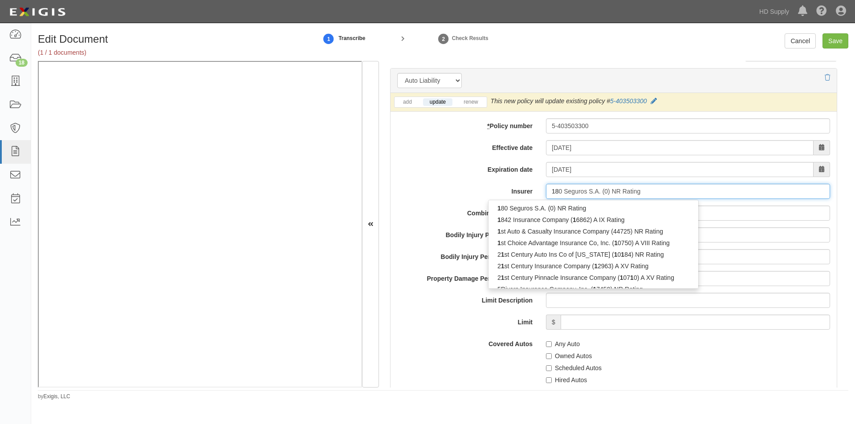
type input "189"
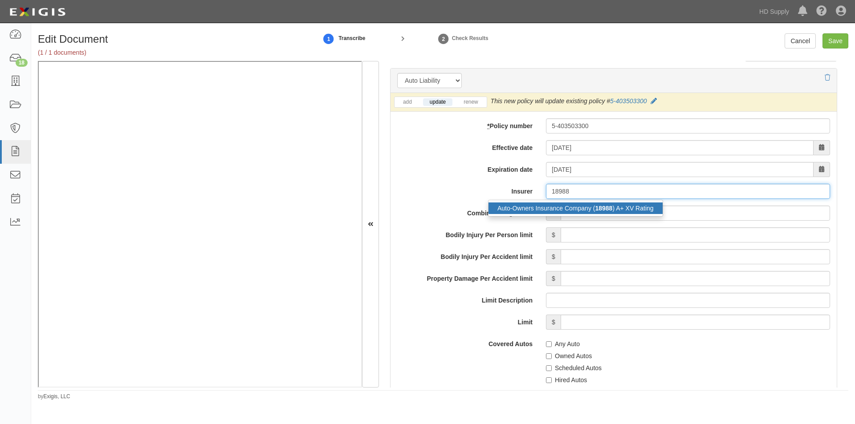
click at [552, 206] on div "Auto-Owners Insurance Company ( 18988 ) A+ XV Rating" at bounding box center [575, 209] width 174 height 12
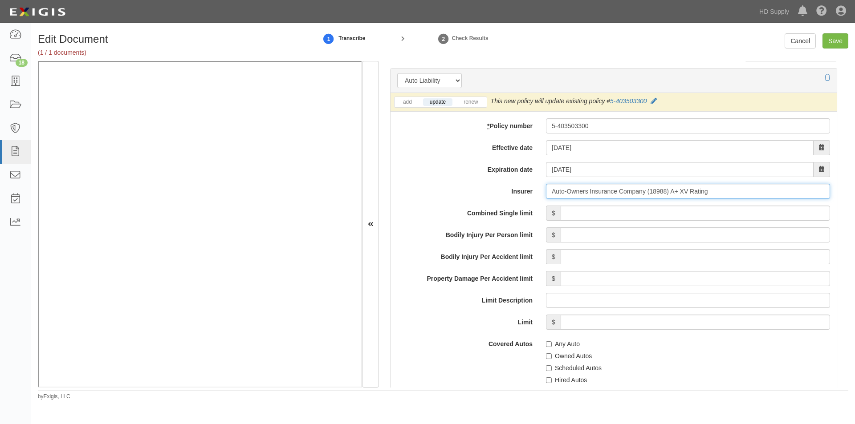
type input "Auto-Owners Insurance Company (18988) A+ XV Rating"
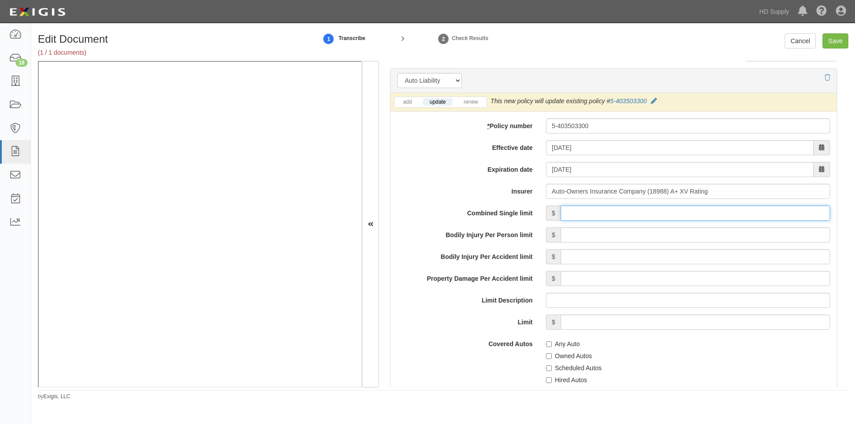
drag, startPoint x: 602, startPoint y: 211, endPoint x: 633, endPoint y: 218, distance: 32.3
click at [602, 211] on input "Combined Single limit" at bounding box center [694, 213] width 269 height 15
type input "1,000,000"
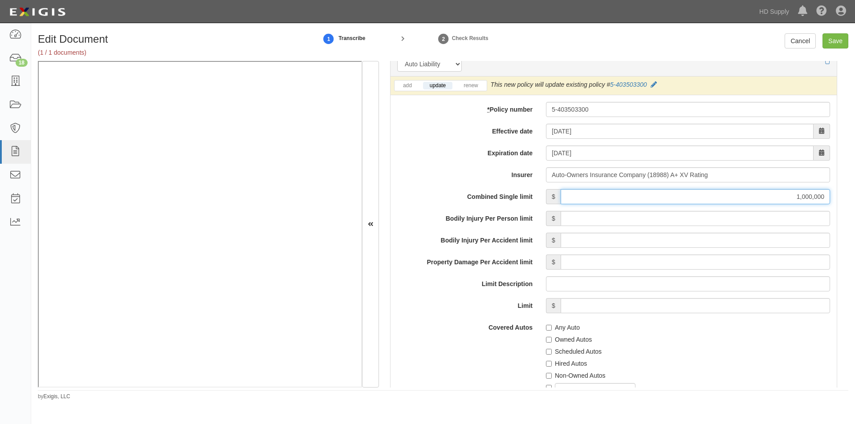
scroll to position [1283, 0]
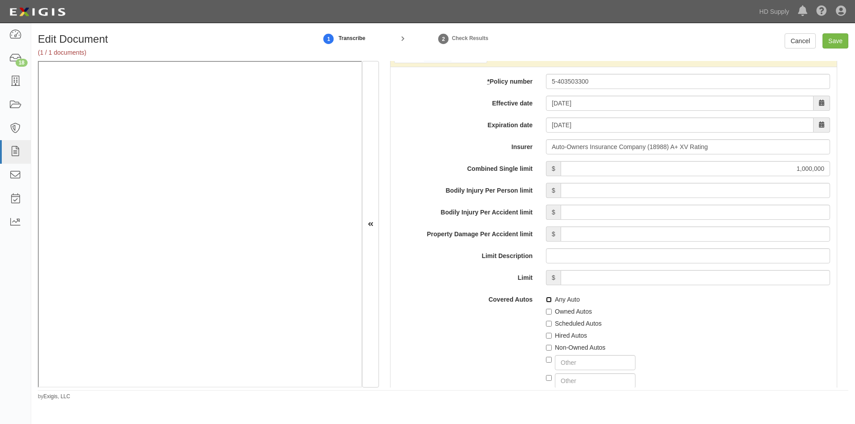
click at [548, 300] on input "Any Auto" at bounding box center [549, 300] width 6 height 6
checkbox input "true"
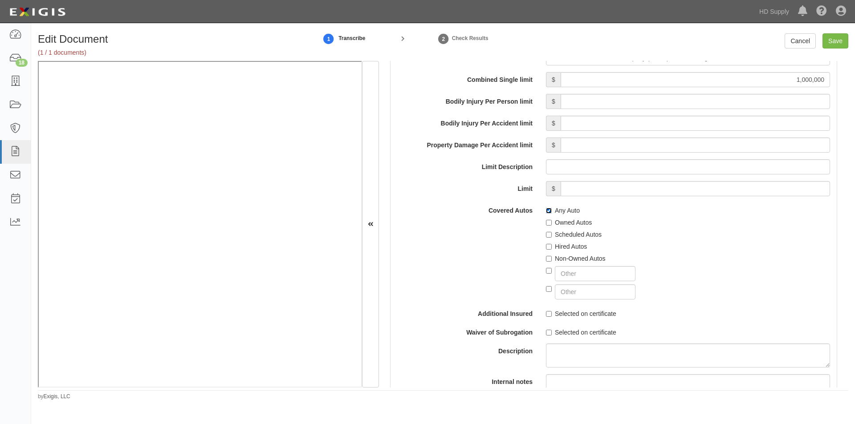
scroll to position [1461, 0]
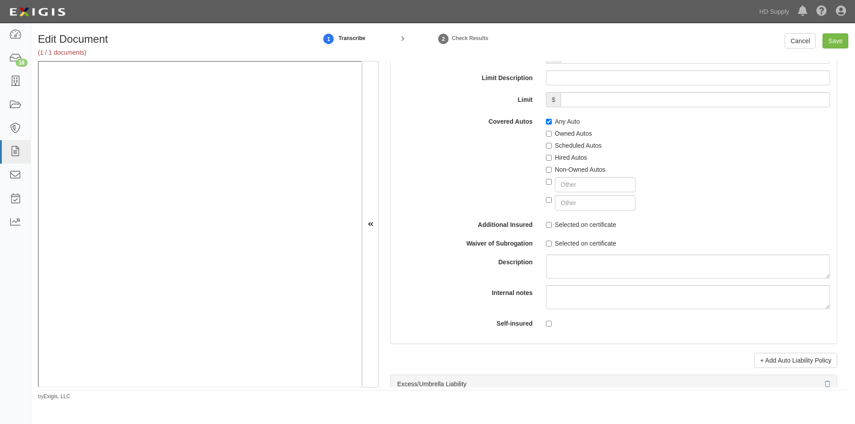
click at [548, 221] on label "Selected on certificate" at bounding box center [581, 224] width 70 height 9
click at [548, 222] on input "Selected on certificate" at bounding box center [549, 225] width 6 height 6
checkbox input "true"
click at [546, 242] on input "Selected on certificate" at bounding box center [549, 244] width 6 height 6
checkbox input "true"
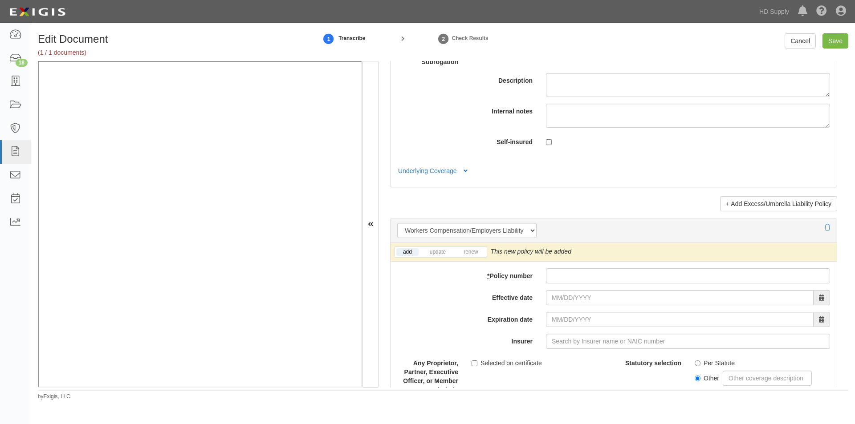
scroll to position [2084, 0]
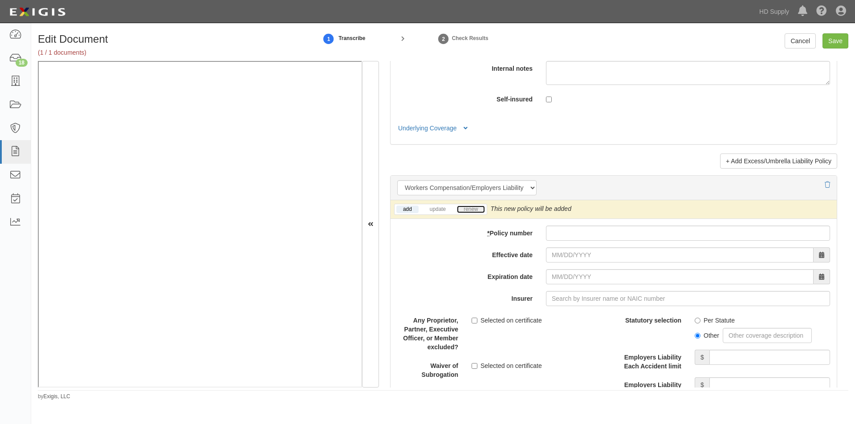
click at [465, 210] on link "renew" at bounding box center [471, 210] width 28 height 8
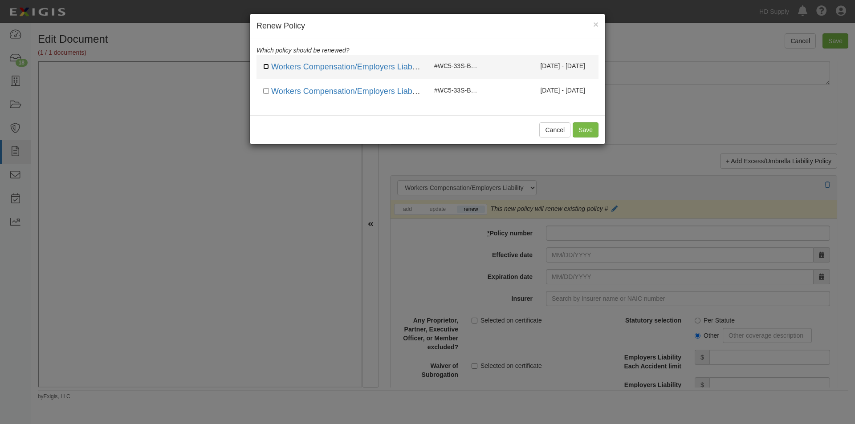
click at [268, 66] on input "checkbox" at bounding box center [266, 67] width 6 height 6
checkbox input "true"
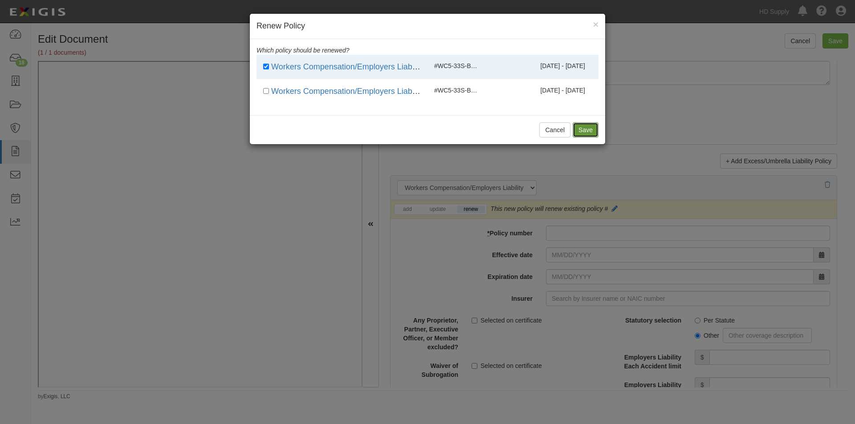
click at [576, 129] on button "Save" at bounding box center [585, 129] width 26 height 15
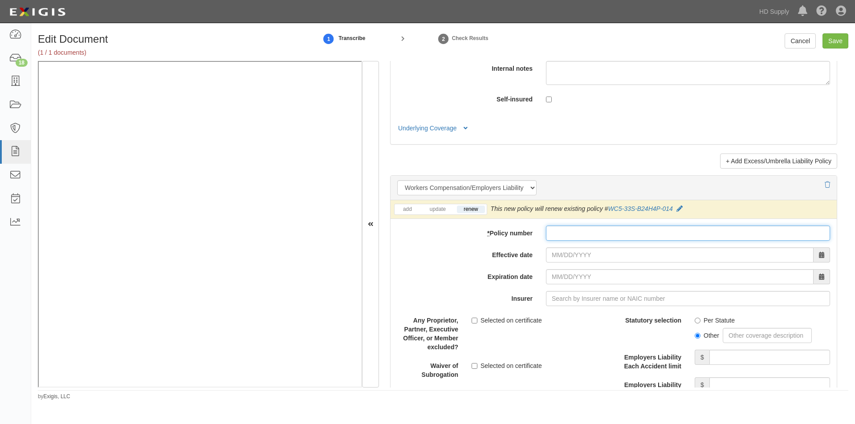
paste input "WC5-33S-B24H4P-014"
type input "WC5-33S-B24H4P-014"
click at [572, 256] on input "Effective date" at bounding box center [680, 255] width 268 height 15
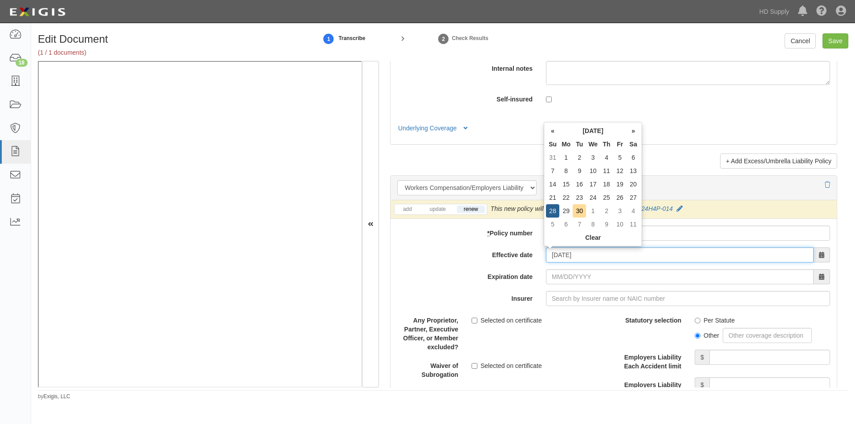
type input "09/28/2025"
type input "09/28/2026"
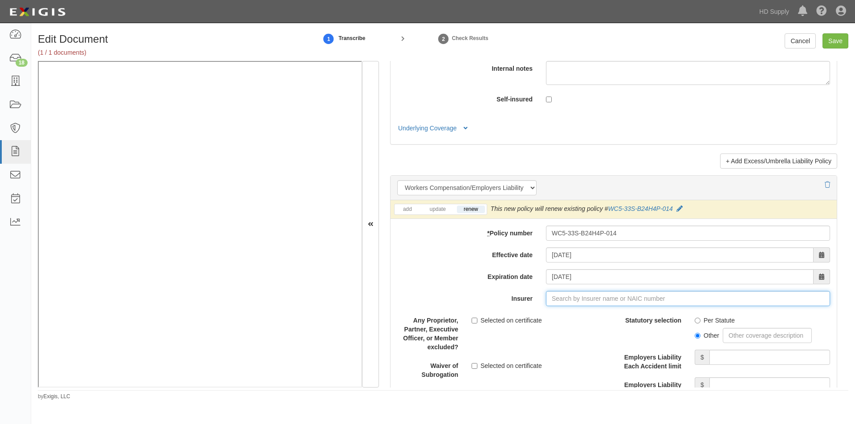
click at [581, 300] on input "Insurer" at bounding box center [688, 298] width 284 height 15
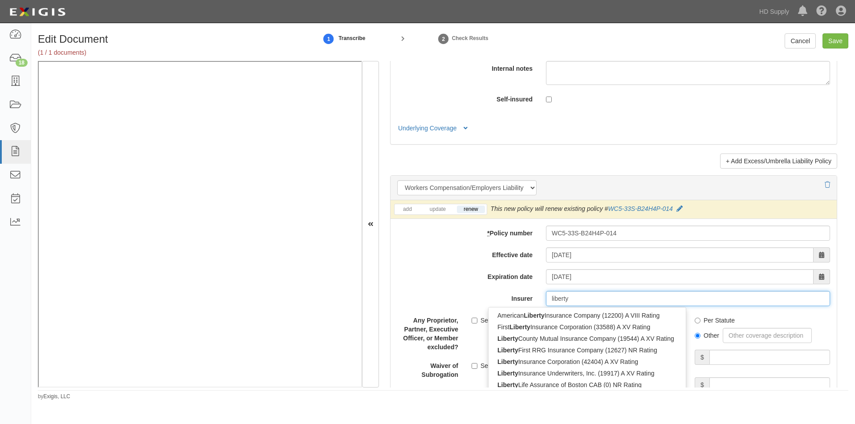
type input "liberty"
type input "liberty mutual Fire Insurance Company (23035) A XV Rating"
type input "liberty mutual"
type input "liberty mutual fire Insurance Company (23035) A XV Rating"
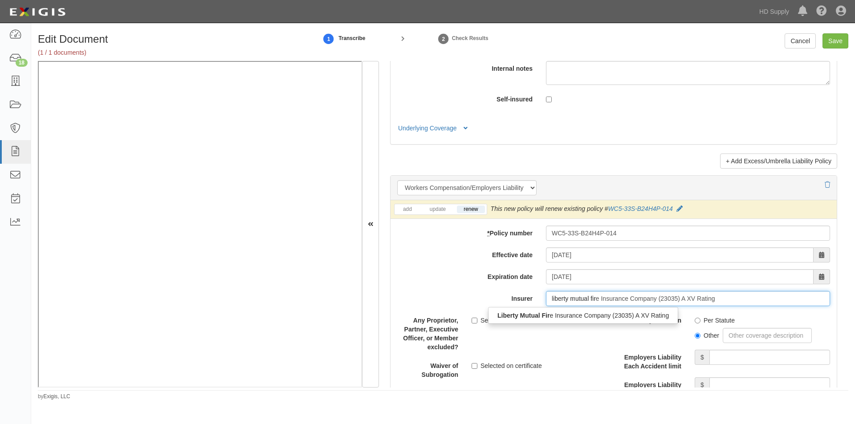
type input "liberty mutual fire"
click at [581, 317] on div "Liberty Mutual Fire Insurance Company (23035) A XV Rating" at bounding box center [581, 316] width 187 height 12
type input "Liberty Mutual Fire Insurance Company (23035) A XV Rating"
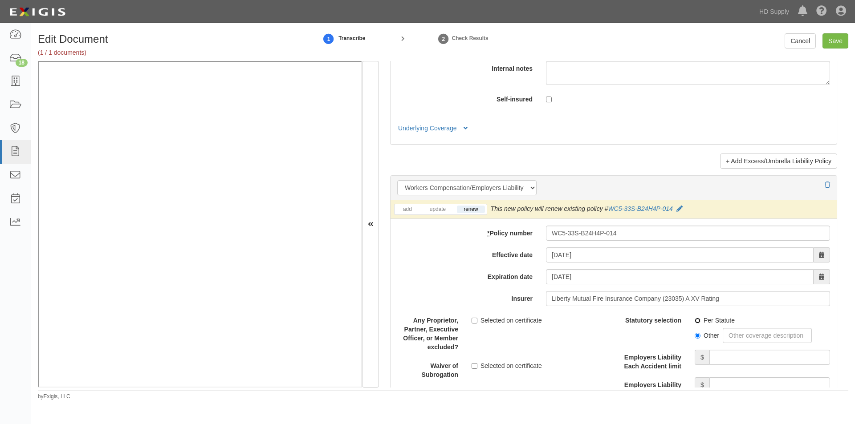
click at [694, 319] on input "Per Statute" at bounding box center [697, 321] width 6 height 6
radio input "true"
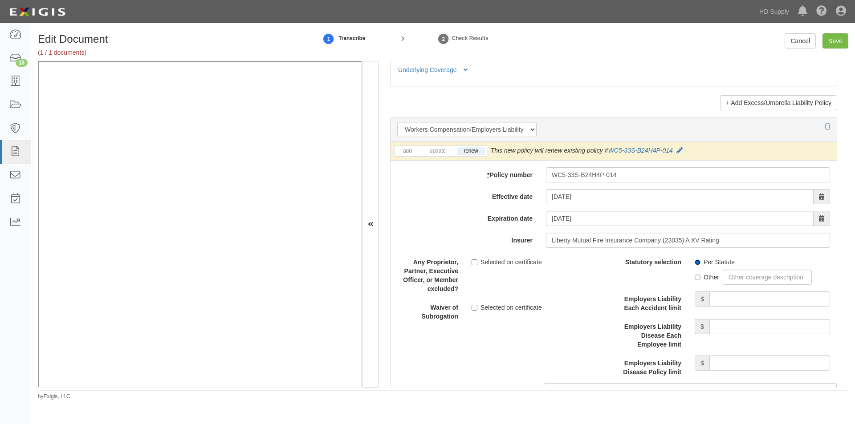
scroll to position [2218, 0]
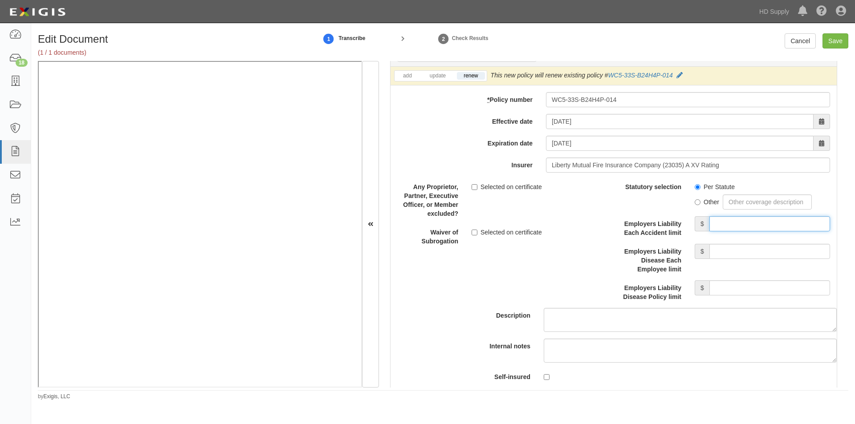
click at [724, 221] on input "Employers Liability Each Accident limit" at bounding box center [769, 223] width 121 height 15
type input "1,000,000"
click at [733, 250] on input "Employers Liability Disease Each Employee limit" at bounding box center [769, 251] width 121 height 15
type input "1,000,000"
click at [730, 286] on input "Employers Liability Disease Policy limit" at bounding box center [769, 287] width 121 height 15
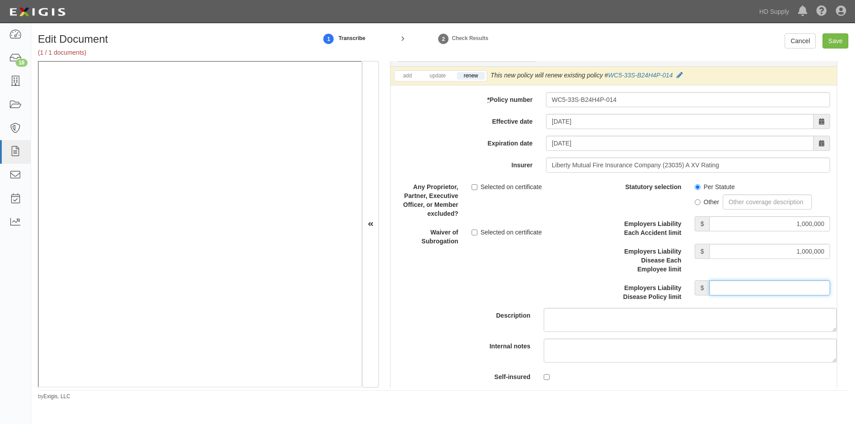
type input "1,000,000"
click at [472, 233] on input "Selected on certificate" at bounding box center [474, 233] width 6 height 6
checkbox input "true"
click at [828, 34] on input "Save" at bounding box center [835, 40] width 26 height 15
type input "1000000"
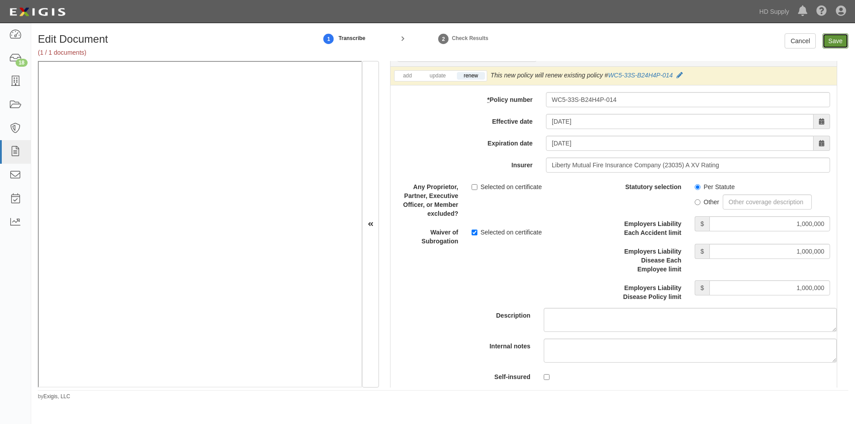
type input "50000"
type input "5000"
type input "1000000"
type input "2000000"
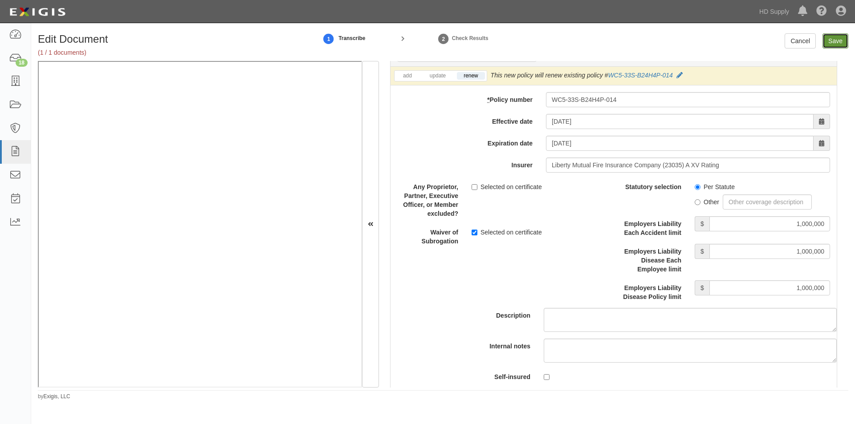
type input "1000000"
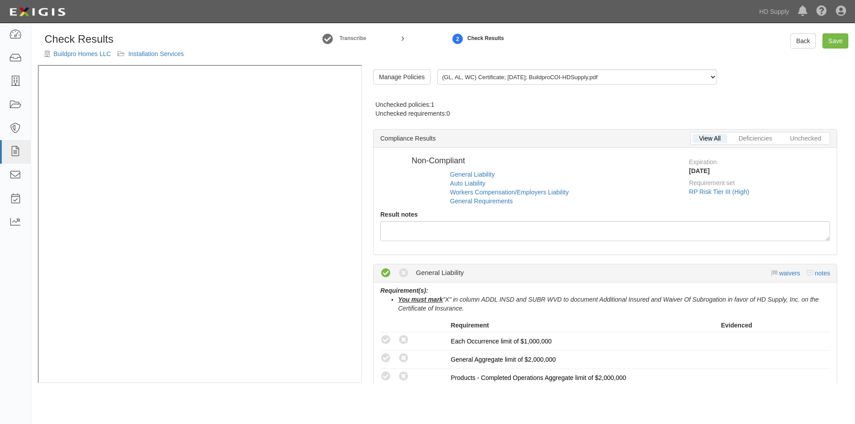
radio input "true"
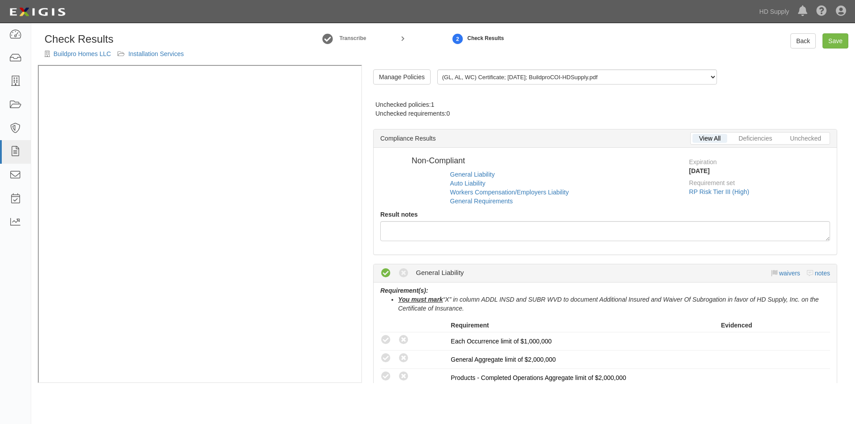
radio input "true"
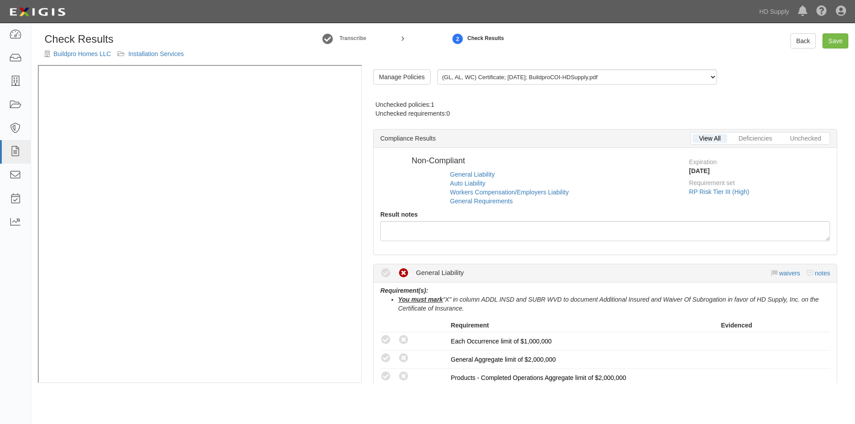
radio input "true"
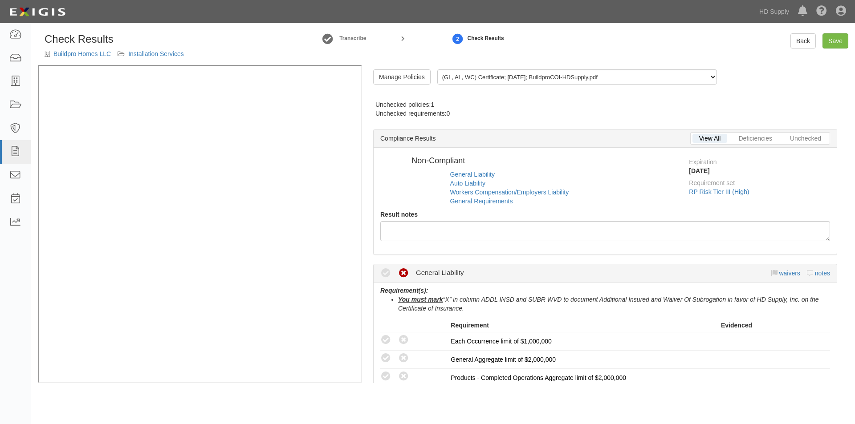
radio input "true"
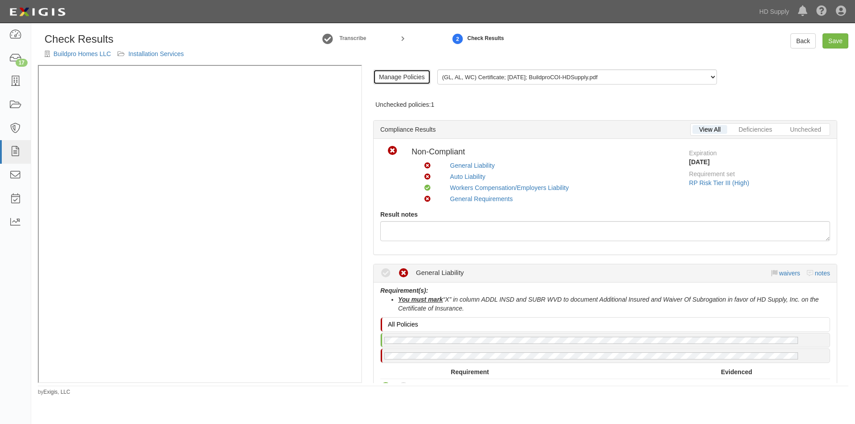
click at [416, 80] on link "Manage Policies" at bounding box center [401, 76] width 57 height 15
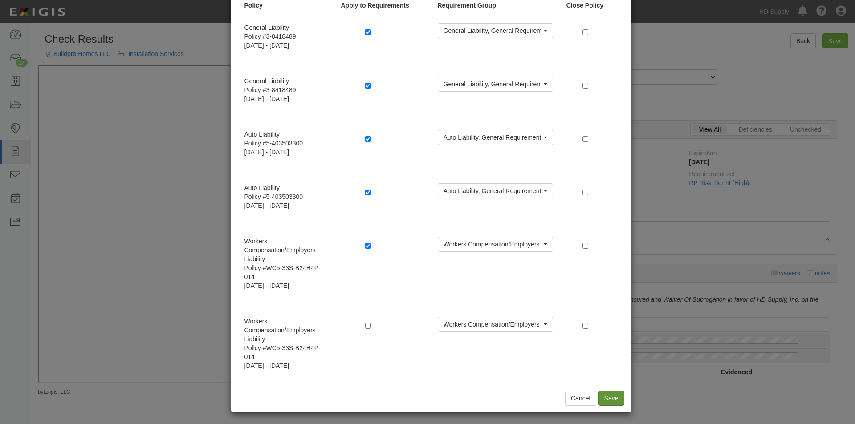
scroll to position [54, 0]
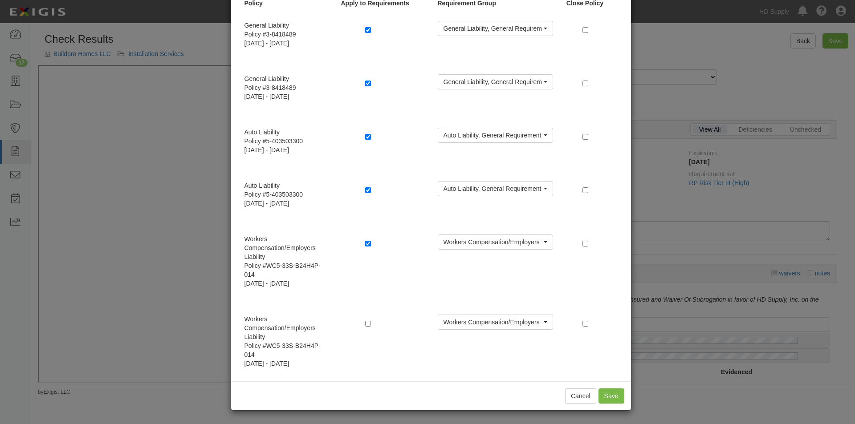
click at [575, 404] on div "Cancel Save" at bounding box center [431, 396] width 400 height 29
click at [587, 395] on button "Cancel" at bounding box center [580, 396] width 31 height 15
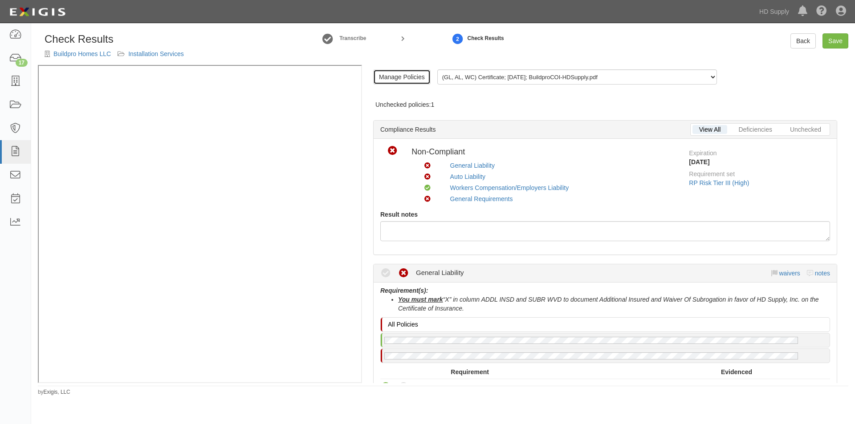
click at [405, 80] on link "Manage Policies" at bounding box center [401, 76] width 57 height 15
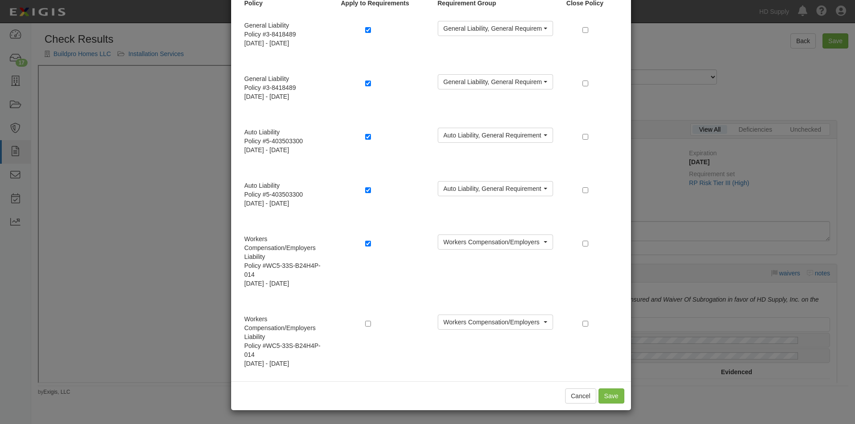
scroll to position [0, 0]
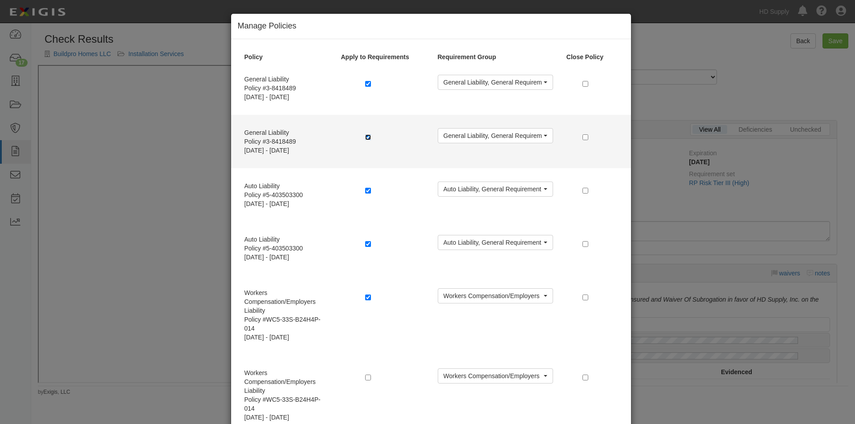
click at [365, 138] on input "checkbox" at bounding box center [368, 137] width 6 height 6
checkbox input "false"
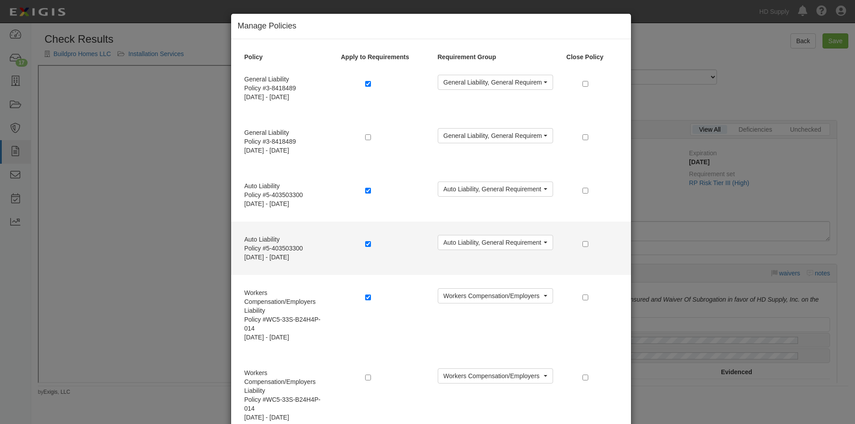
click at [360, 241] on div at bounding box center [394, 245] width 73 height 20
click at [365, 245] on input "checkbox" at bounding box center [368, 244] width 6 height 6
checkbox input "false"
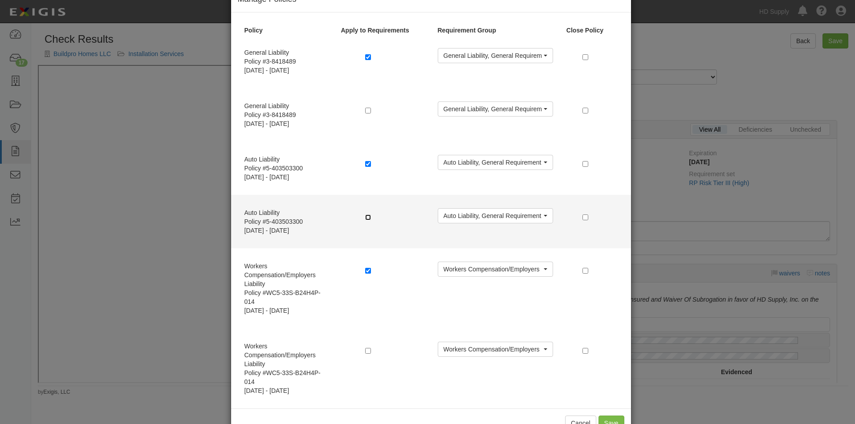
scroll to position [54, 0]
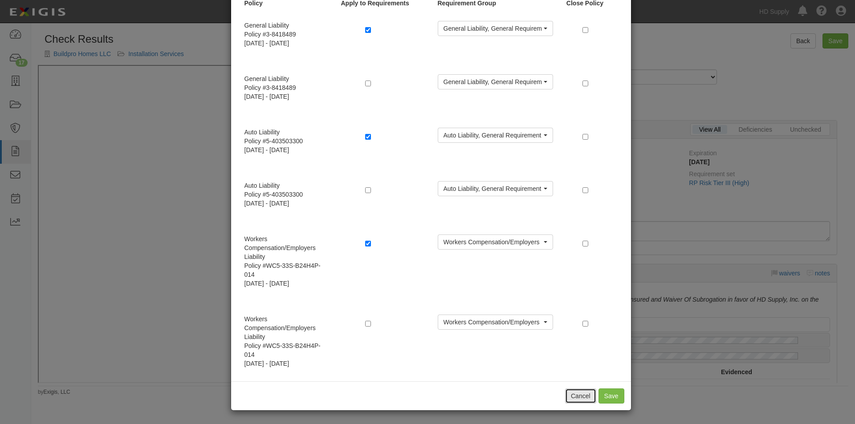
click at [572, 399] on button "Cancel" at bounding box center [580, 396] width 31 height 15
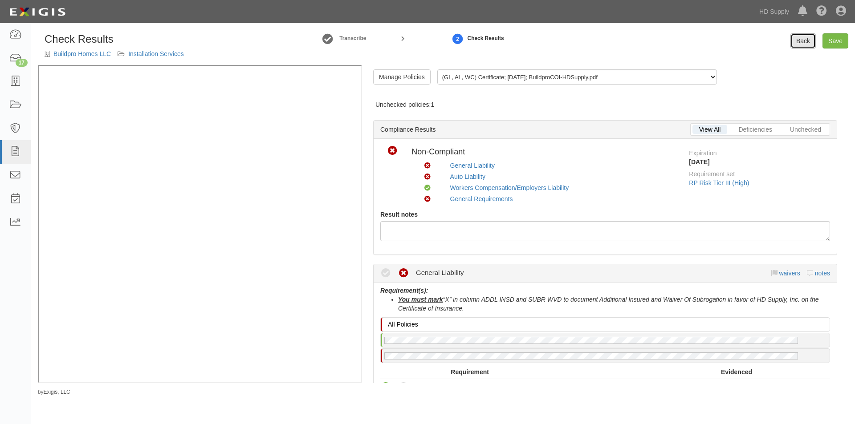
click at [806, 43] on link "Back" at bounding box center [802, 40] width 25 height 15
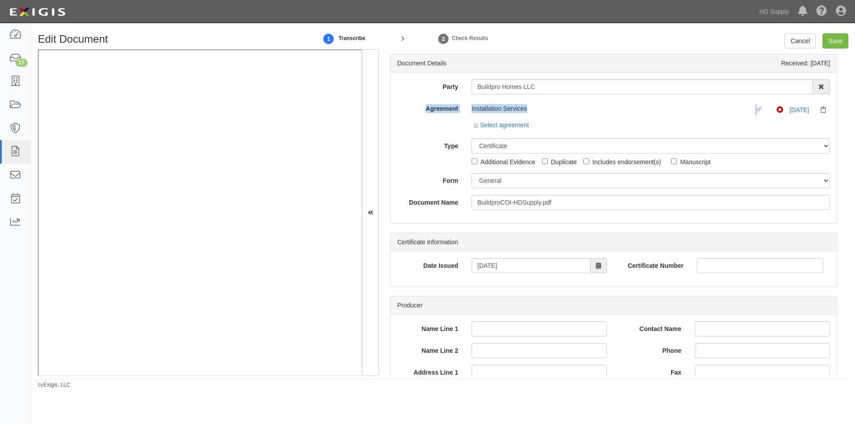
drag, startPoint x: 848, startPoint y: 79, endPoint x: 849, endPoint y: 114, distance: 34.3
click at [849, 114] on div "Edit Document 1 Transcribe 2 Check Results Cancel Save Document Details Receive…" at bounding box center [443, 211] width 824 height 356
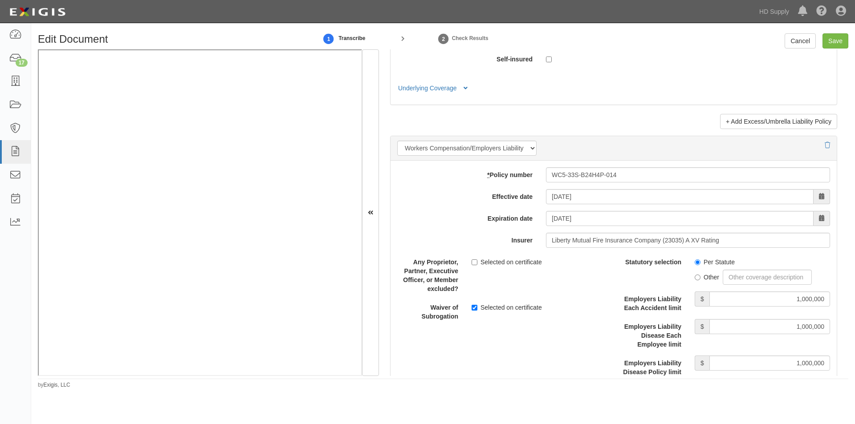
scroll to position [2098, 0]
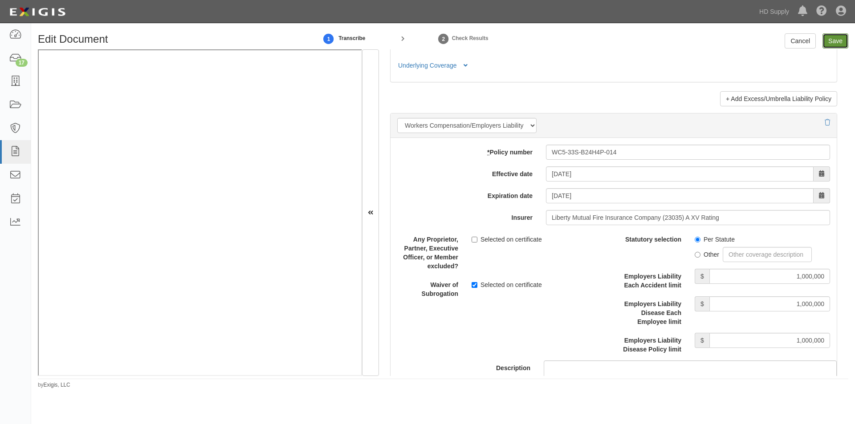
click at [832, 38] on input "Save" at bounding box center [835, 40] width 26 height 15
type input "1000000"
type input "50000"
type input "5000"
type input "1000000"
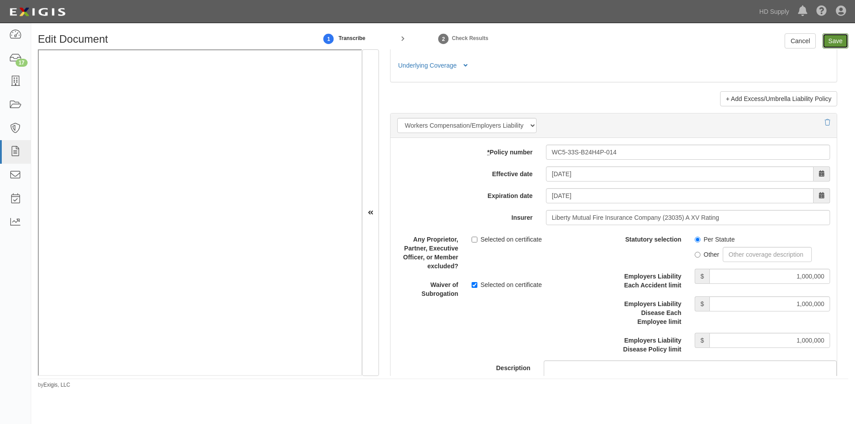
type input "2000000"
type input "1000000"
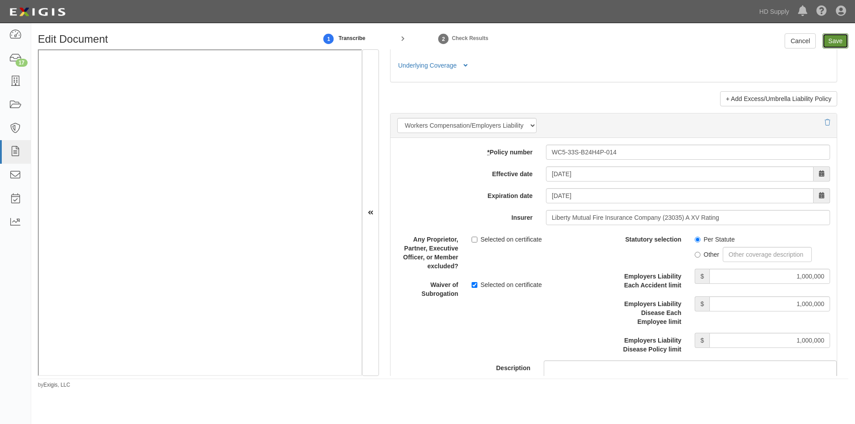
type input "1000000"
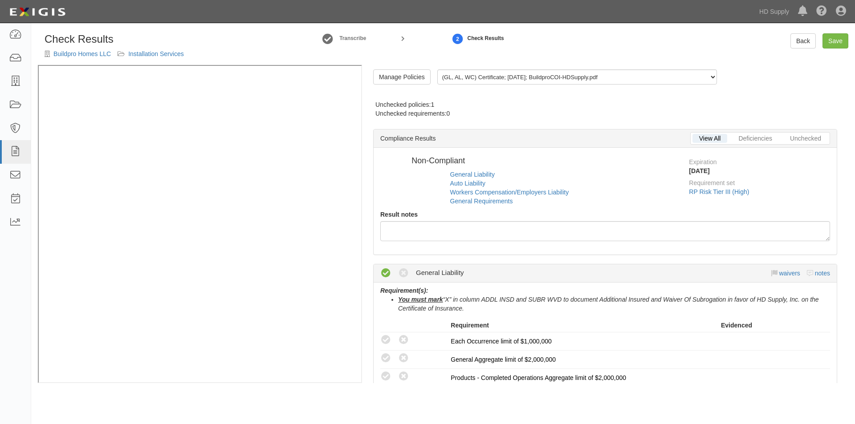
radio input "true"
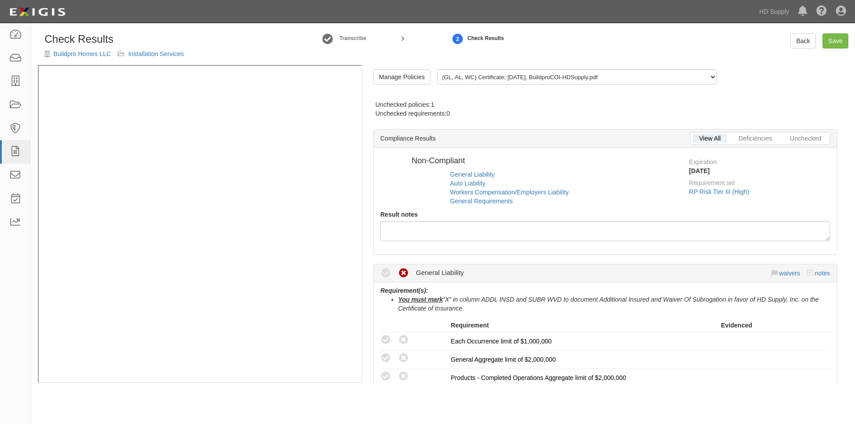
radio input "true"
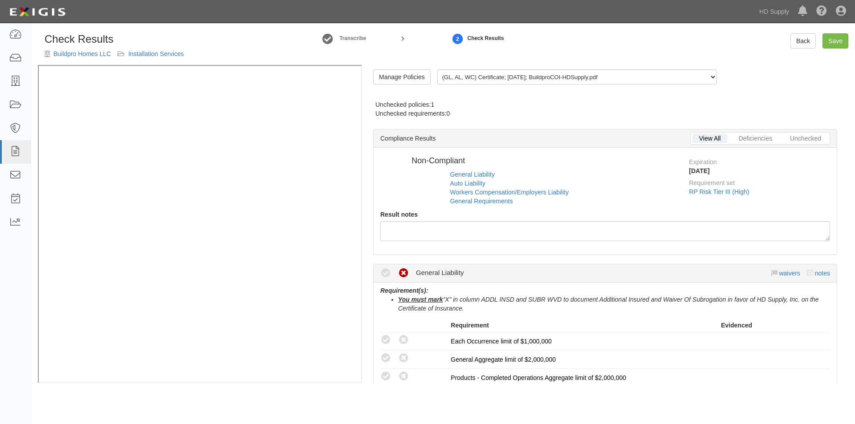
radio input "true"
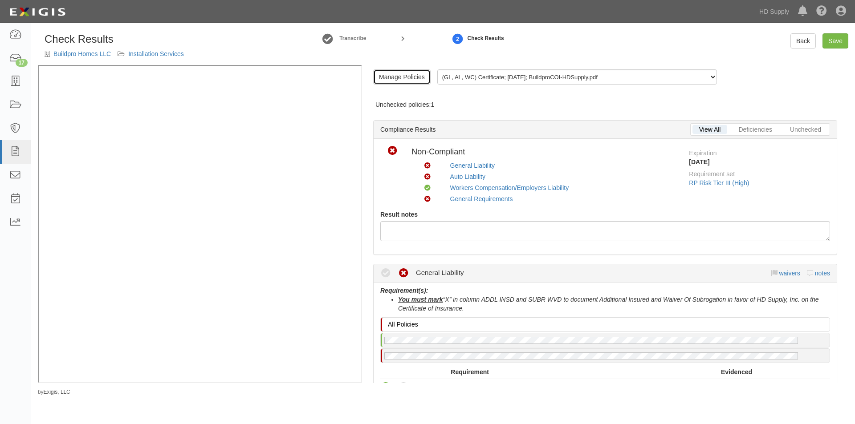
click at [394, 80] on link "Manage Policies" at bounding box center [401, 76] width 57 height 15
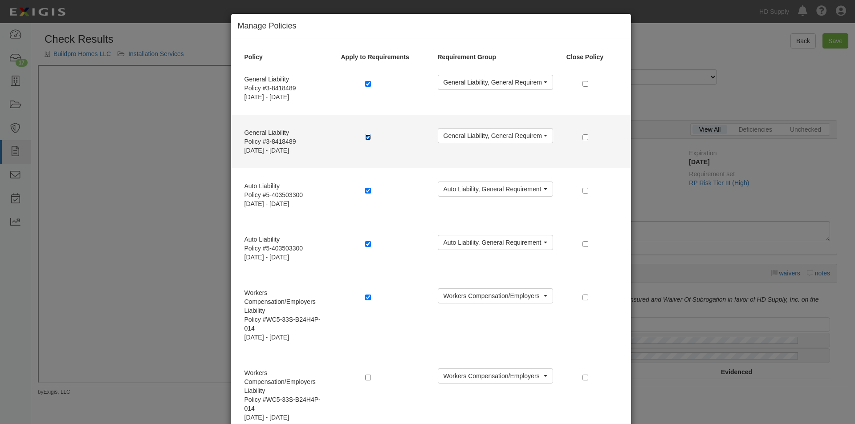
click at [365, 138] on input "checkbox" at bounding box center [368, 137] width 6 height 6
checkbox input "false"
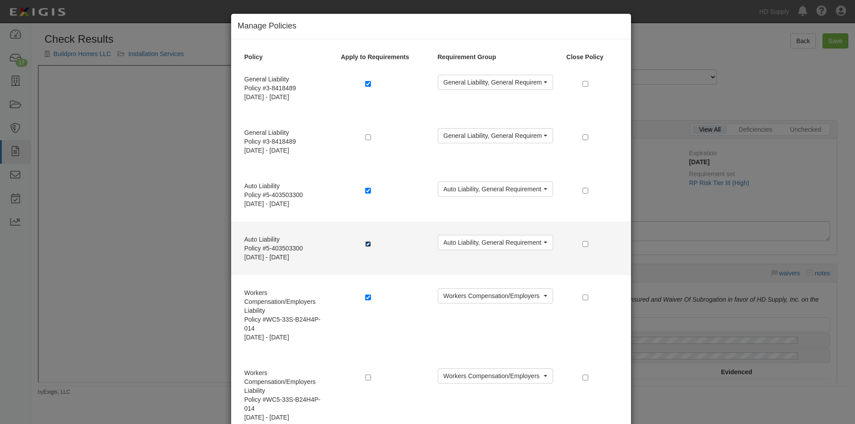
click at [365, 245] on input "checkbox" at bounding box center [368, 244] width 6 height 6
checkbox input "false"
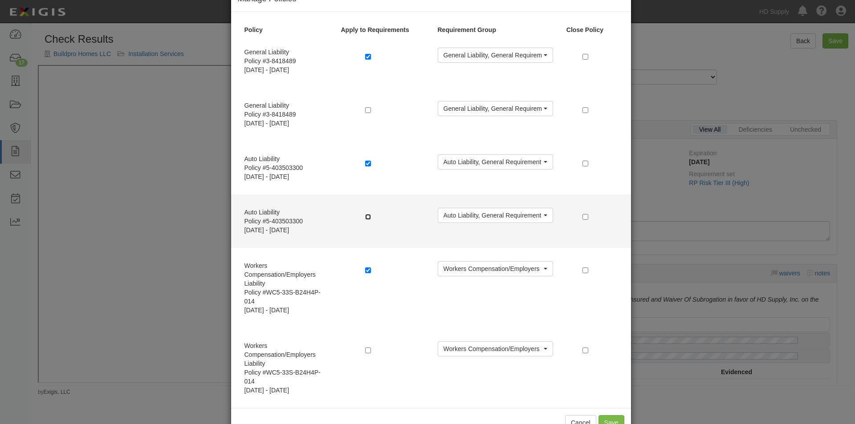
scroll to position [54, 0]
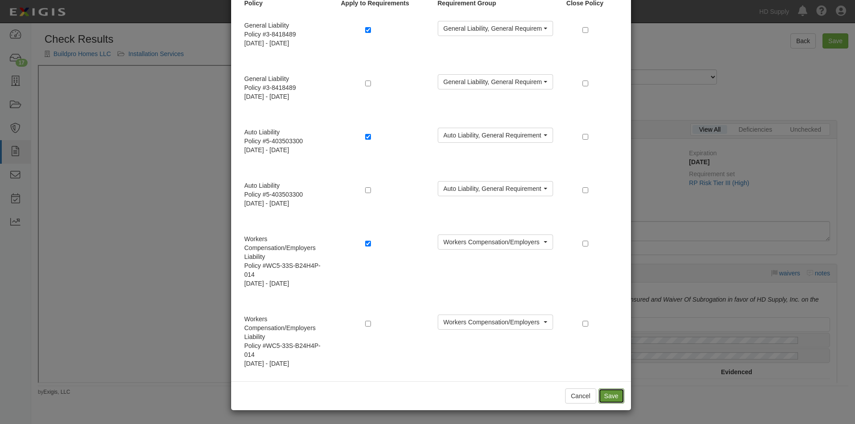
click at [608, 398] on button "Save" at bounding box center [611, 396] width 26 height 15
radio input "true"
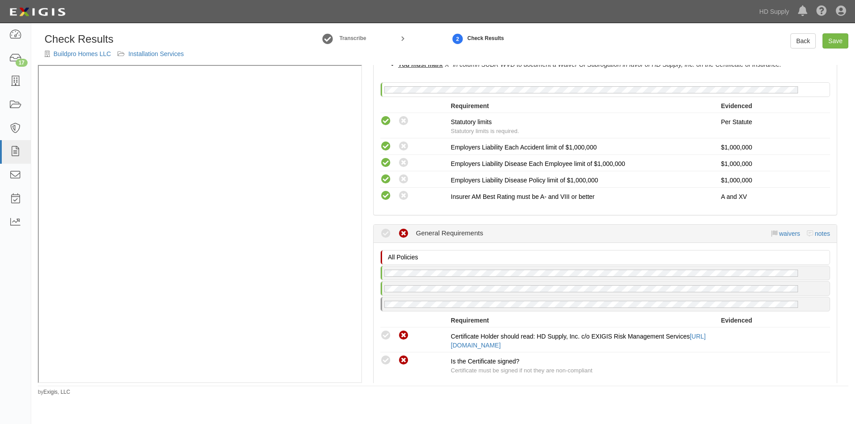
scroll to position [757, 0]
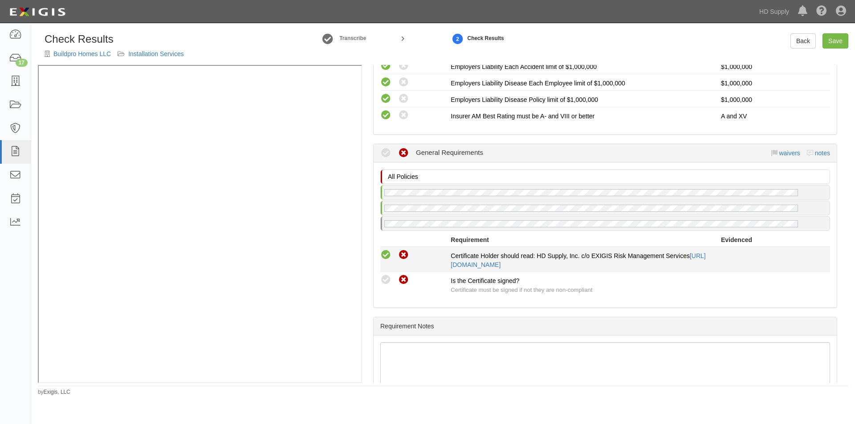
click at [389, 260] on icon at bounding box center [385, 255] width 11 height 11
radio input "true"
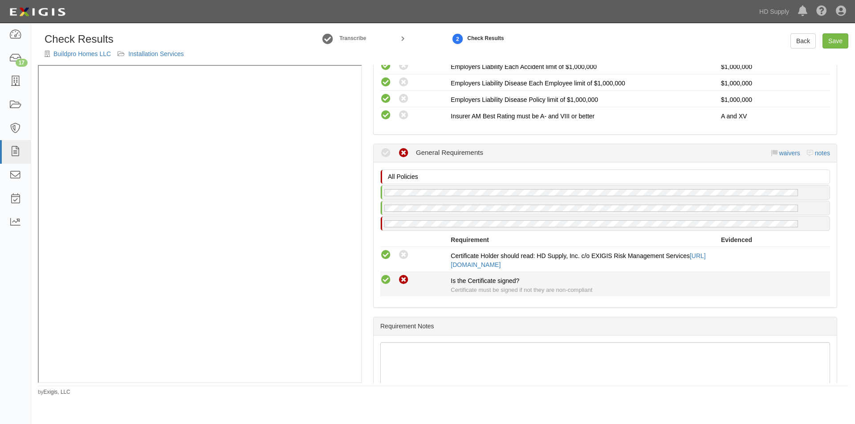
click at [388, 276] on icon at bounding box center [385, 280] width 11 height 11
radio input "true"
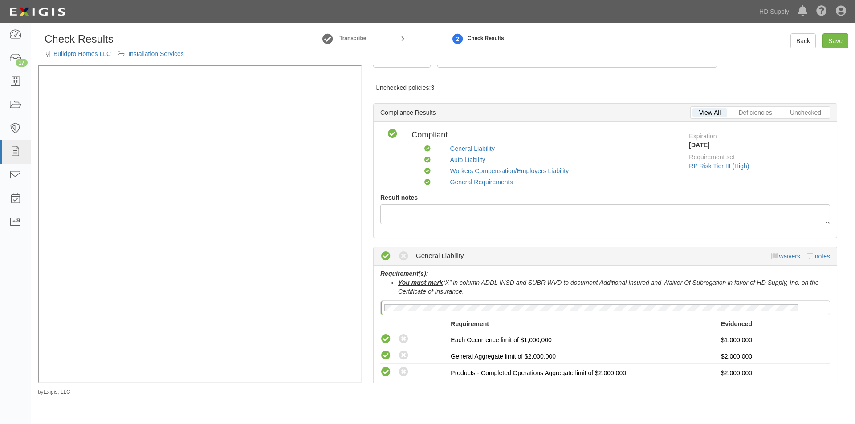
scroll to position [0, 0]
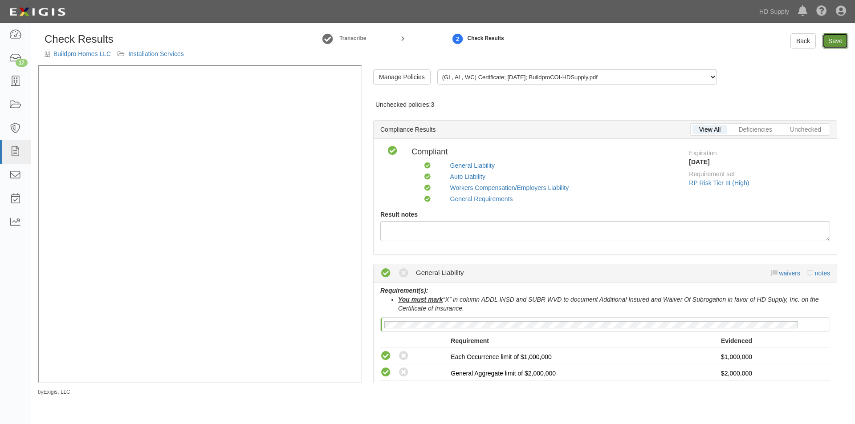
click at [832, 37] on link "Save" at bounding box center [835, 40] width 26 height 15
radio input "true"
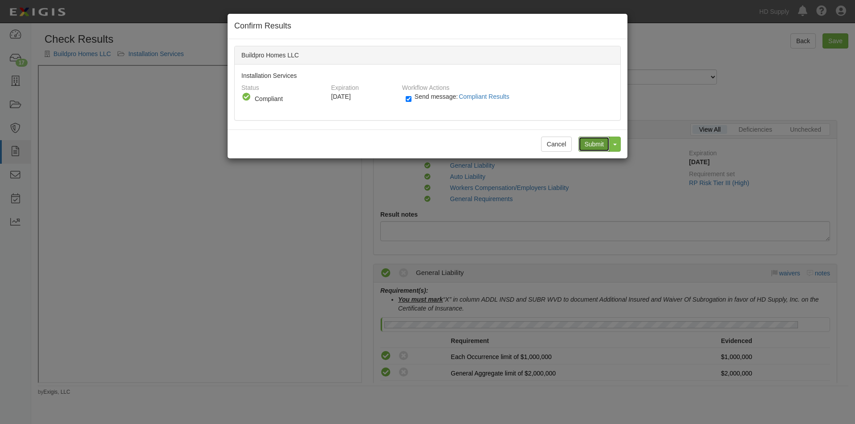
click at [588, 142] on input "Submit" at bounding box center [593, 144] width 31 height 15
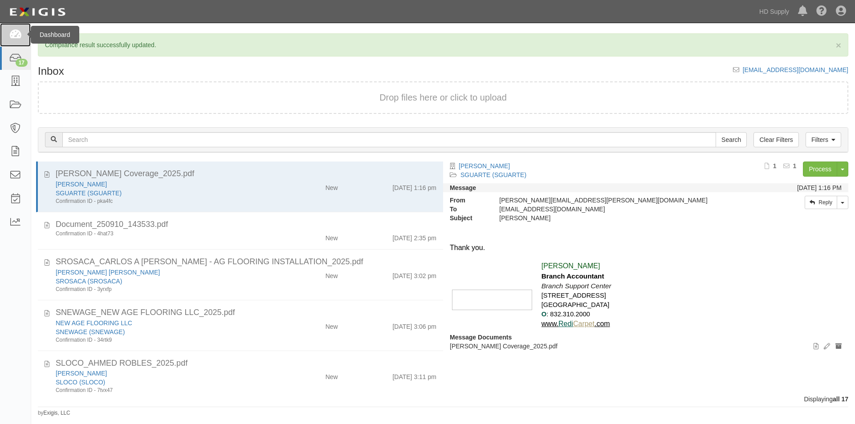
click at [11, 37] on icon at bounding box center [15, 35] width 12 height 10
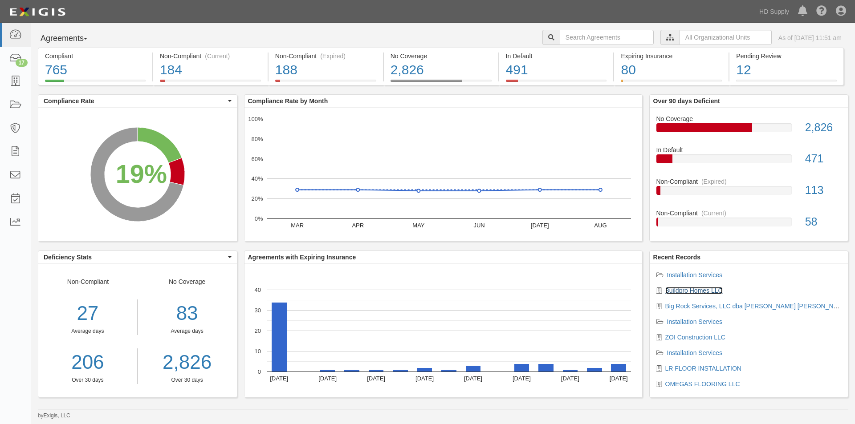
click at [684, 292] on link "Buildpro Homes LLC" at bounding box center [693, 290] width 57 height 7
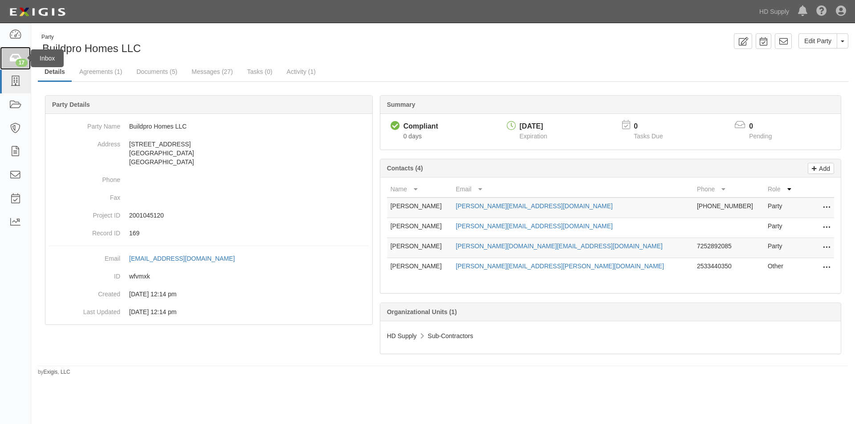
click at [17, 61] on div "17" at bounding box center [22, 63] width 12 height 8
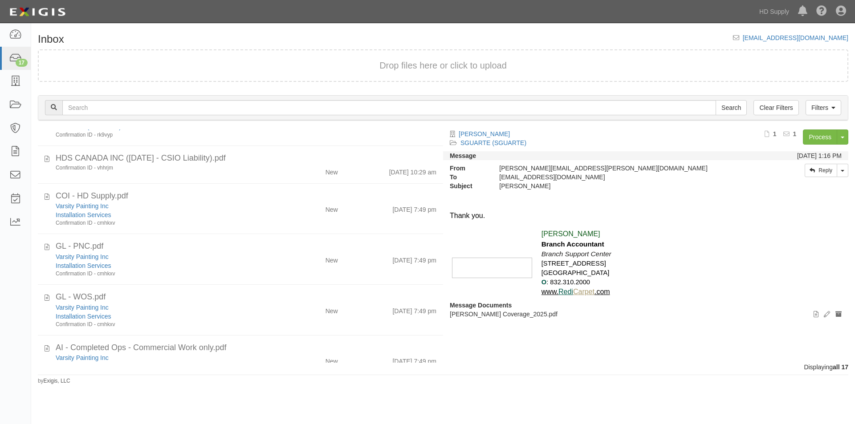
scroll to position [318, 0]
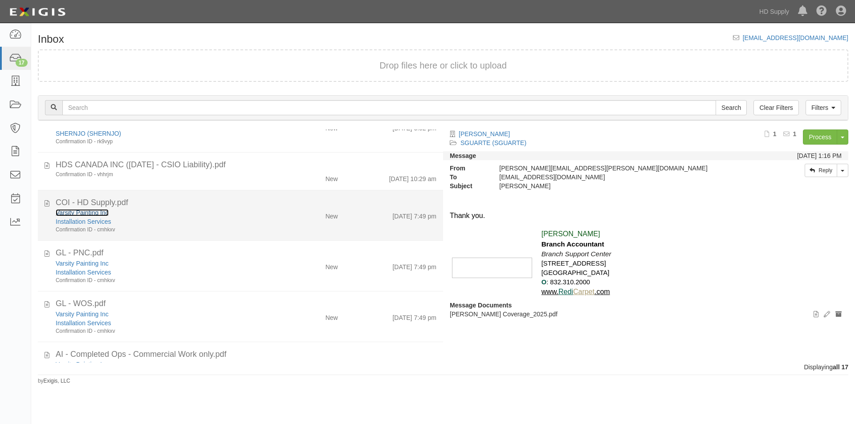
click at [90, 213] on link "Varsity Painting Inc" at bounding box center [82, 212] width 53 height 7
click at [174, 227] on div "Confirmation ID - cmhkxv" at bounding box center [164, 230] width 216 height 8
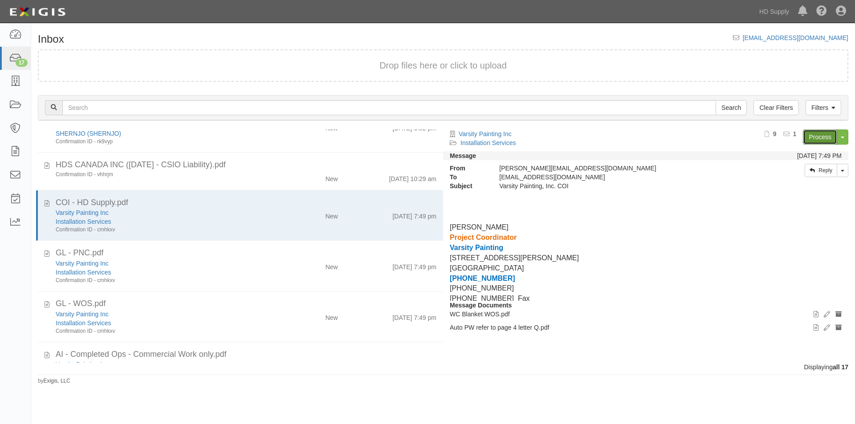
click at [806, 138] on link "Process" at bounding box center [820, 137] width 34 height 15
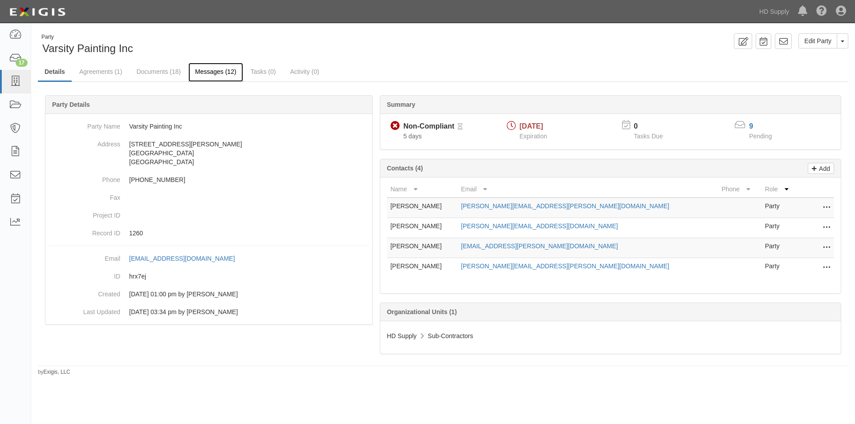
click at [215, 75] on link "Messages (12)" at bounding box center [215, 72] width 55 height 19
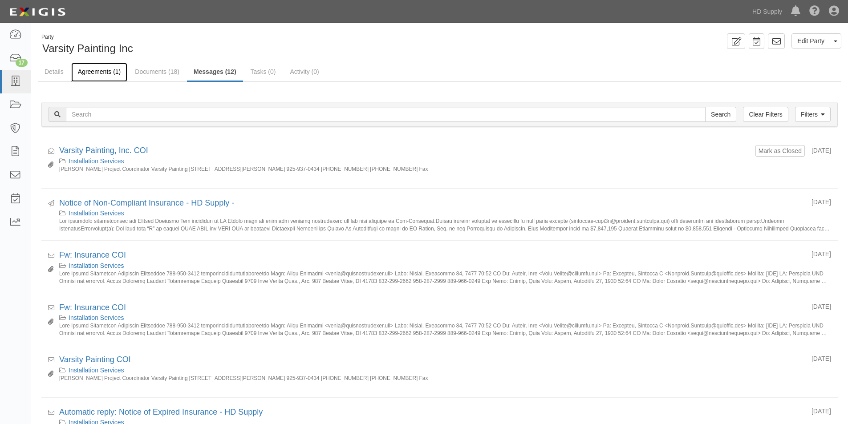
click at [95, 72] on link "Agreements (1)" at bounding box center [99, 72] width 56 height 19
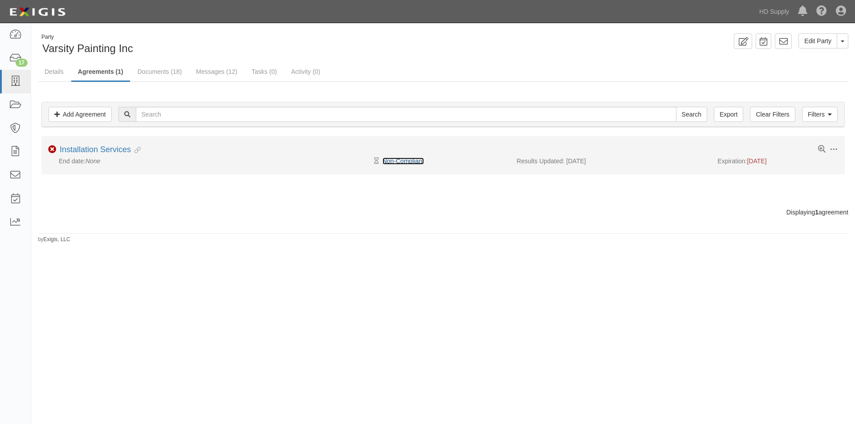
click at [397, 160] on link "Non-Compliant" at bounding box center [402, 161] width 41 height 7
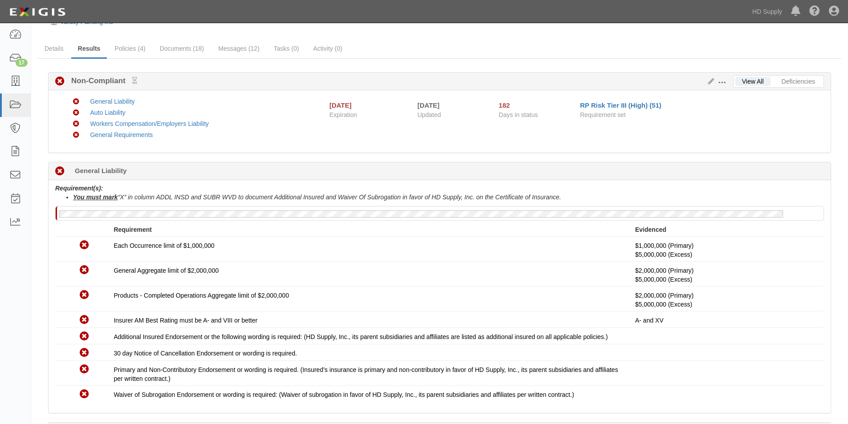
scroll to position [27, 0]
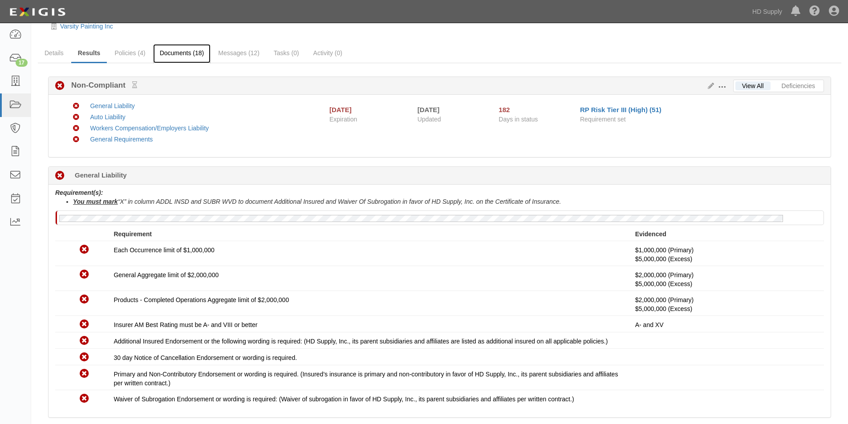
click at [172, 53] on link "Documents (18)" at bounding box center [182, 53] width 58 height 19
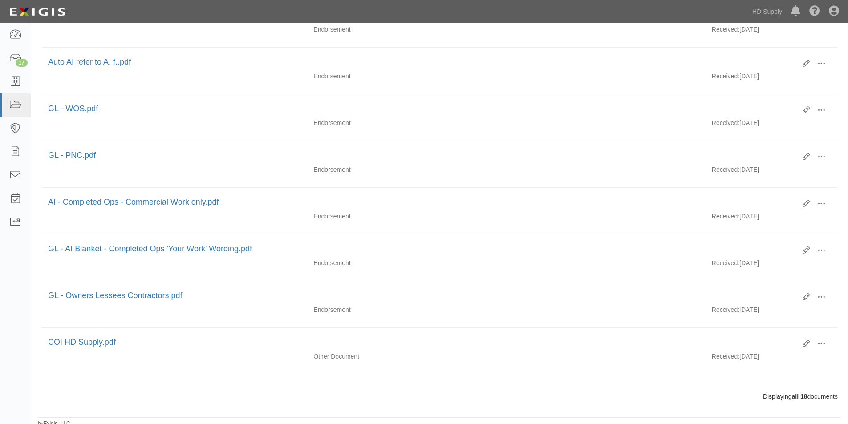
scroll to position [654, 0]
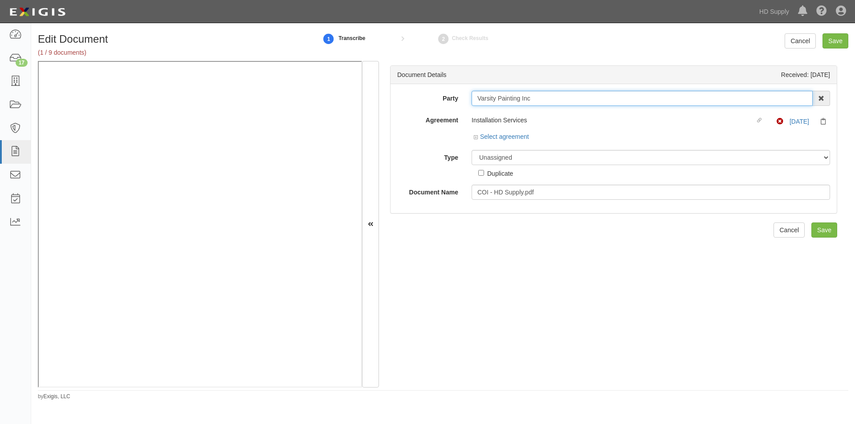
drag, startPoint x: 547, startPoint y: 97, endPoint x: 476, endPoint y: 100, distance: 70.8
click at [476, 100] on input "Varsity Painting Inc" at bounding box center [641, 98] width 341 height 15
click at [474, 310] on div "Document Details Received: [DATE] Party Varsity Painting Inc 1031 Investment Se…" at bounding box center [613, 224] width 469 height 327
click at [500, 162] on select "Unassigned Binder Cancellation Notice Certificate Contract Endorsement Insuranc…" at bounding box center [650, 157] width 358 height 15
select select "CertificateDetail"
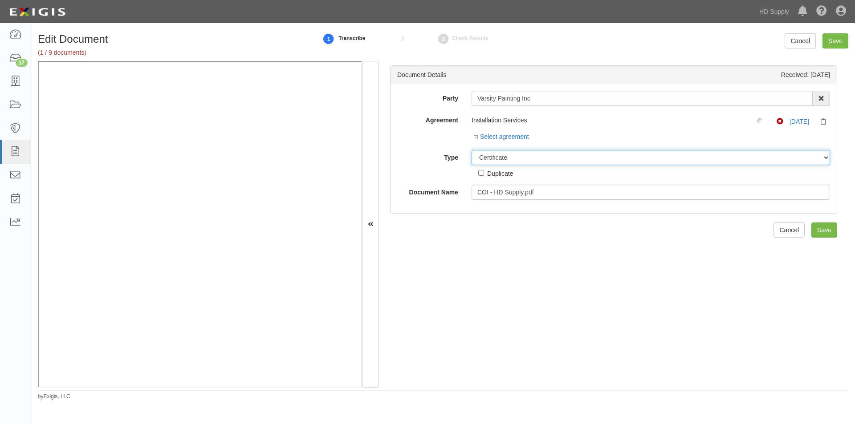
click at [471, 150] on select "Unassigned Binder Cancellation Notice Certificate Contract Endorsement Insuranc…" at bounding box center [650, 157] width 358 height 15
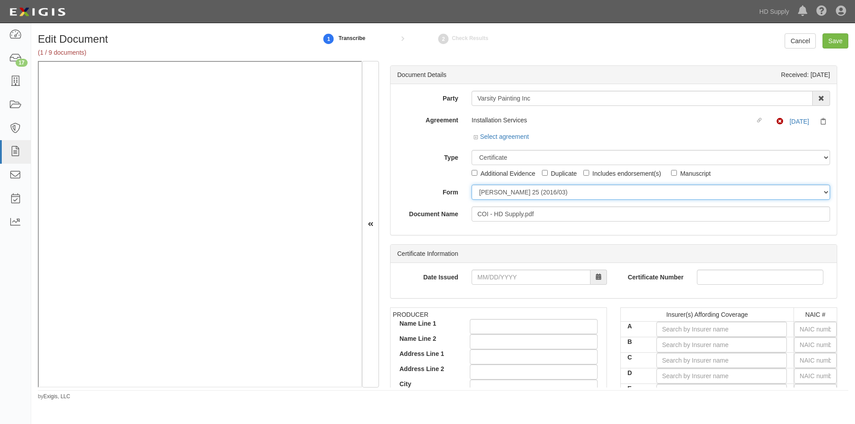
click at [496, 195] on select "[PERSON_NAME] 25 (2016/03) [PERSON_NAME] 101 [PERSON_NAME] 855 NY (2014/05) Gen…" at bounding box center [650, 192] width 358 height 15
select select "GeneralFormDetail"
click at [471, 185] on select "[PERSON_NAME] 25 (2016/03) [PERSON_NAME] 101 [PERSON_NAME] 855 NY (2014/05) Gen…" at bounding box center [650, 192] width 358 height 15
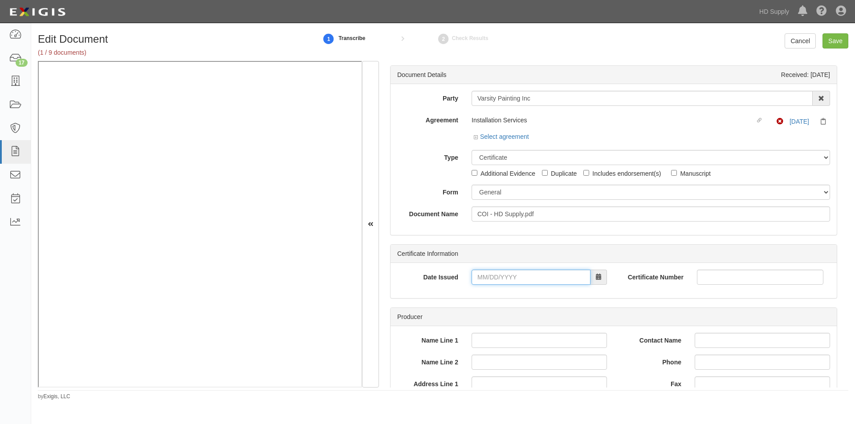
click at [490, 275] on input "Date Issued" at bounding box center [530, 277] width 119 height 15
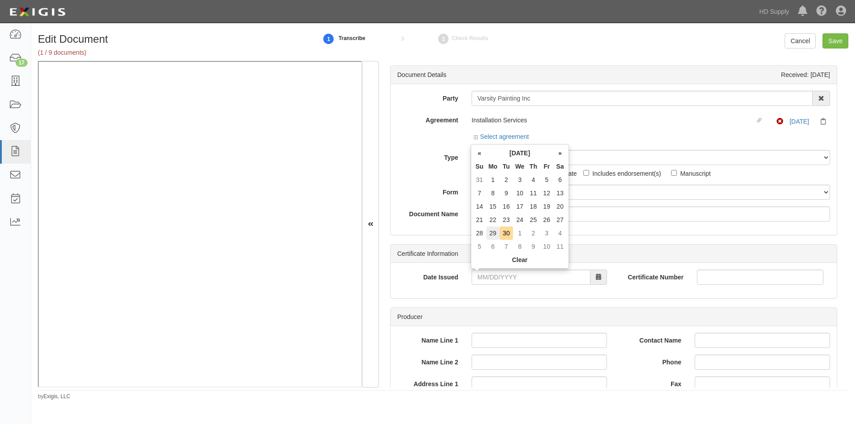
click at [495, 229] on td "29" at bounding box center [492, 233] width 13 height 13
type input "[DATE]"
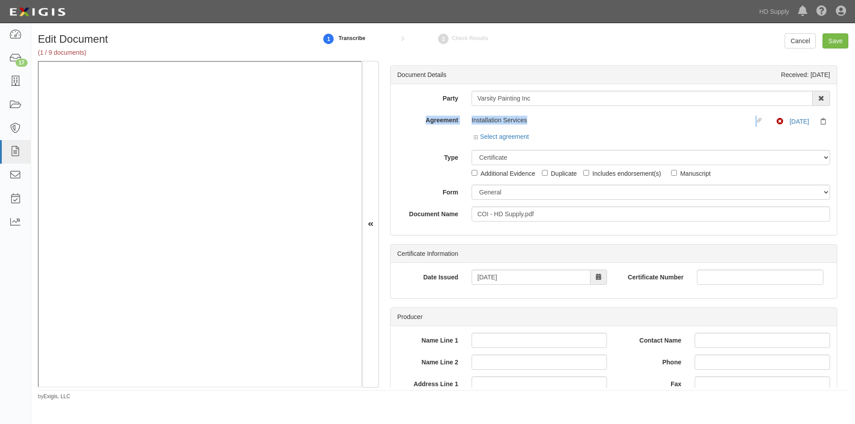
drag, startPoint x: 851, startPoint y: 95, endPoint x: 854, endPoint y: 111, distance: 16.8
click at [854, 111] on div "Edit Document (1 / 9 documents) 1 Transcribe 2 Check Results Cancel Save Docume…" at bounding box center [443, 216] width 824 height 367
click at [836, 133] on div "Document Details Received: [DATE] Party Varsity Painting Inc 1031 Investment Se…" at bounding box center [613, 224] width 469 height 327
click at [516, 136] on link "Select agreement" at bounding box center [501, 136] width 55 height 7
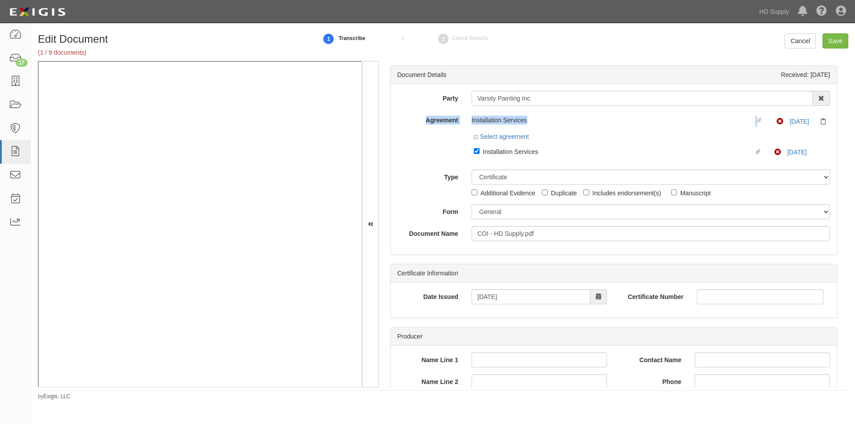
drag, startPoint x: 851, startPoint y: 91, endPoint x: 853, endPoint y: 108, distance: 17.5
click at [853, 108] on div "Edit Document (1 / 9 documents) 1 Transcribe 2 Check Results Cancel Save Docume…" at bounding box center [443, 216] width 824 height 367
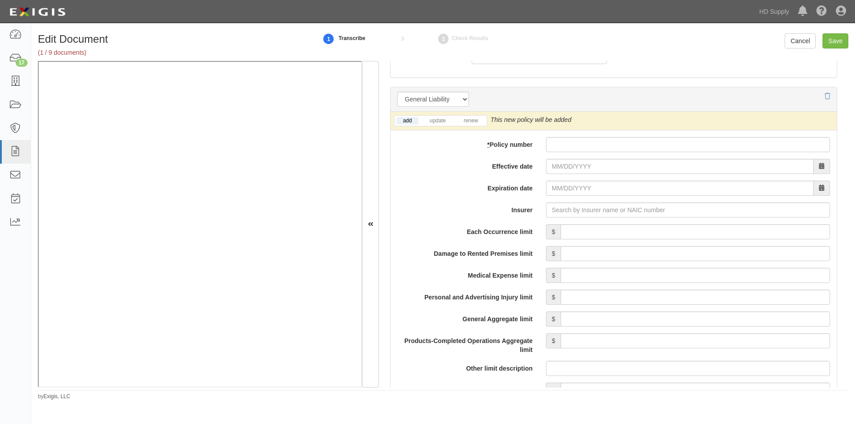
scroll to position [657, 0]
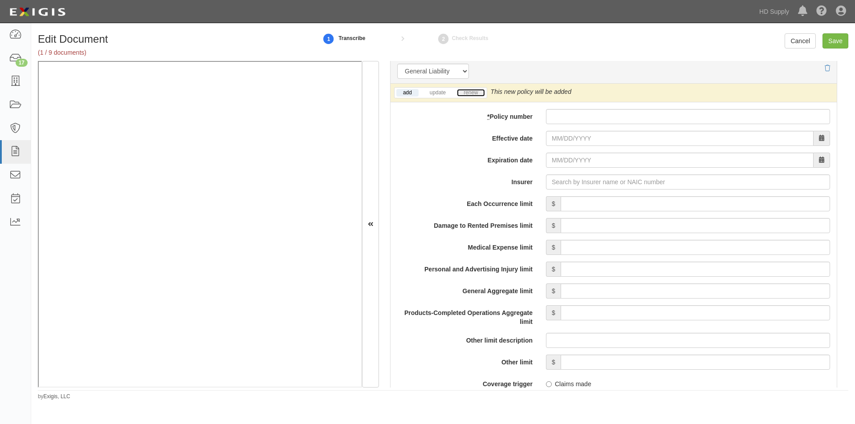
click at [471, 92] on link "renew" at bounding box center [471, 93] width 28 height 8
paste input "AES1217582 03"
click at [552, 120] on input "AES1217582 03" at bounding box center [688, 116] width 284 height 15
type input "A-ES1217582 03"
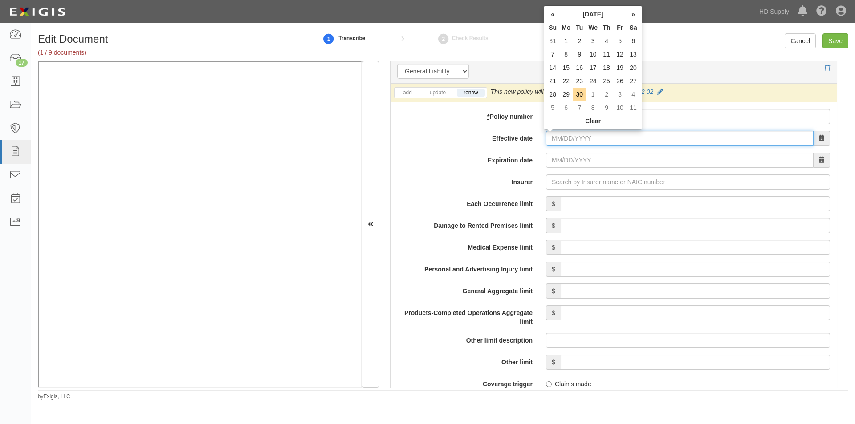
click at [556, 138] on input "Effective date" at bounding box center [680, 138] width 268 height 15
type input "[DATE]"
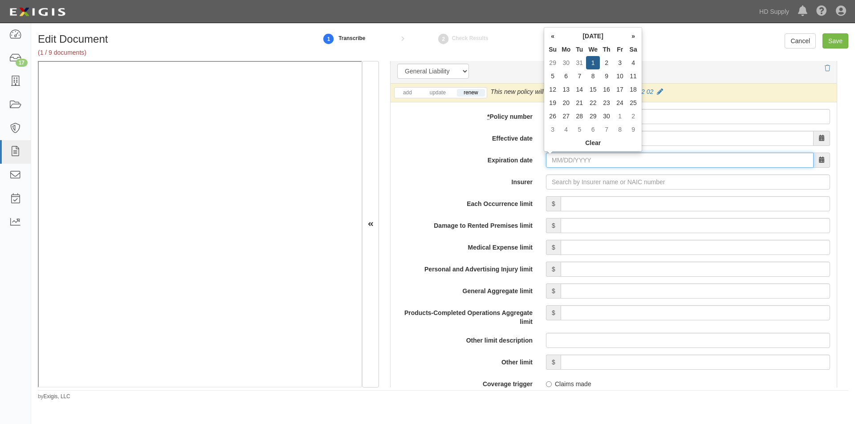
type input "[DATE]"
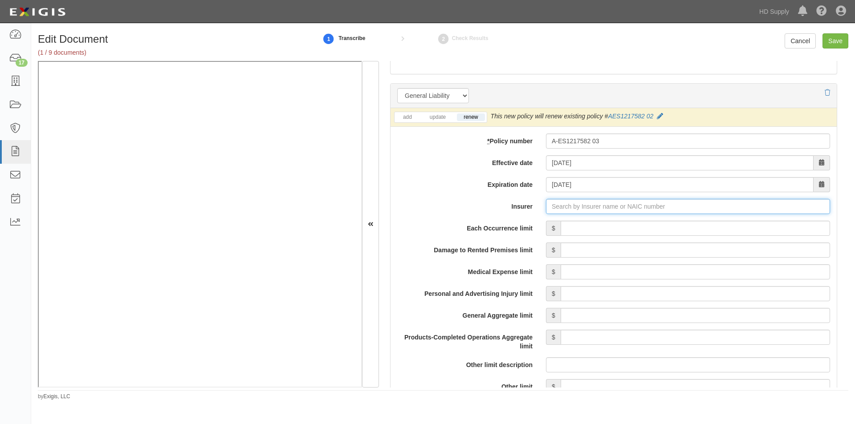
scroll to position [612, 0]
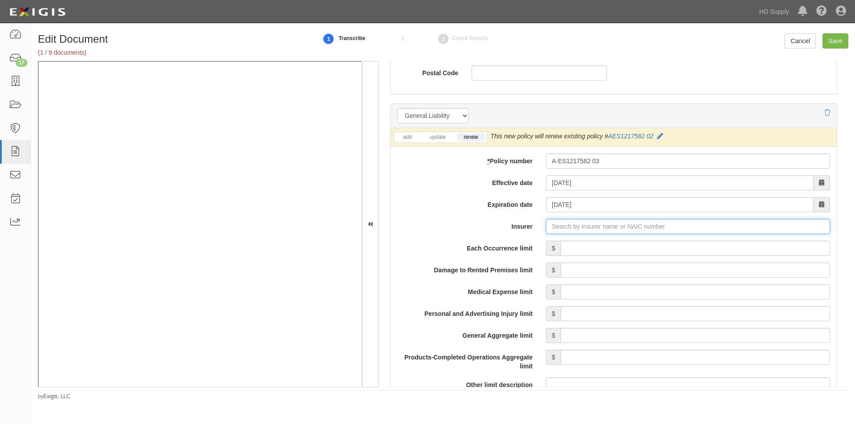
click at [559, 229] on input "Insurer" at bounding box center [688, 226] width 284 height 15
type input "21st Century Advantage Insurance Company (25232) NR Rating"
type input "2"
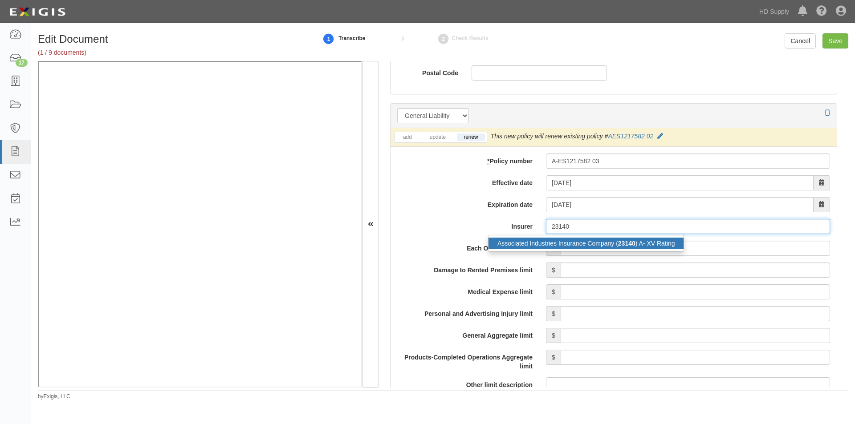
click at [556, 240] on div "Associated Industries Insurance Company ( 23140 ) A- XV Rating" at bounding box center [585, 244] width 195 height 12
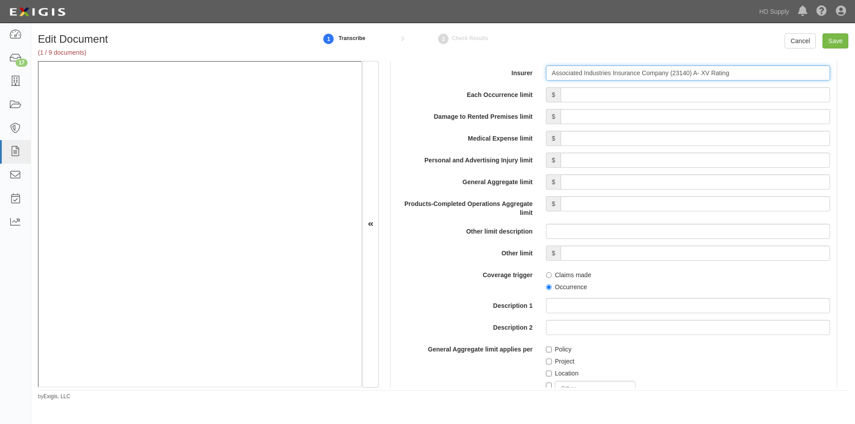
scroll to position [756, 0]
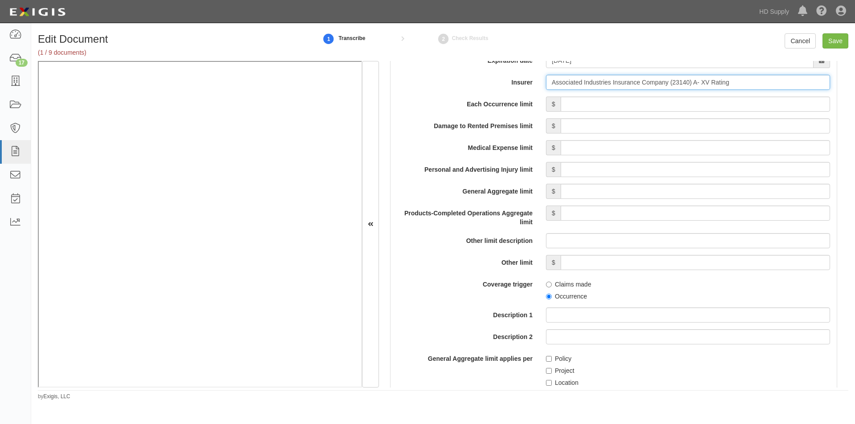
type input "Associated Industries Insurance Company (23140) A- XV Rating"
click at [696, 104] on input "Each Occurrence limit" at bounding box center [694, 104] width 269 height 15
type input "1,000,000"
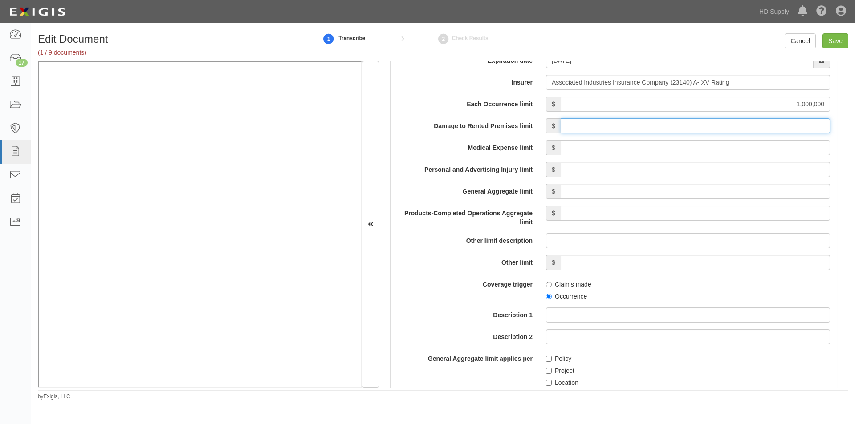
click at [723, 128] on input "Damage to Rented Premises limit" at bounding box center [694, 125] width 269 height 15
type input "100,000"
click at [724, 148] on input "Medical Expense limit" at bounding box center [694, 147] width 269 height 15
type input "5,000"
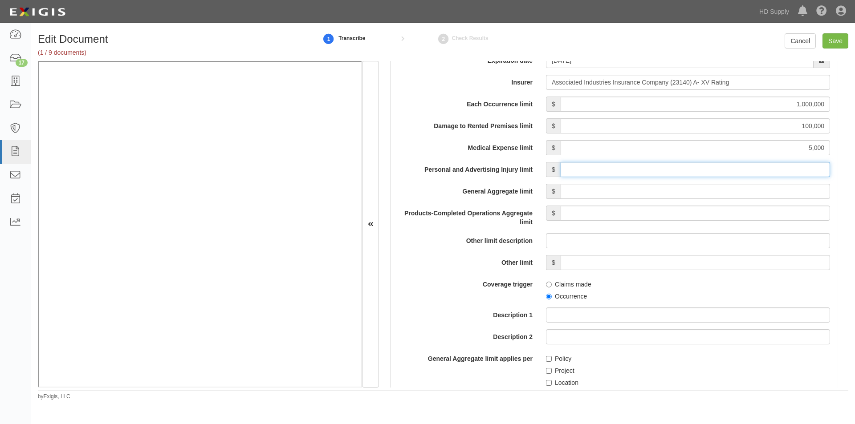
click at [730, 168] on input "Personal and Advertising Injury limit" at bounding box center [694, 169] width 269 height 15
type input "1,000,000"
click at [726, 191] on input "General Aggregate limit" at bounding box center [694, 191] width 269 height 15
type input "2,000,000"
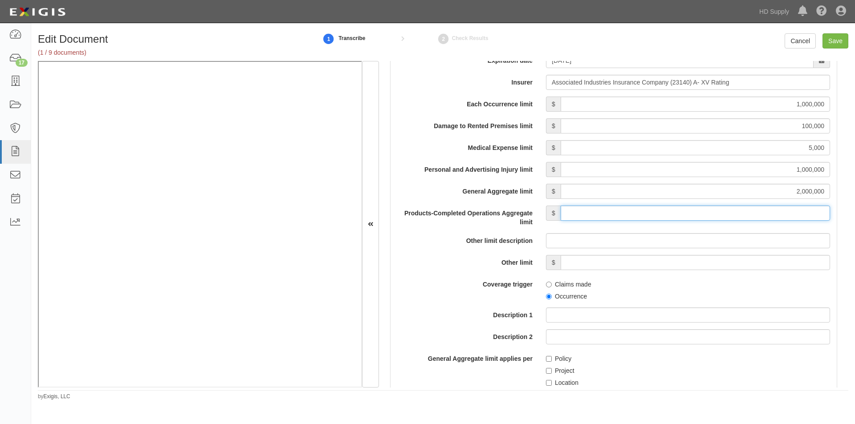
click at [727, 211] on input "Products-Completed Operations Aggregate limit" at bounding box center [694, 213] width 269 height 15
type input "2,000,000"
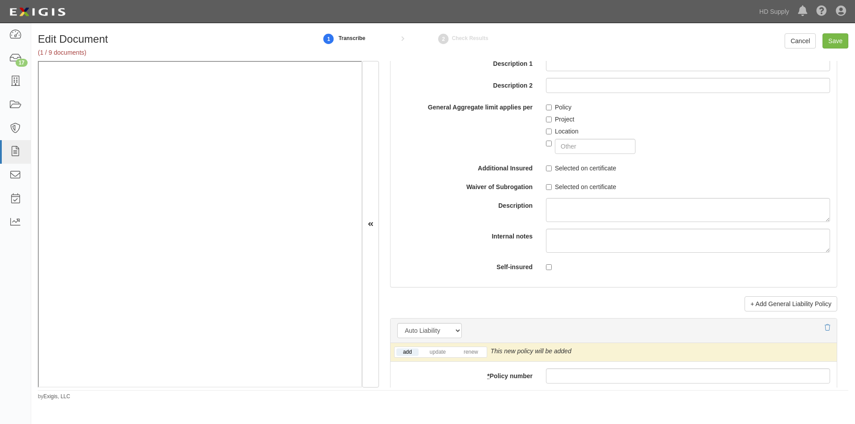
scroll to position [957, 0]
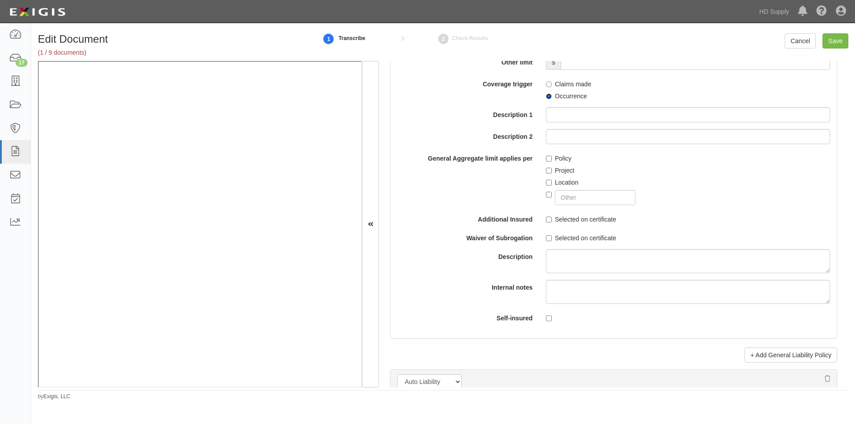
click at [546, 98] on input "Occurrence" at bounding box center [549, 96] width 6 height 6
radio input "true"
click at [546, 157] on input "Policy" at bounding box center [549, 159] width 6 height 6
checkbox input "true"
drag, startPoint x: 547, startPoint y: 218, endPoint x: 547, endPoint y: 231, distance: 12.9
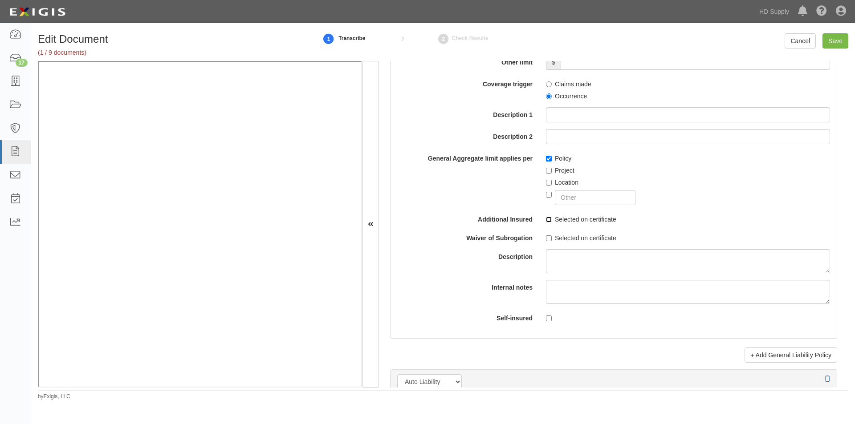
click at [547, 220] on input "Selected on certificate" at bounding box center [549, 220] width 6 height 6
checkbox input "true"
click at [547, 236] on input "Selected on certificate" at bounding box center [549, 238] width 6 height 6
checkbox input "true"
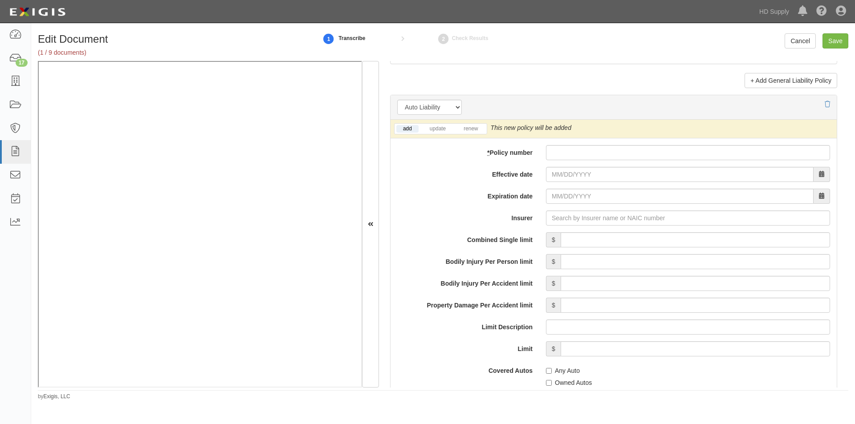
scroll to position [1241, 0]
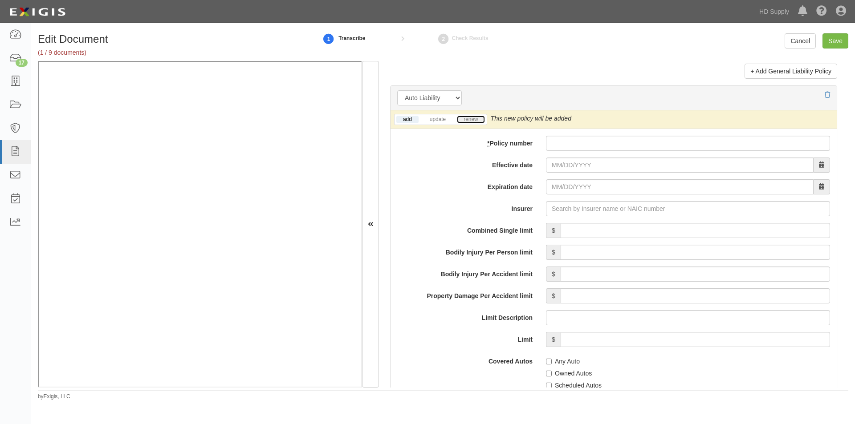
click at [474, 121] on link "renew" at bounding box center [471, 120] width 28 height 8
paste input "SPP1820137-01"
type input "SPP1820137-01"
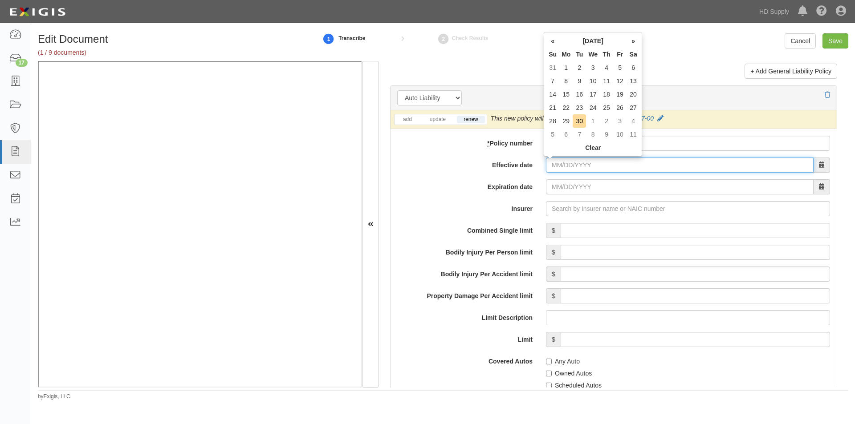
click at [559, 164] on input "Effective date" at bounding box center [680, 165] width 268 height 15
type input "[DATE]"
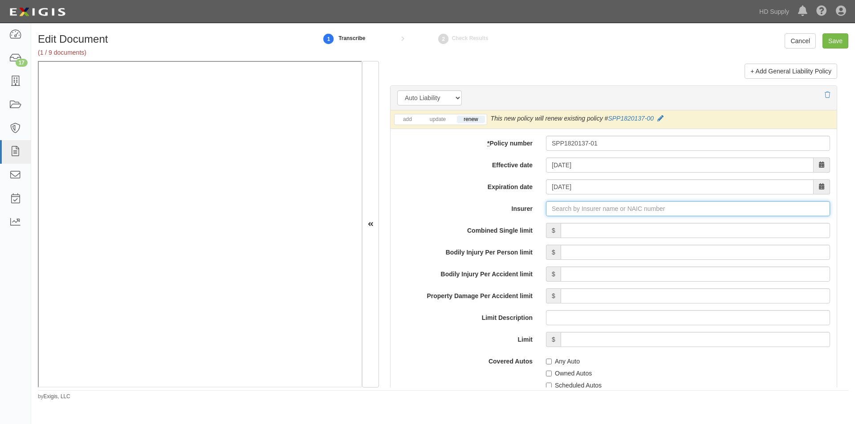
click at [562, 209] on input "Insurer" at bounding box center [688, 208] width 284 height 15
type input "180 Seguros S.A. (0) NR Rating"
type input "1"
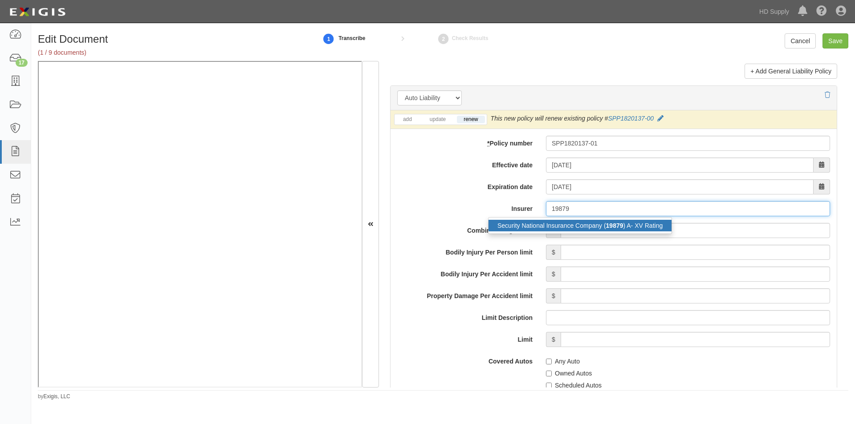
click at [544, 227] on div "Security National Insurance Company ( 19879 ) A- XV Rating" at bounding box center [579, 226] width 183 height 12
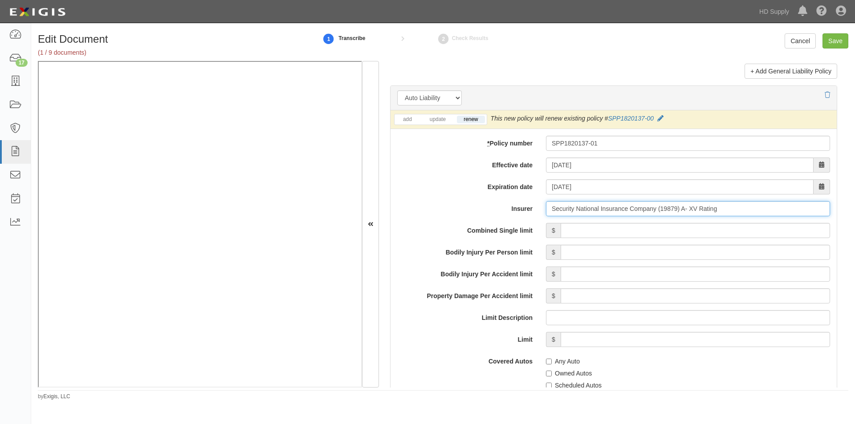
type input "Security National Insurance Company (19879) A- XV Rating"
click at [626, 235] on input "Combined Single limit" at bounding box center [694, 230] width 269 height 15
type input "1,000,000"
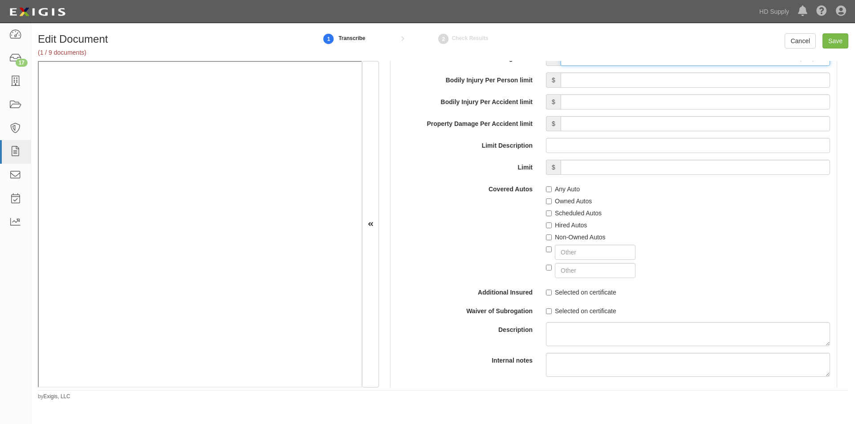
scroll to position [1483, 0]
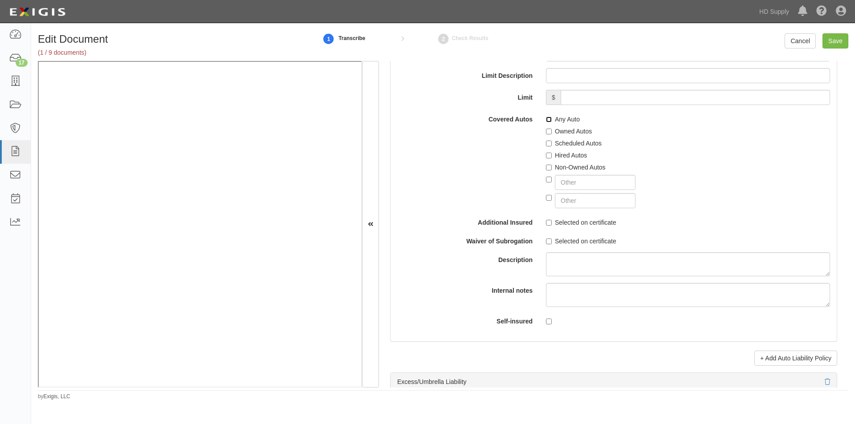
click at [546, 120] on input "Any Auto" at bounding box center [549, 120] width 6 height 6
checkbox input "true"
click at [547, 153] on input "Hired Autos" at bounding box center [549, 156] width 6 height 6
checkbox input "true"
click at [546, 166] on input "Non-Owned Autos" at bounding box center [549, 168] width 6 height 6
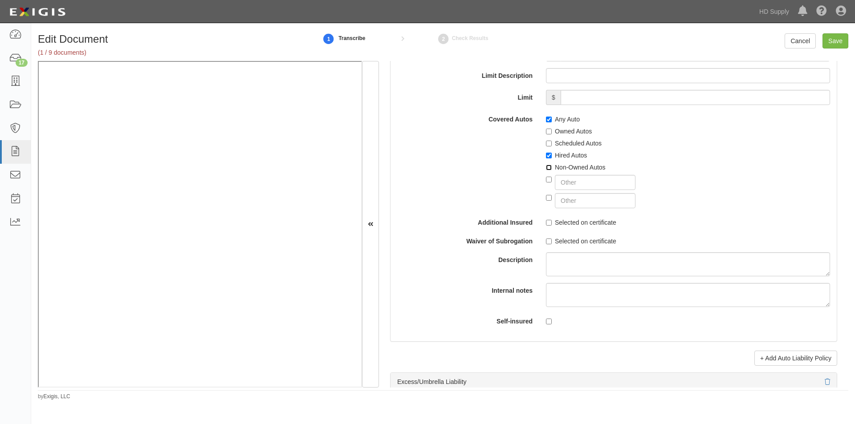
checkbox input "true"
click at [547, 221] on input "Selected on certificate" at bounding box center [549, 223] width 6 height 6
checkbox input "true"
click at [547, 239] on input "Selected on certificate" at bounding box center [549, 242] width 6 height 6
checkbox input "true"
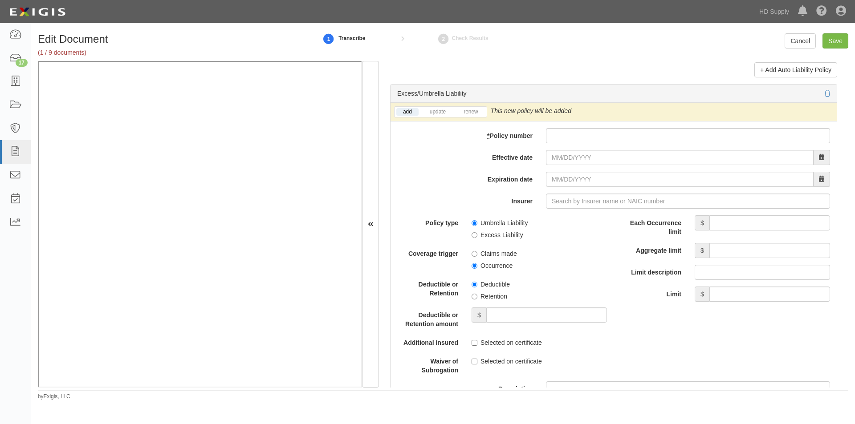
scroll to position [1781, 0]
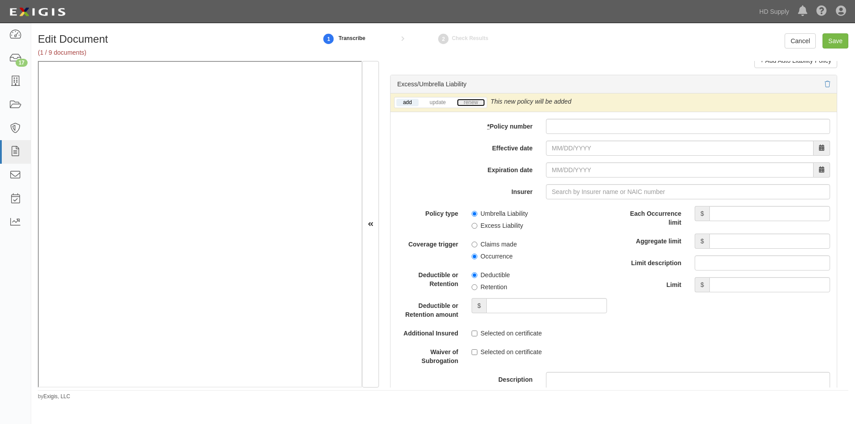
click at [469, 104] on link "renew" at bounding box center [471, 103] width 28 height 8
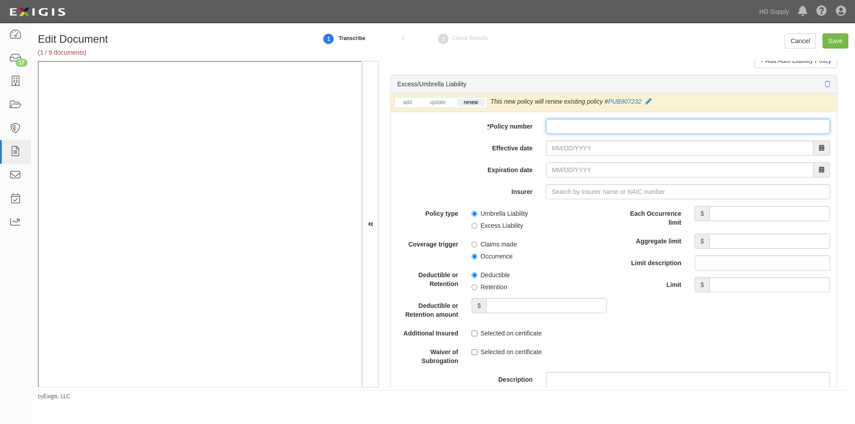
paste input "PUB907232-012"
type input "PUB907232-012"
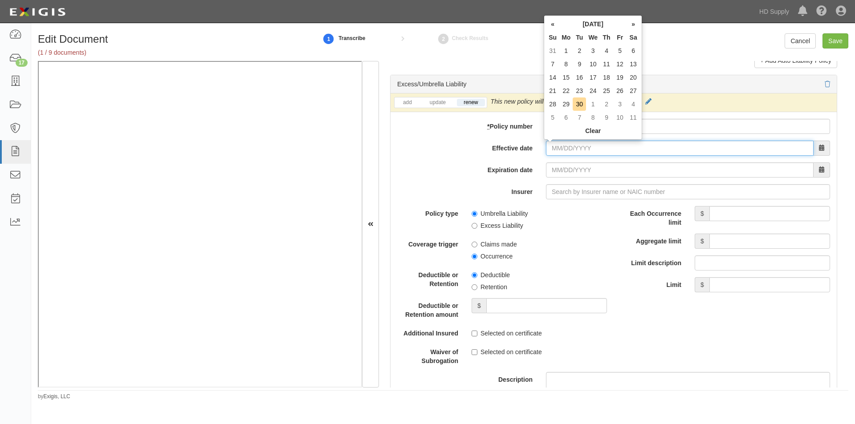
click at [565, 149] on input "Effective date" at bounding box center [680, 148] width 268 height 15
type input "[DATE]"
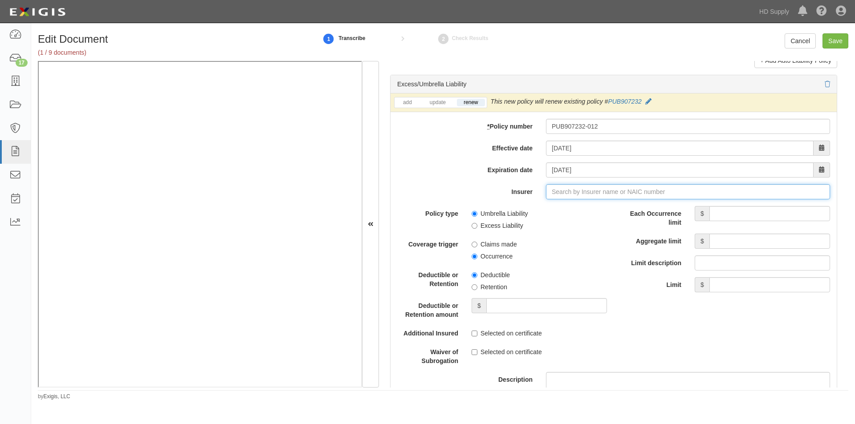
click at [554, 193] on input "Insurer" at bounding box center [688, 191] width 284 height 15
type input "21st Century Advantage Insurance Company (25232) NR Rating"
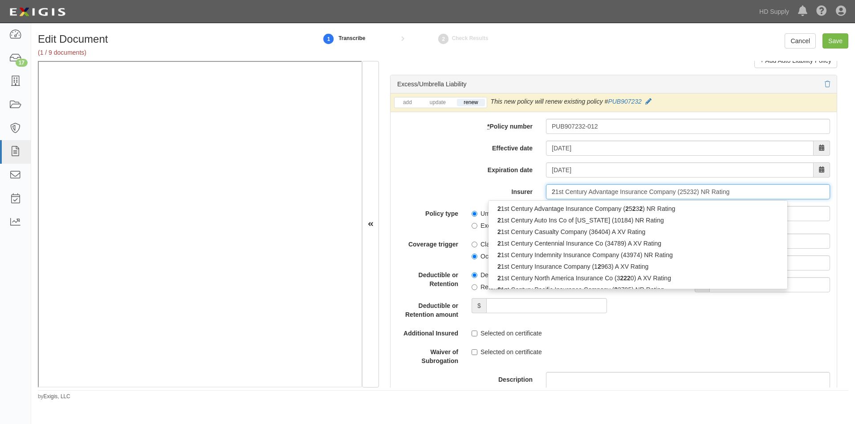
type input "23"
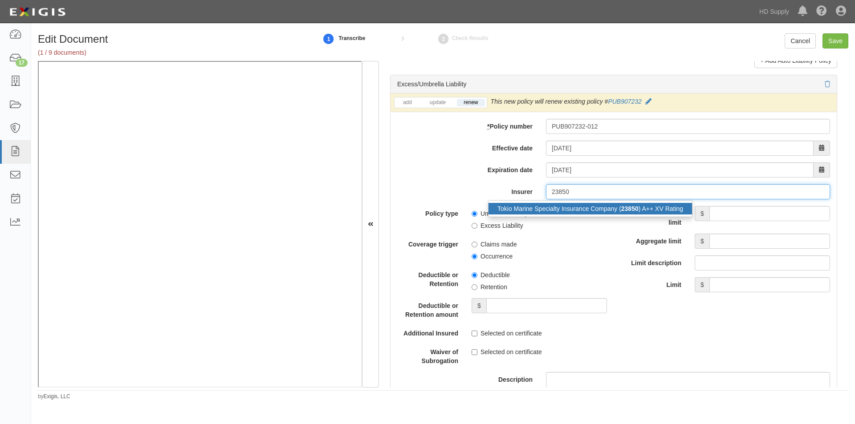
click at [541, 212] on div "Tokio Marine Specialty Insurance Company ( 23850 ) A++ XV Rating" at bounding box center [589, 209] width 203 height 12
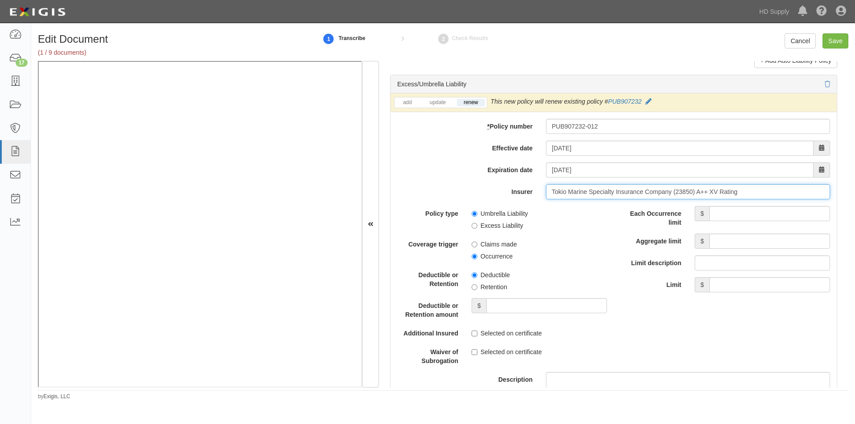
type input "Tokio Marine Specialty Insurance Company (23850) A++ XV Rating"
click at [720, 215] on input "Each Occurrence limit" at bounding box center [769, 213] width 121 height 15
type input "5,000,000"
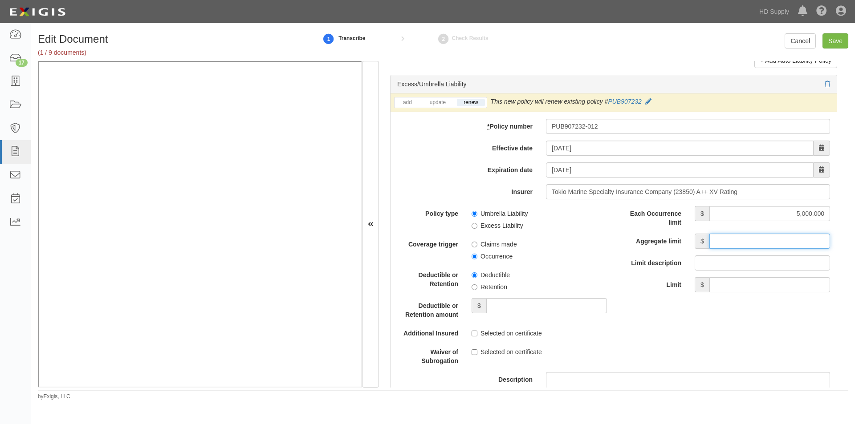
click at [735, 240] on input "Aggregate limit" at bounding box center [769, 241] width 121 height 15
type input "5,000,000"
click at [471, 224] on input "Excess Liability" at bounding box center [474, 226] width 6 height 6
radio input "true"
click at [475, 257] on input "Occurrence" at bounding box center [474, 257] width 6 height 6
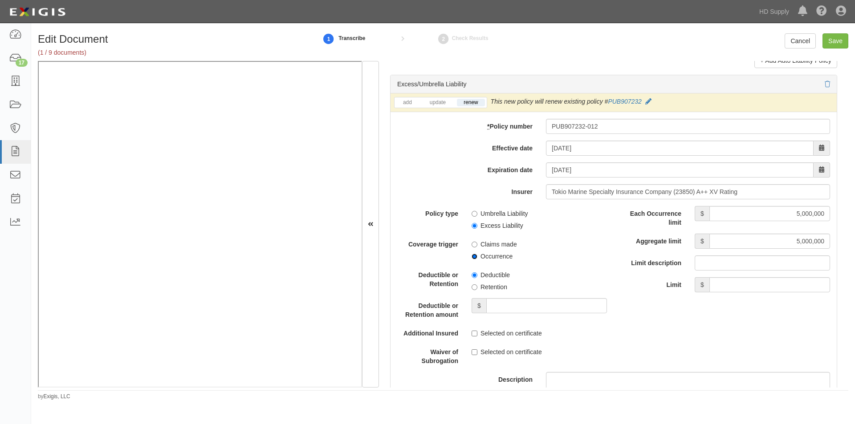
radio input "true"
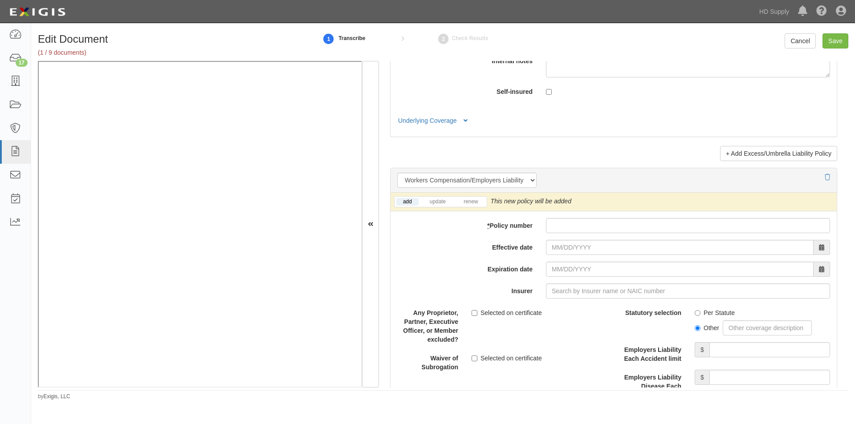
scroll to position [2158, 0]
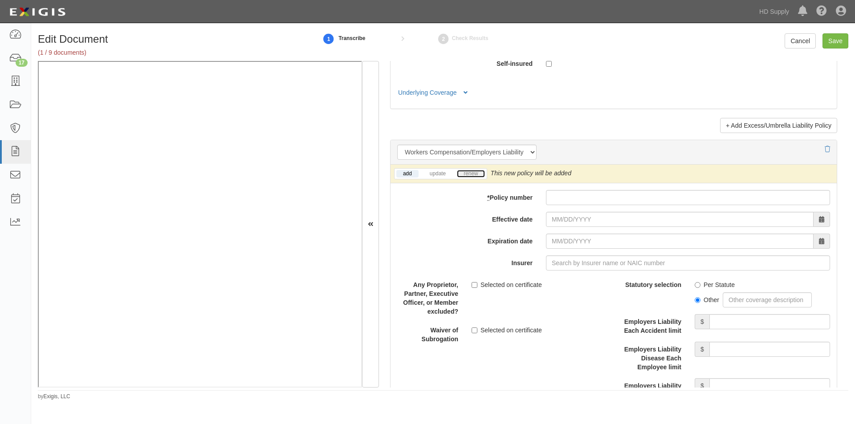
click at [483, 173] on link "renew" at bounding box center [471, 174] width 28 height 8
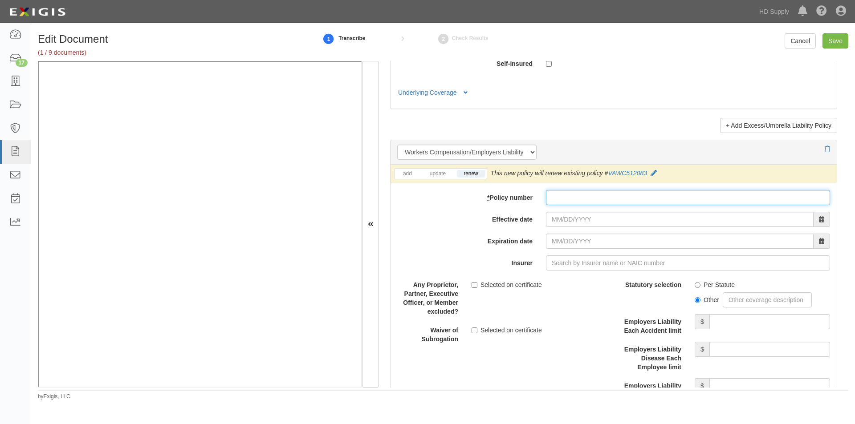
paste input "VAWC613120"
type input "VAWC613120"
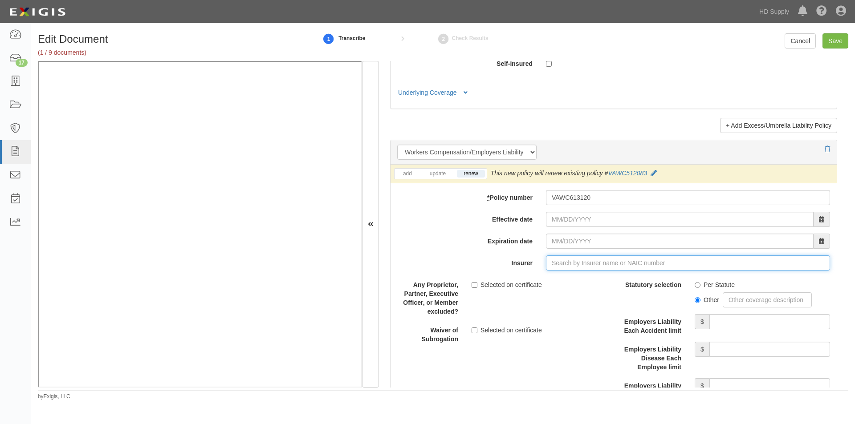
click at [572, 260] on input "Insurer" at bounding box center [688, 263] width 284 height 15
type input "180 Seguros S.A. (0) NR Rating"
type input "1"
click at [525, 273] on div "Cypress Insurance Company ( 10855 ) A++ XV Rating" at bounding box center [570, 280] width 165 height 17
click at [525, 284] on div "Cypress Insurance Company ( 10855 ) A++ XV Rating" at bounding box center [570, 280] width 164 height 12
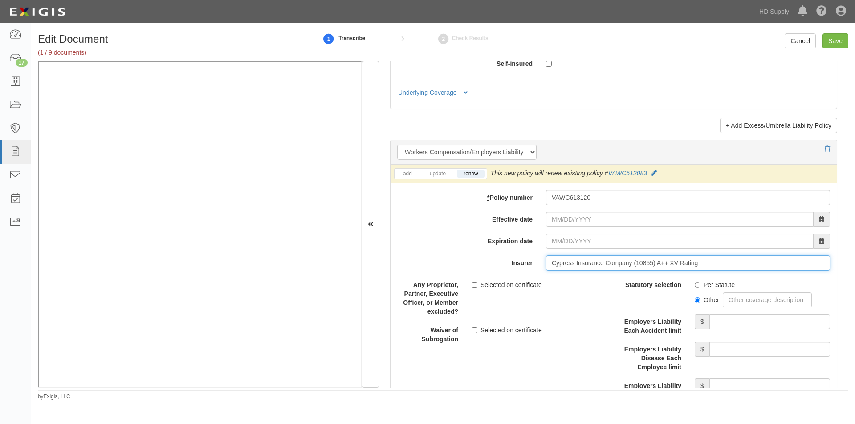
type input "Cypress Insurance Company (10855) A++ XV Rating"
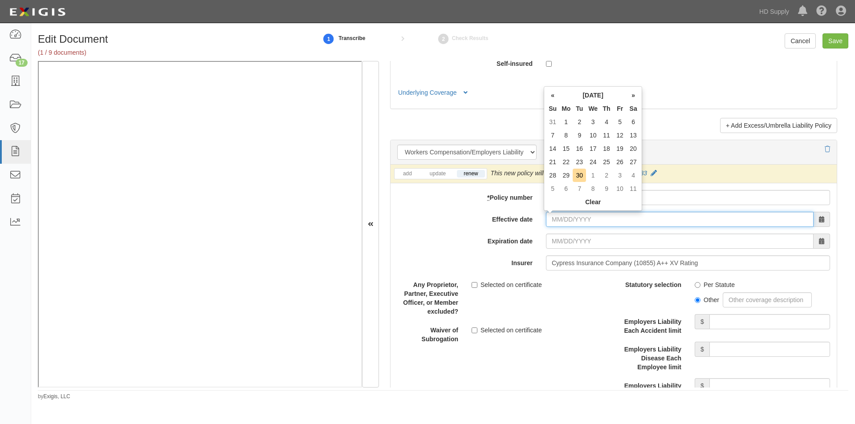
click at [568, 222] on input "Effective date" at bounding box center [680, 219] width 268 height 15
type input "[DATE]"
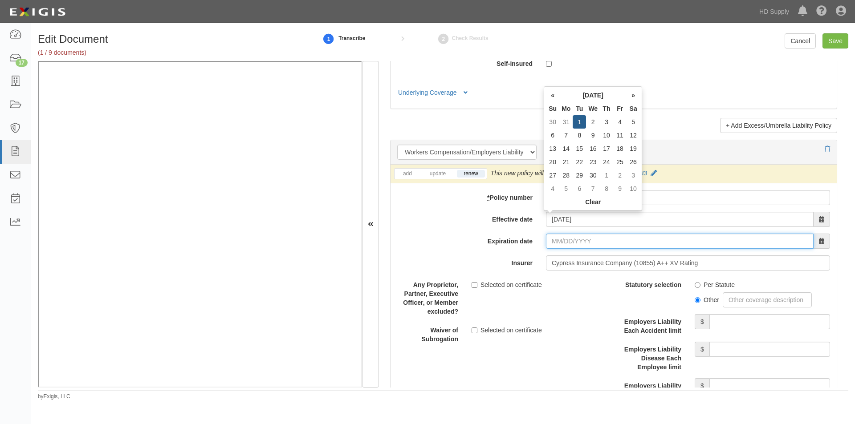
type input "[DATE]"
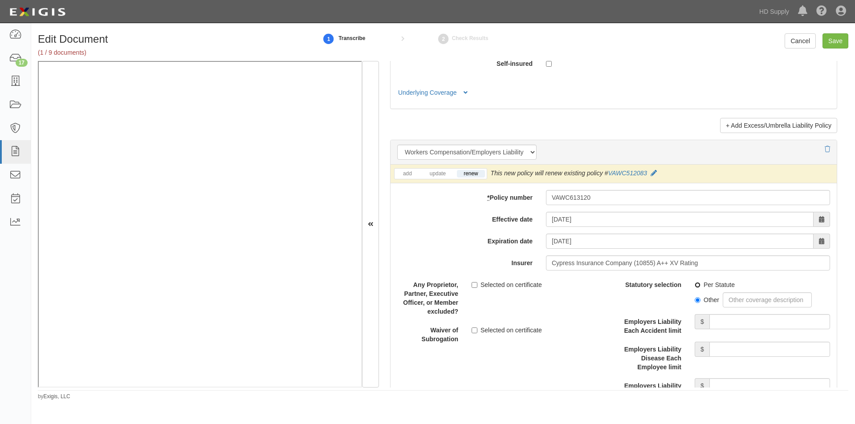
click at [694, 288] on input "Per Statute" at bounding box center [697, 285] width 6 height 6
radio input "true"
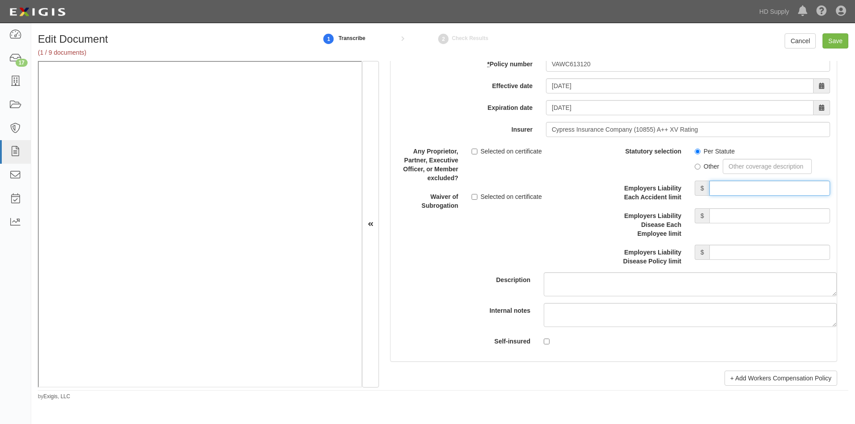
click at [741, 191] on input "Employers Liability Each Accident limit" at bounding box center [769, 188] width 121 height 15
type input "1,000,000"
click at [743, 216] on input "Employers Liability Disease Each Employee limit" at bounding box center [769, 215] width 121 height 15
type input "1,000,000"
click at [740, 249] on input "Employers Liability Disease Policy limit" at bounding box center [769, 252] width 121 height 15
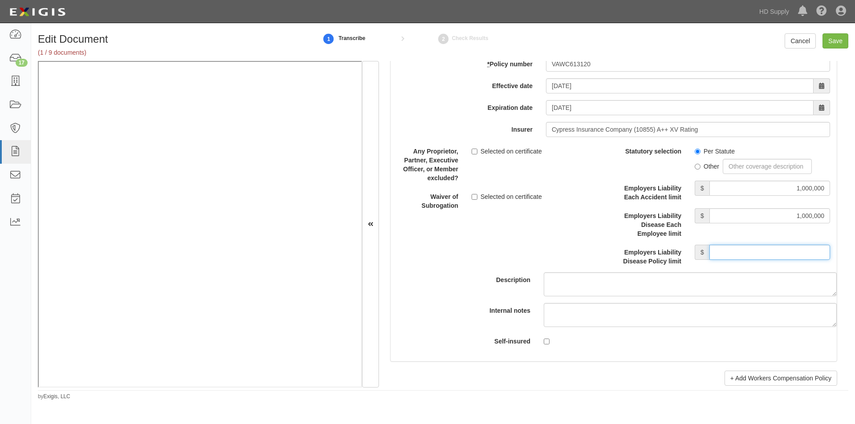
type input "1,000,000"
click at [472, 197] on input "Selected on certificate" at bounding box center [474, 197] width 6 height 6
checkbox input "true"
click at [832, 44] on input "Save" at bounding box center [835, 40] width 26 height 15
type input "1000000"
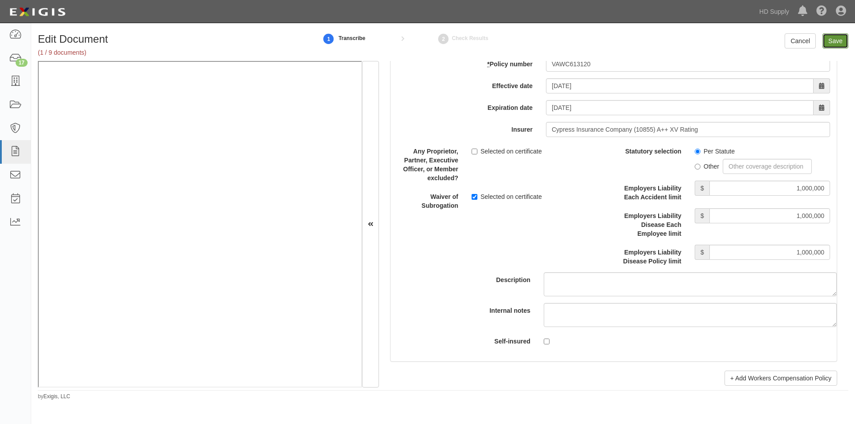
type input "100000"
type input "5000"
type input "1000000"
type input "2000000"
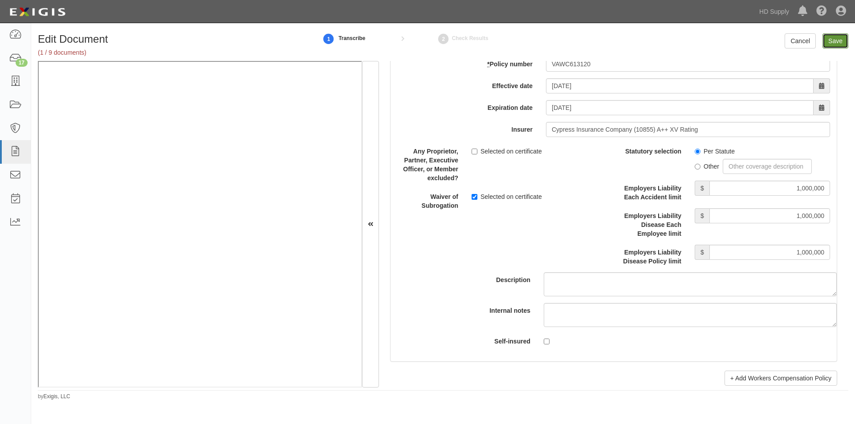
type input "1000000"
type input "5000000"
type input "1000000"
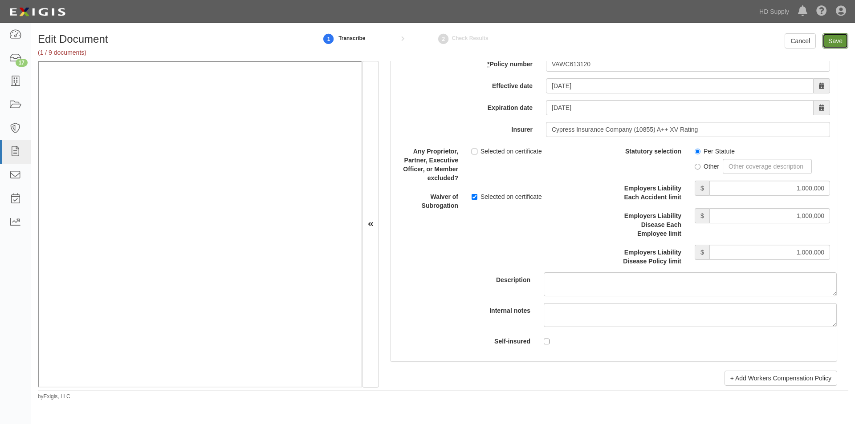
type input "1000000"
